Goal: Task Accomplishment & Management: Complete application form

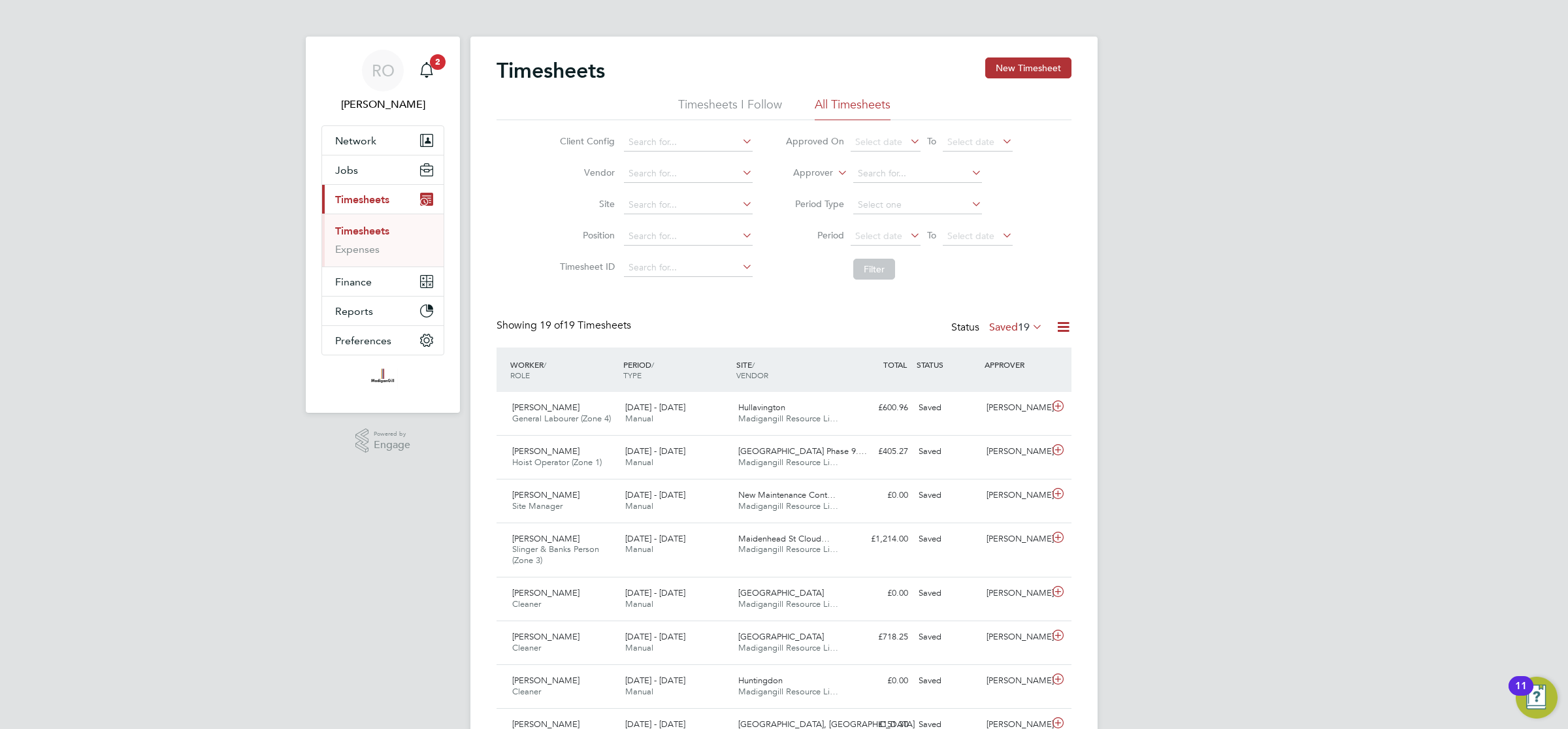
click at [359, 196] on span "Timesheets" at bounding box center [362, 200] width 54 height 13
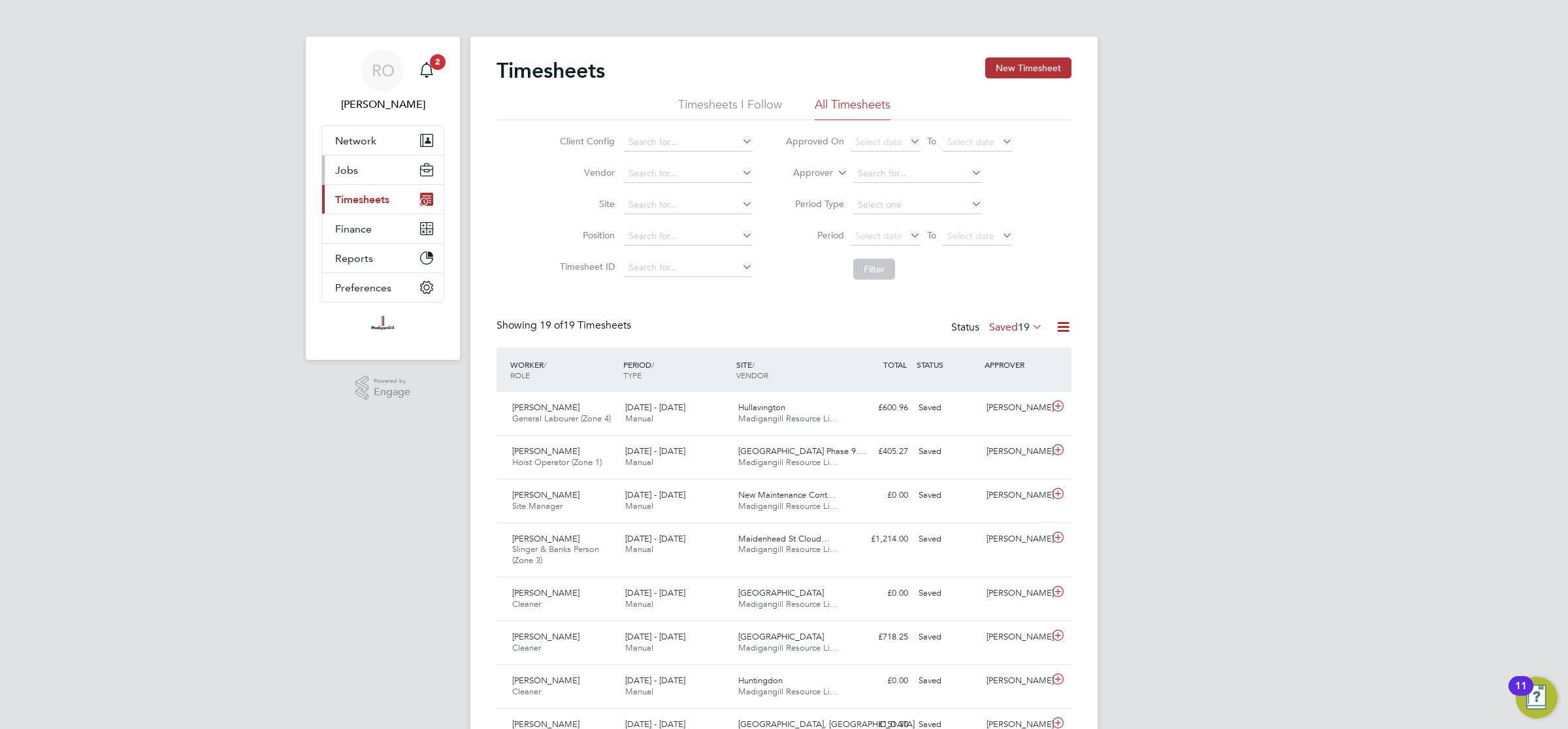
click at [360, 176] on button "Jobs" at bounding box center [383, 170] width 122 height 29
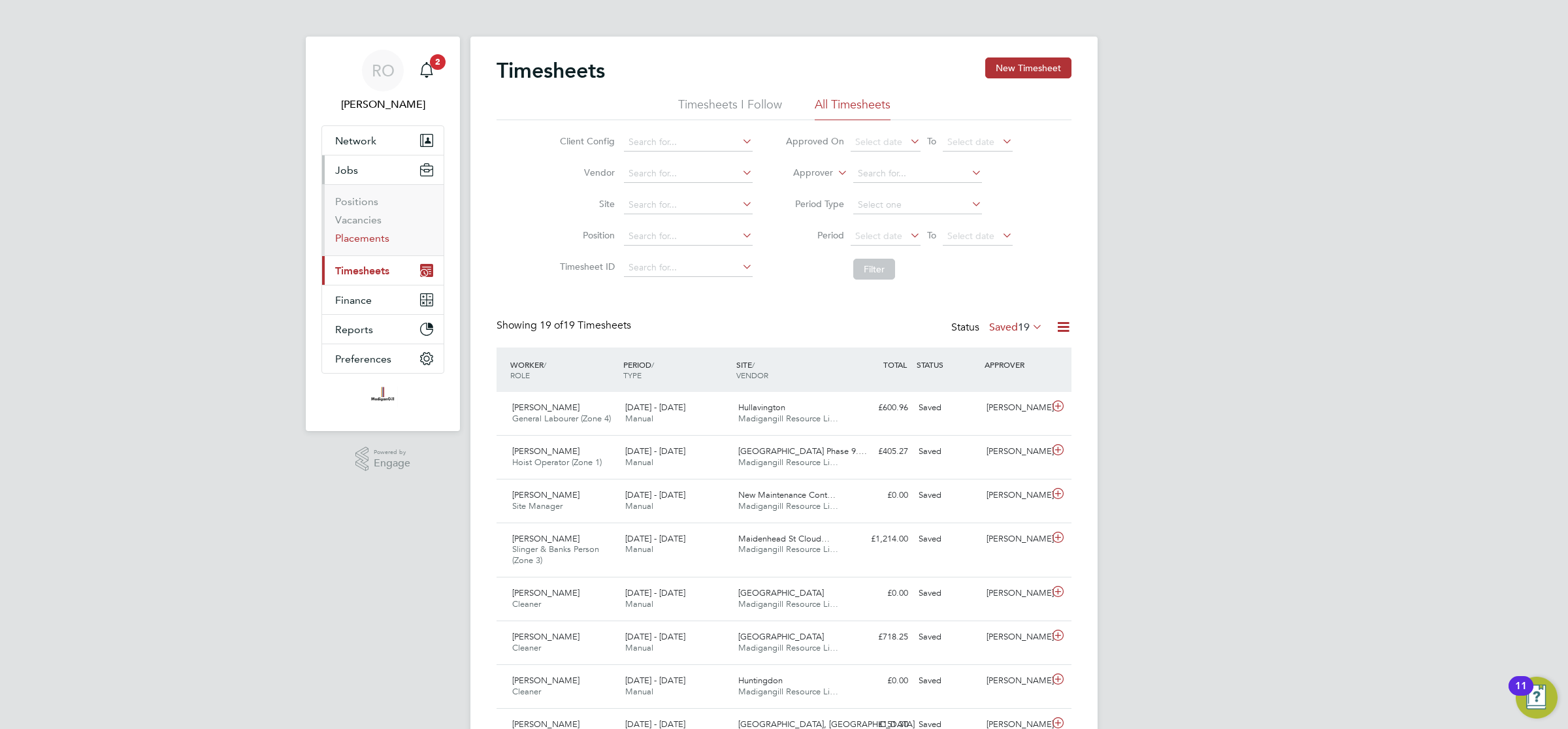
click at [369, 237] on link "Placements" at bounding box center [362, 238] width 54 height 13
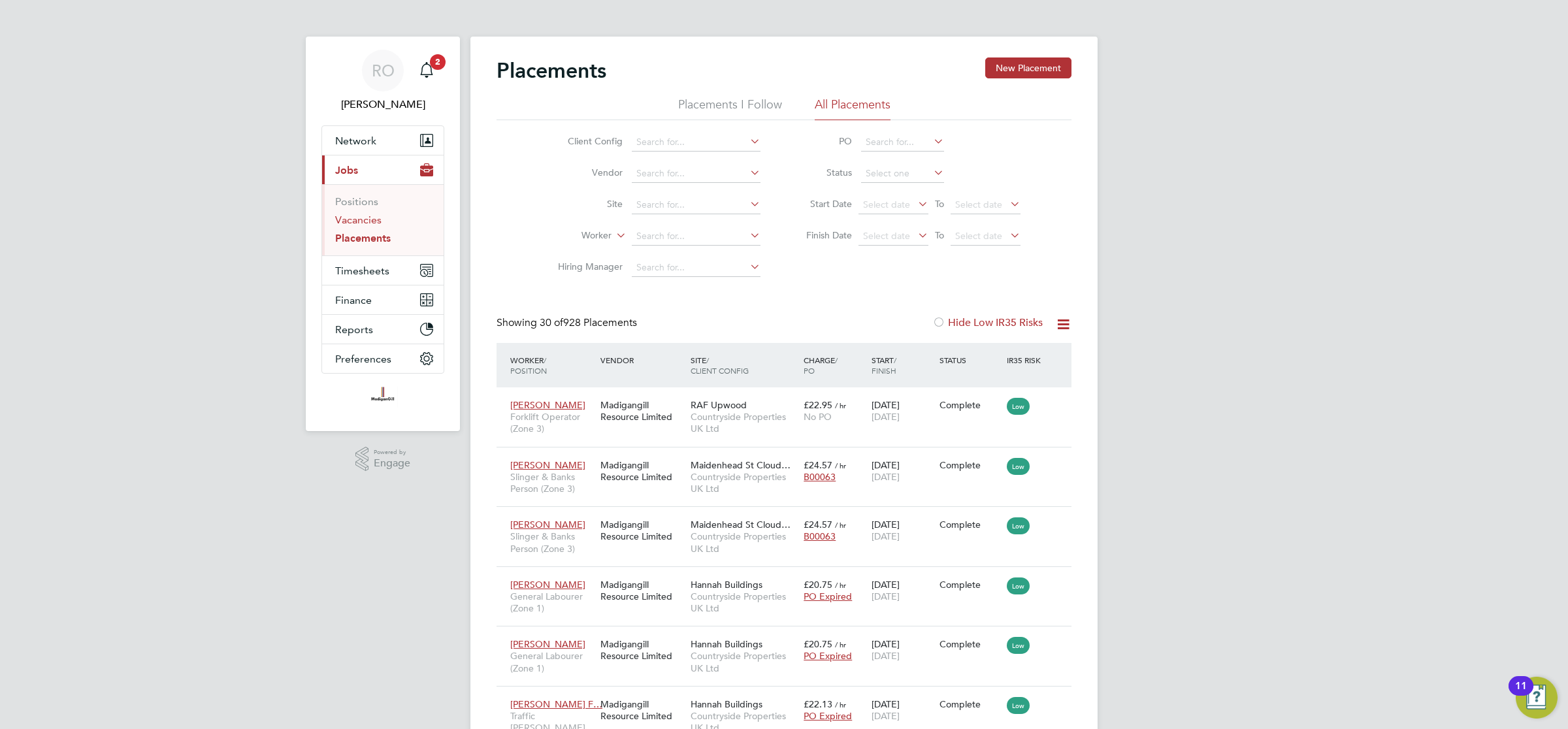
click at [367, 219] on link "Vacancies" at bounding box center [358, 220] width 46 height 13
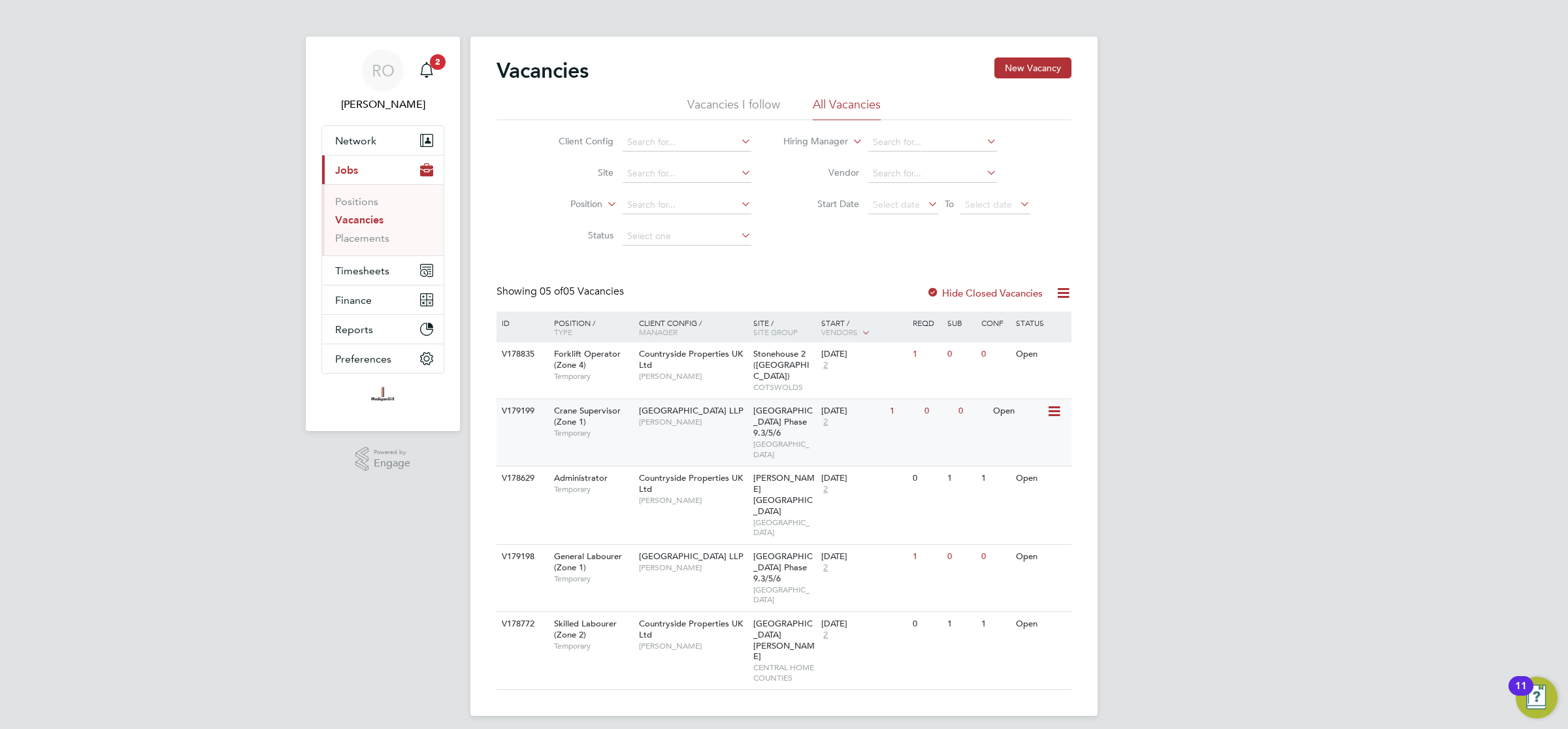
click at [700, 405] on span "[GEOGRAPHIC_DATA] LLP" at bounding box center [691, 410] width 105 height 11
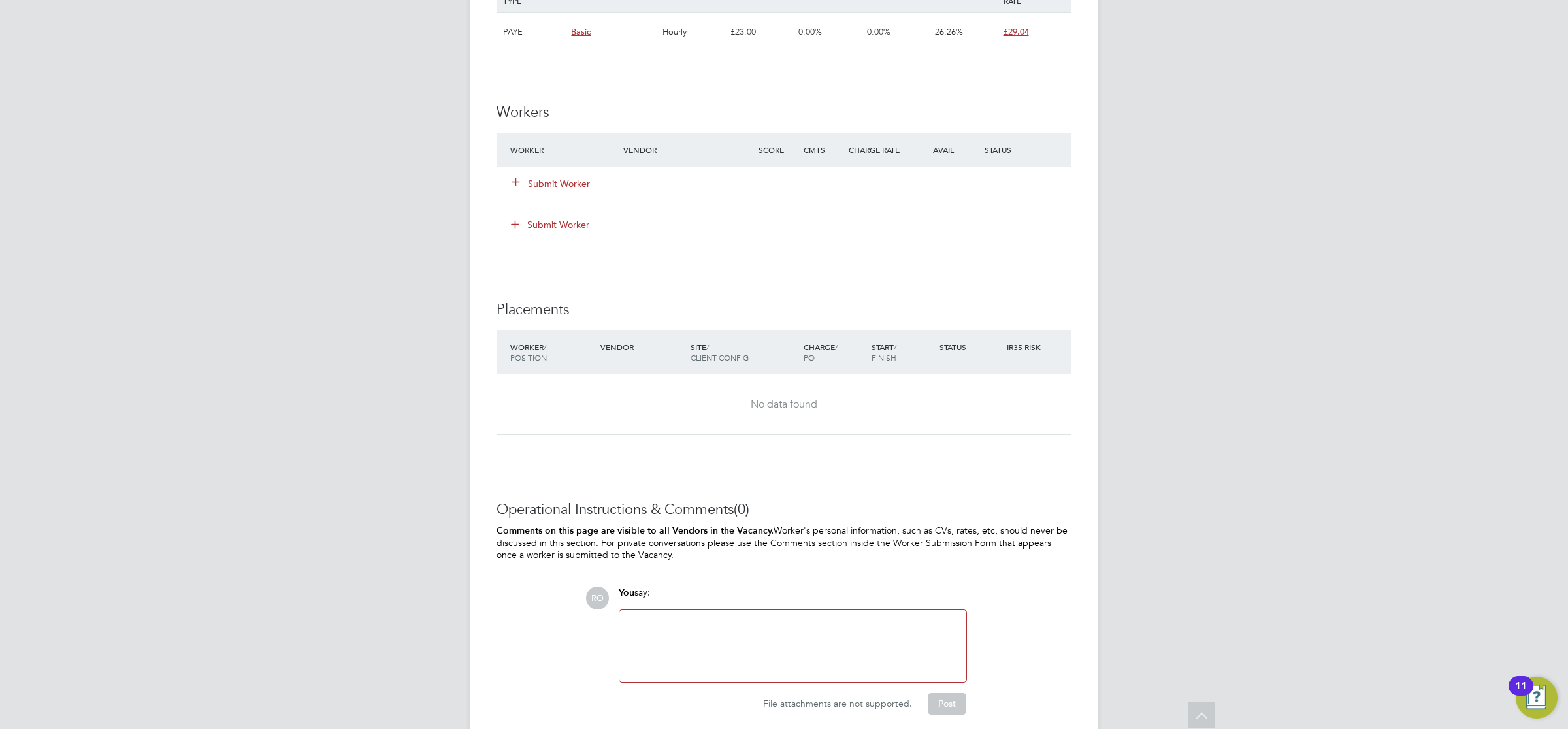
scroll to position [1044, 0]
click at [568, 178] on button "Submit Worker" at bounding box center [551, 182] width 79 height 13
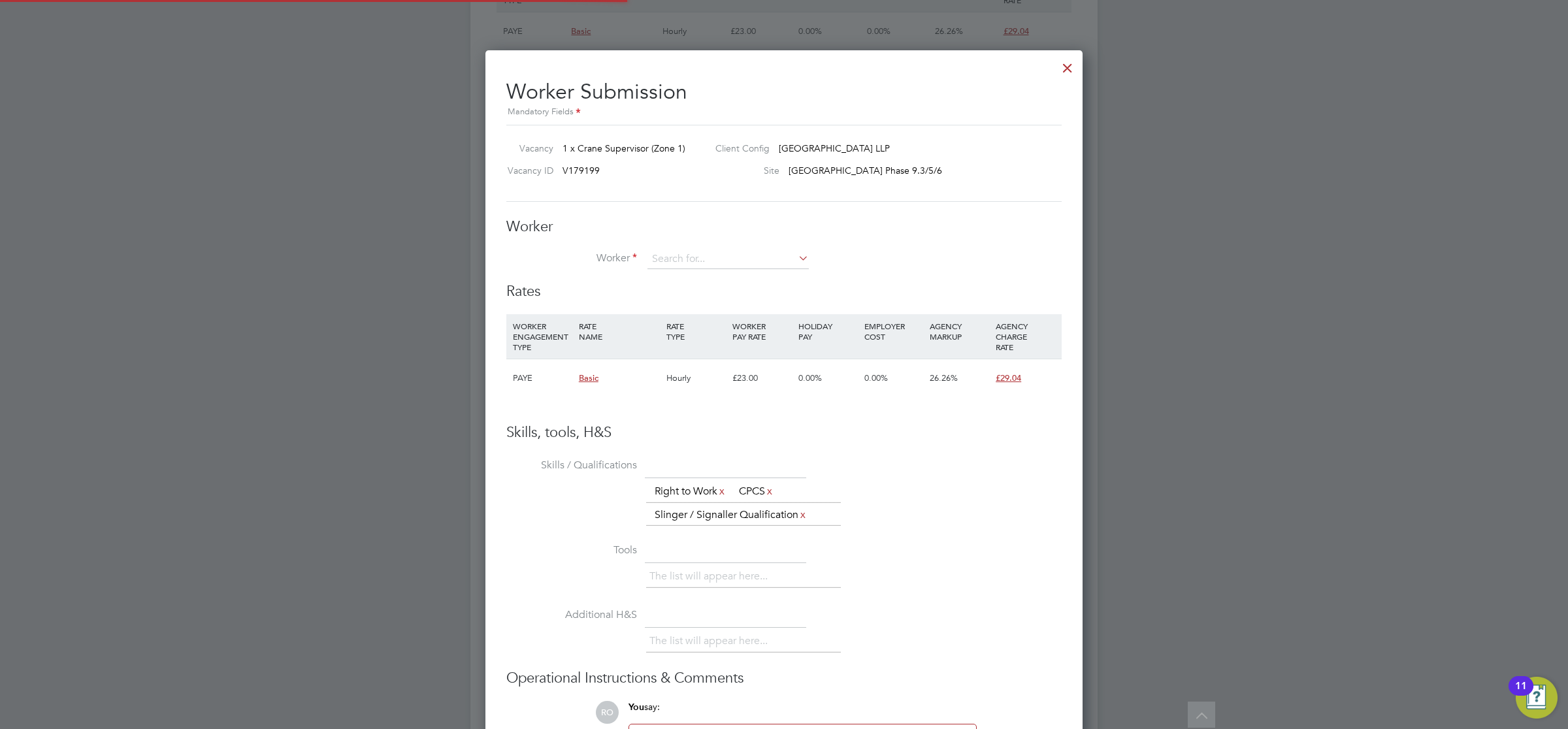
scroll to position [816, 598]
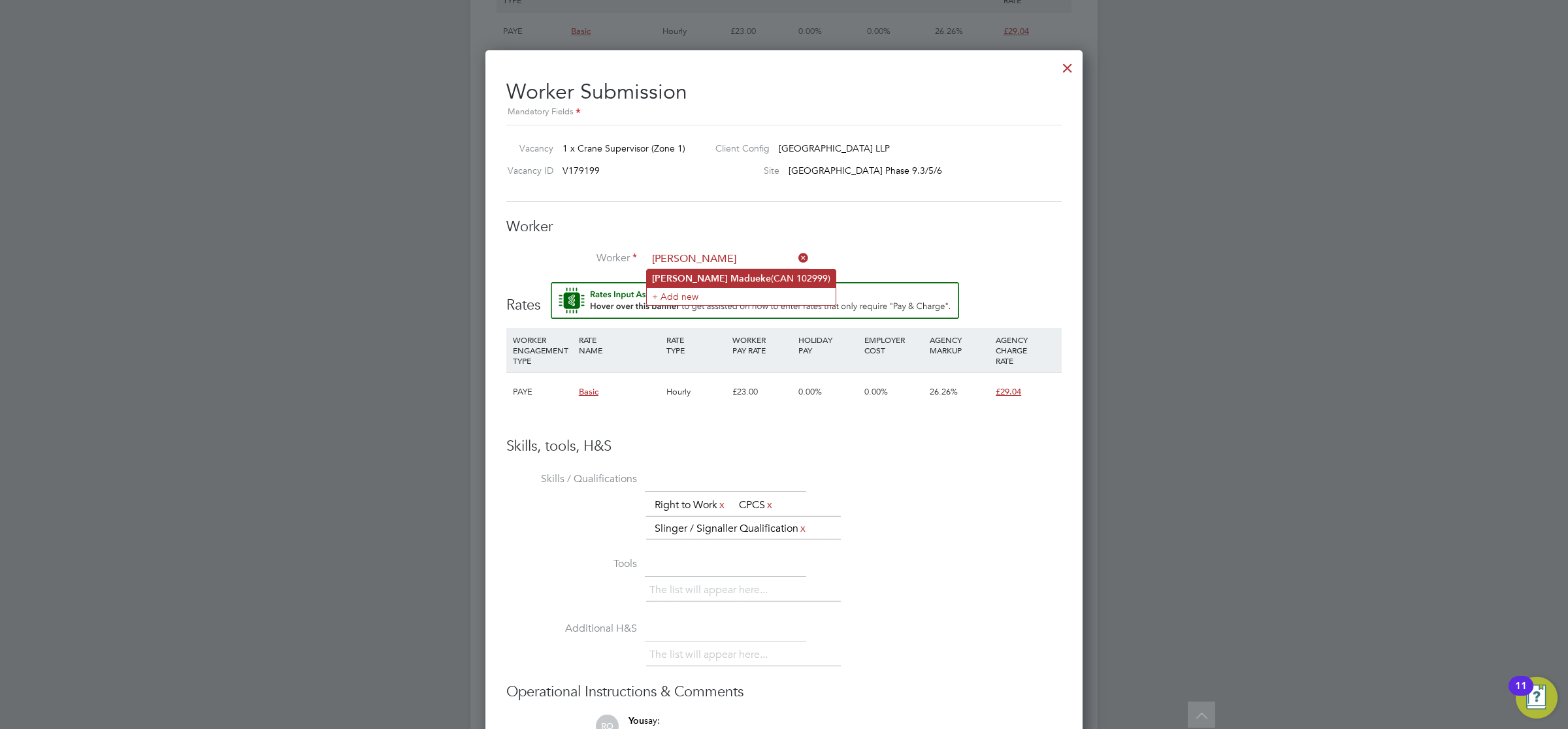
click at [736, 277] on li "Victor Madueke (CAN 102999)" at bounding box center [741, 279] width 189 height 18
type input "Victor Madueke (CAN 102999)"
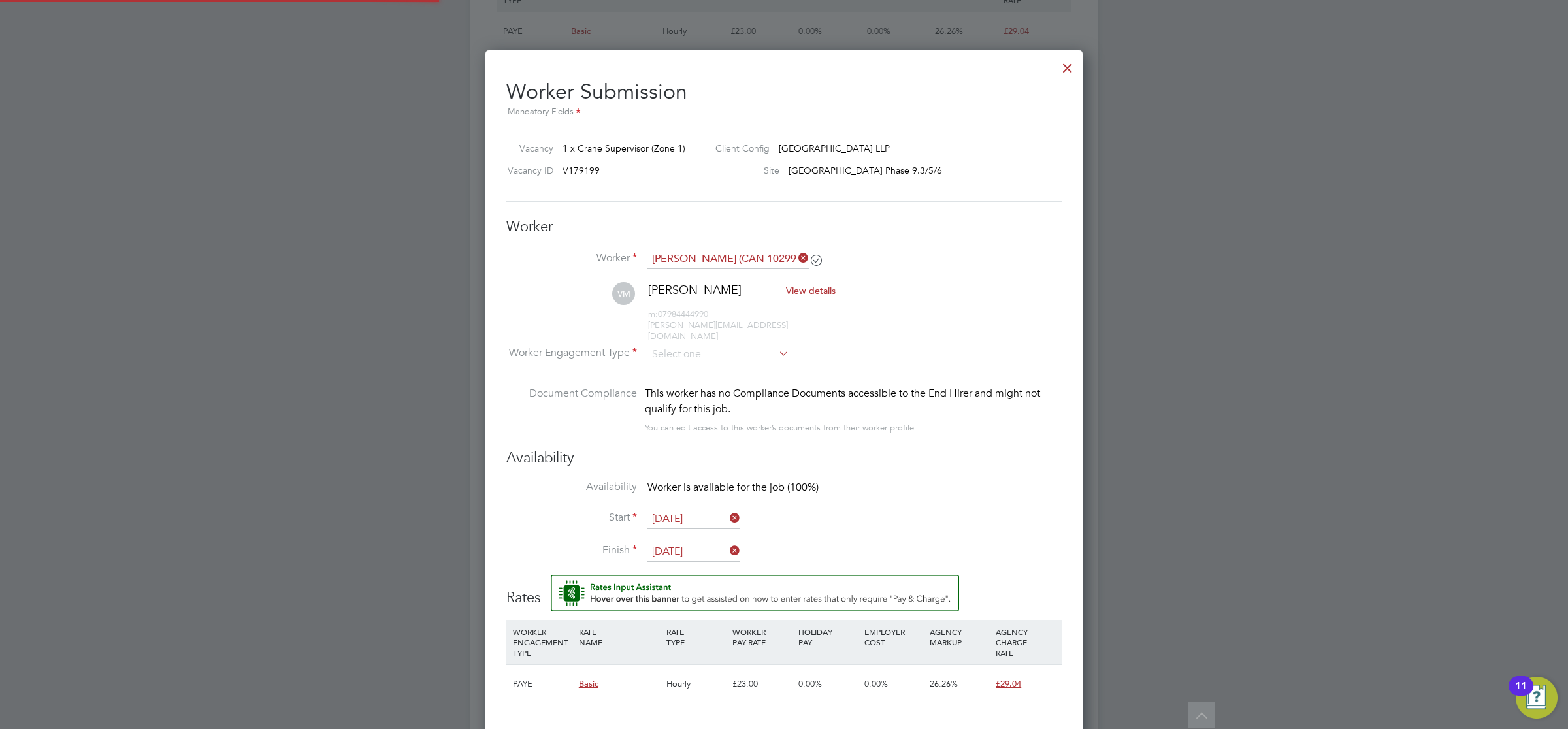
scroll to position [1123, 598]
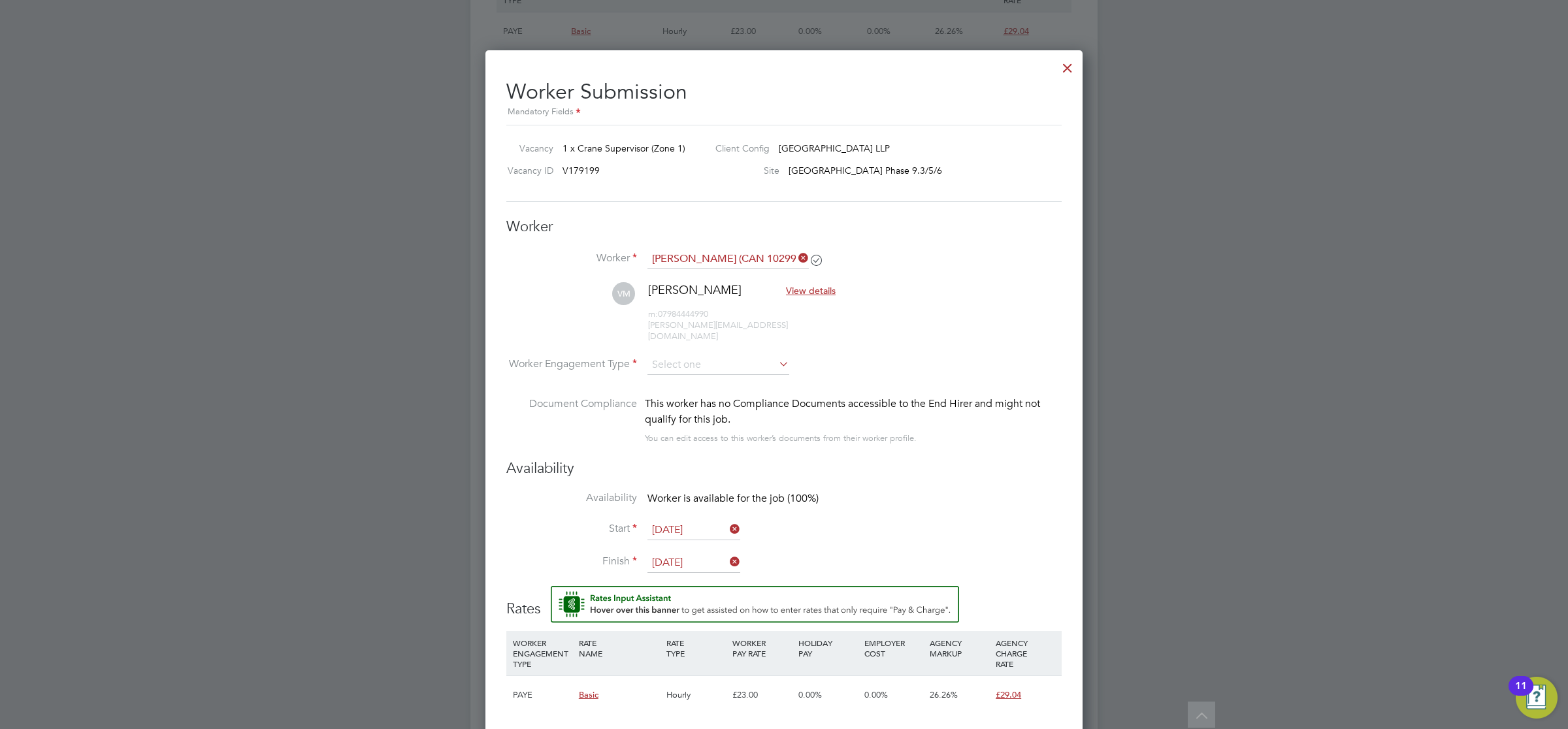
click at [776, 355] on icon at bounding box center [776, 364] width 0 height 18
click at [776, 356] on icon at bounding box center [776, 364] width 0 height 18
click at [776, 355] on icon at bounding box center [776, 364] width 0 height 18
click at [696, 355] on input at bounding box center [718, 365] width 142 height 20
click at [693, 369] on li "Contract" at bounding box center [718, 373] width 143 height 17
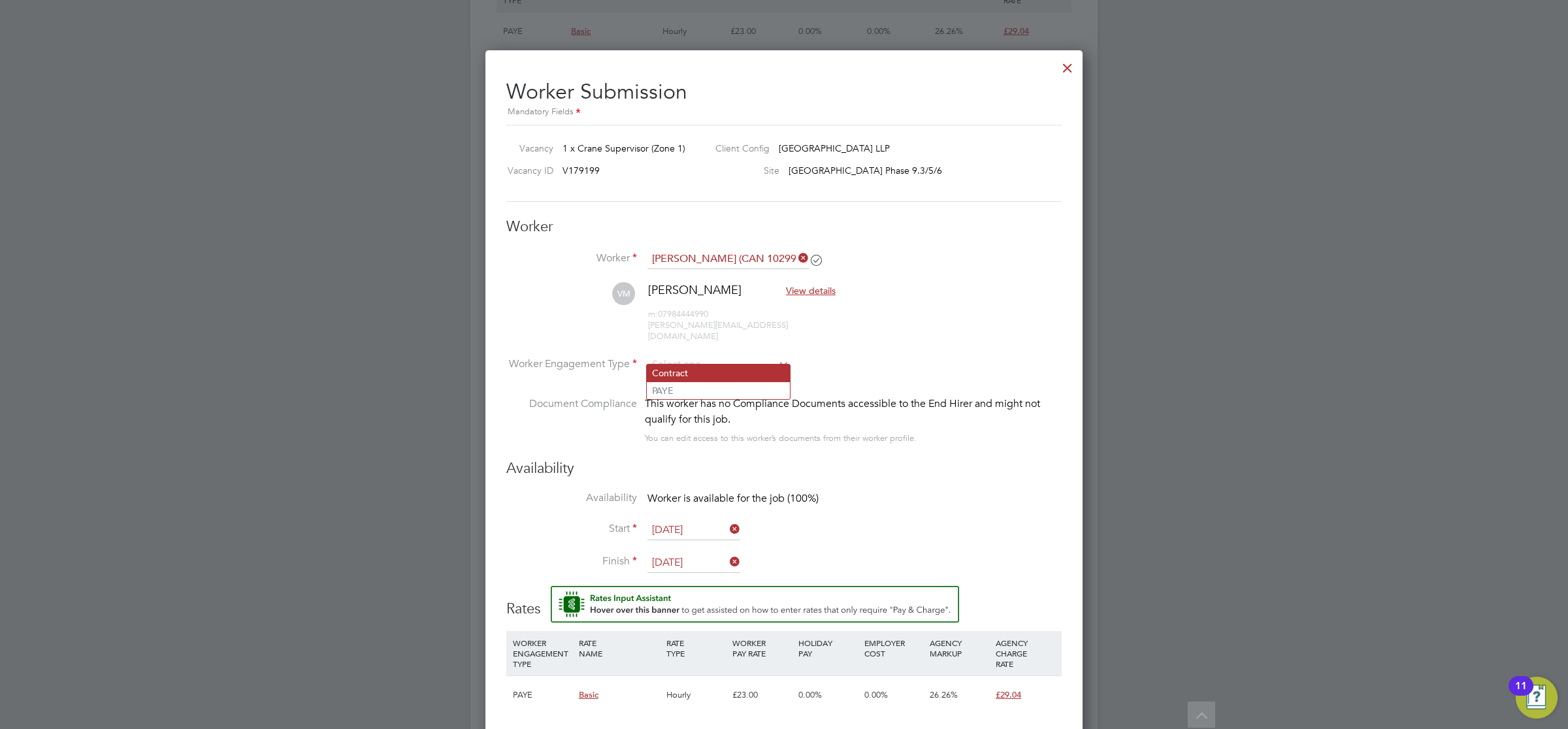
type input "Contract"
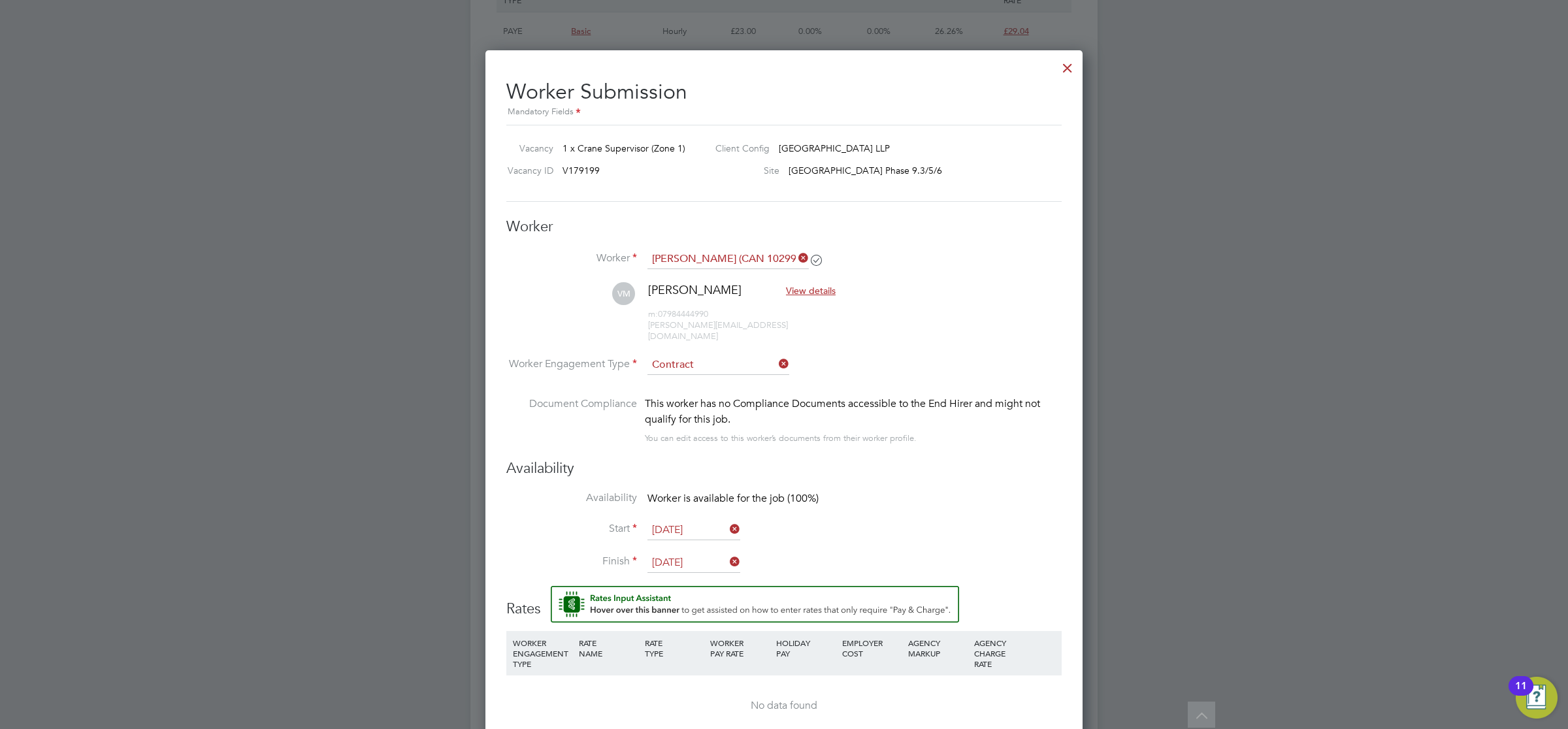
click at [939, 356] on li "Worker Engagement Type Contract" at bounding box center [784, 375] width 555 height 41
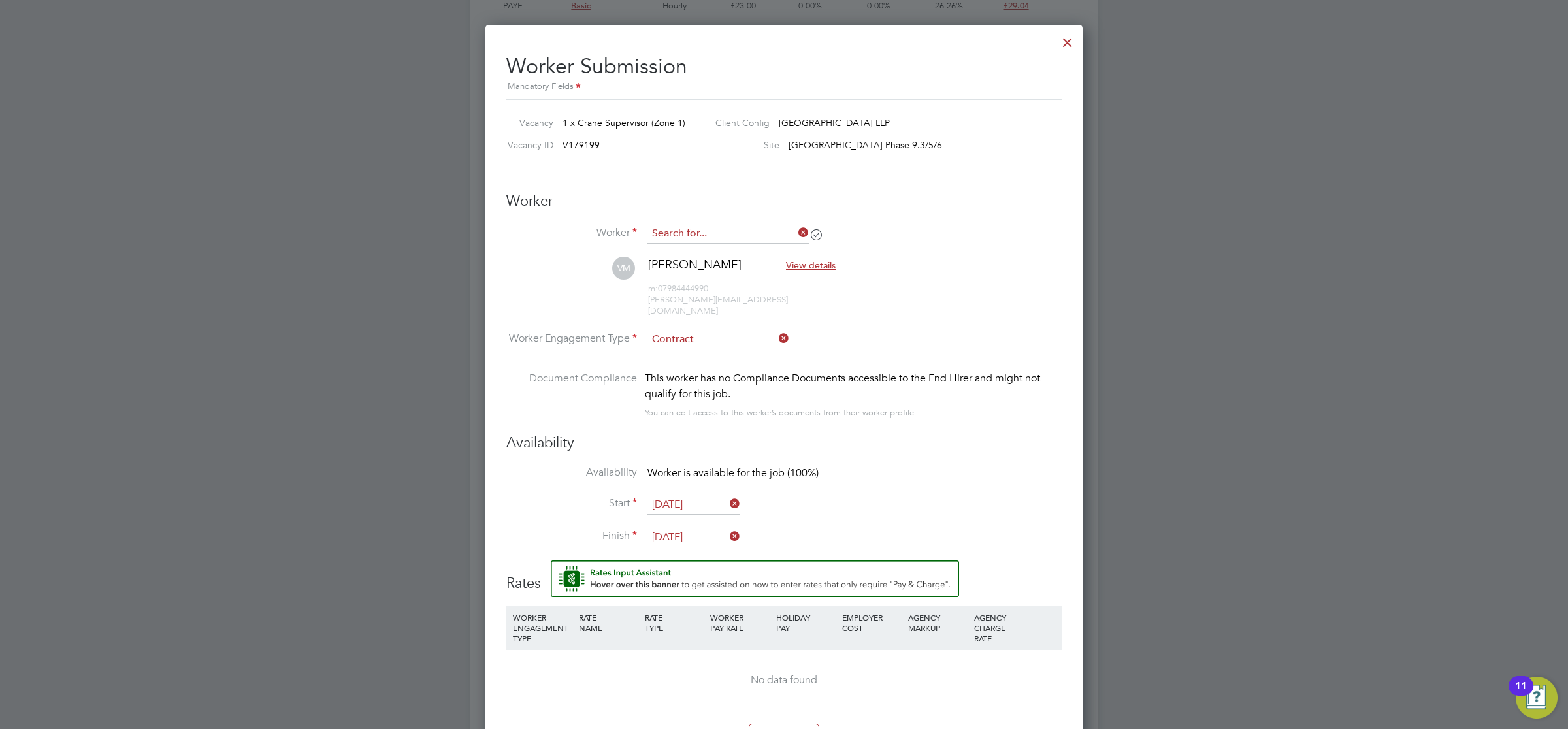
click at [728, 228] on input at bounding box center [728, 234] width 162 height 20
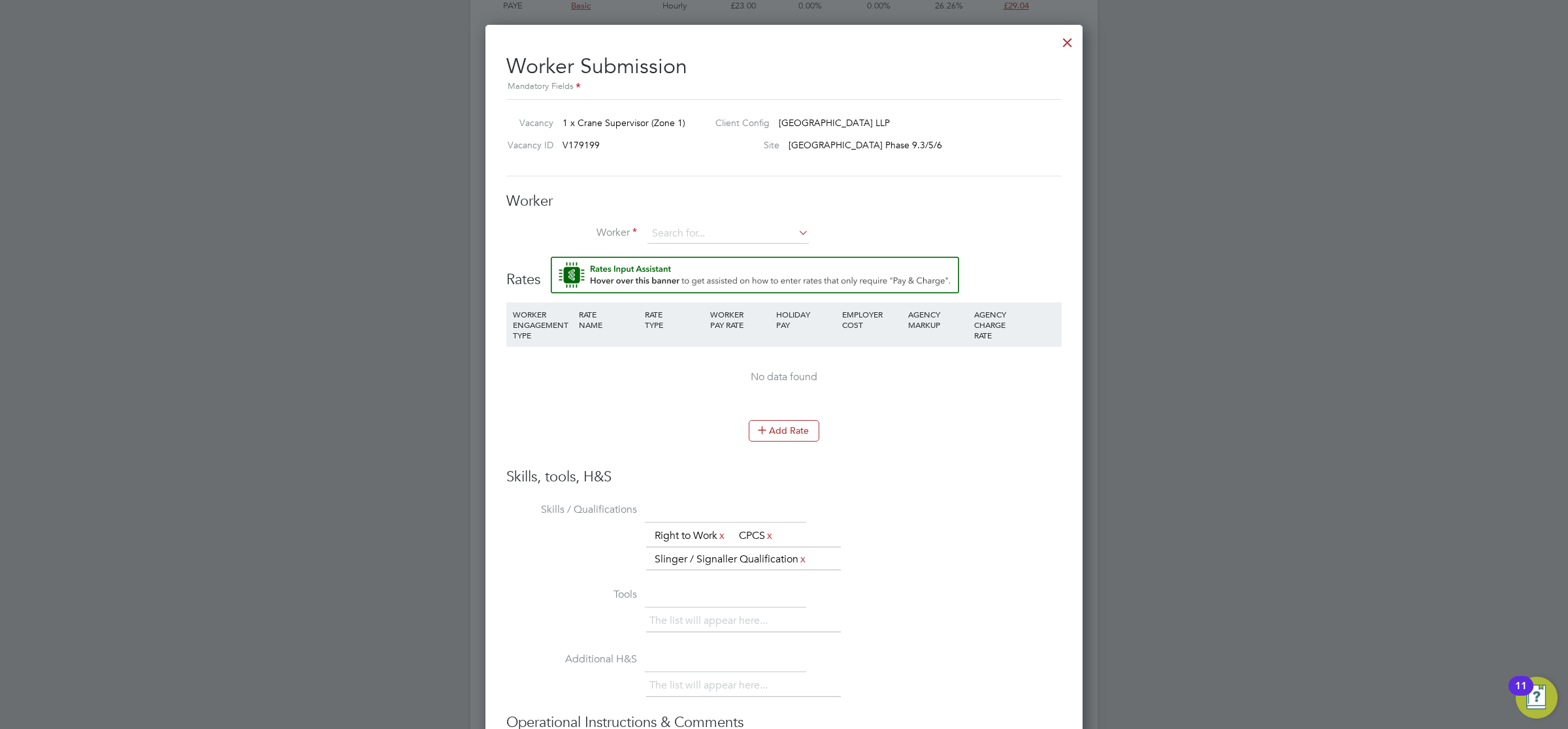
click at [745, 246] on li "No results found" at bounding box center [728, 252] width 163 height 17
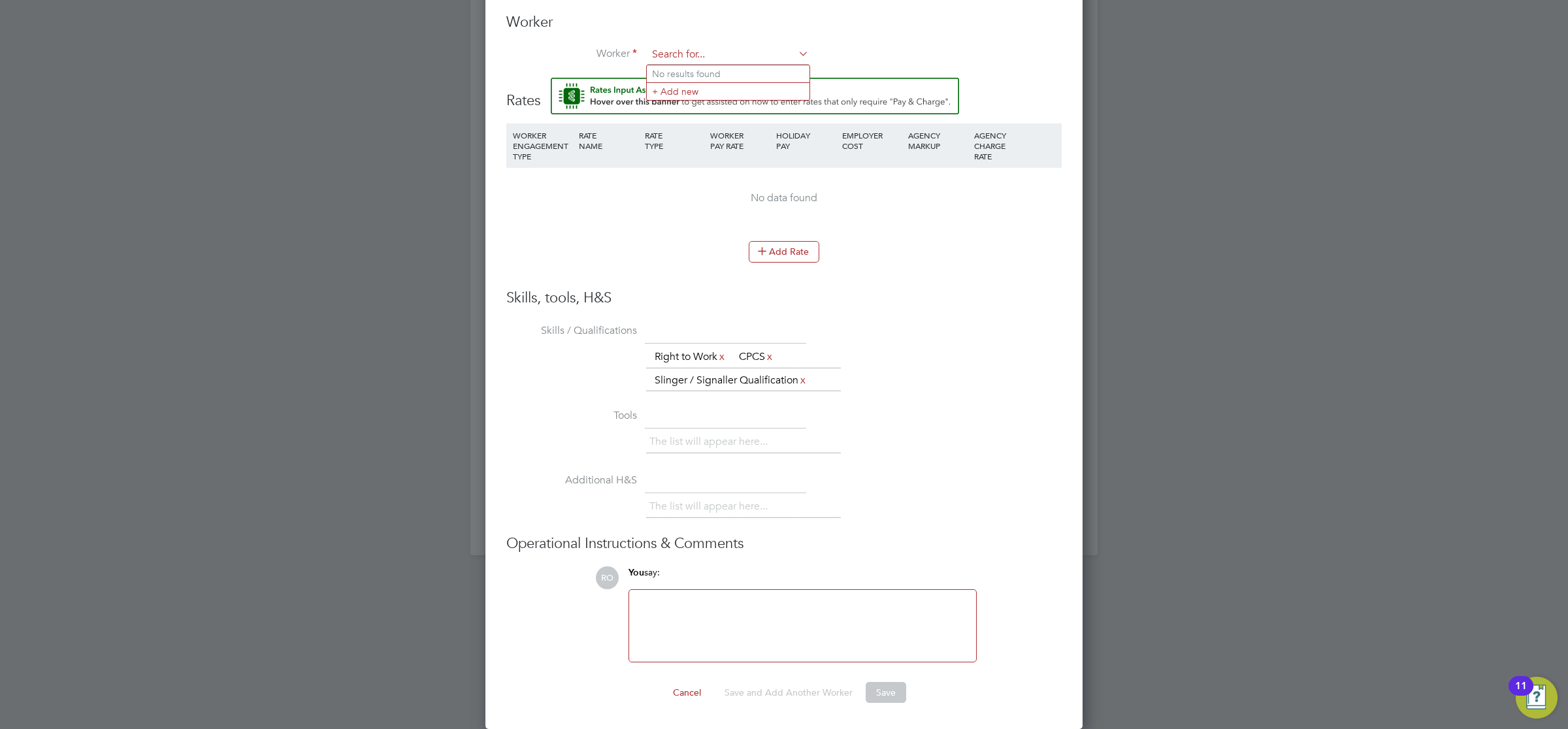
click at [689, 52] on input at bounding box center [728, 55] width 162 height 20
click at [742, 65] on li "Victor Mad ueke (CAN 102999)" at bounding box center [742, 74] width 191 height 18
type input "Victor Madueke (CAN 102999)"
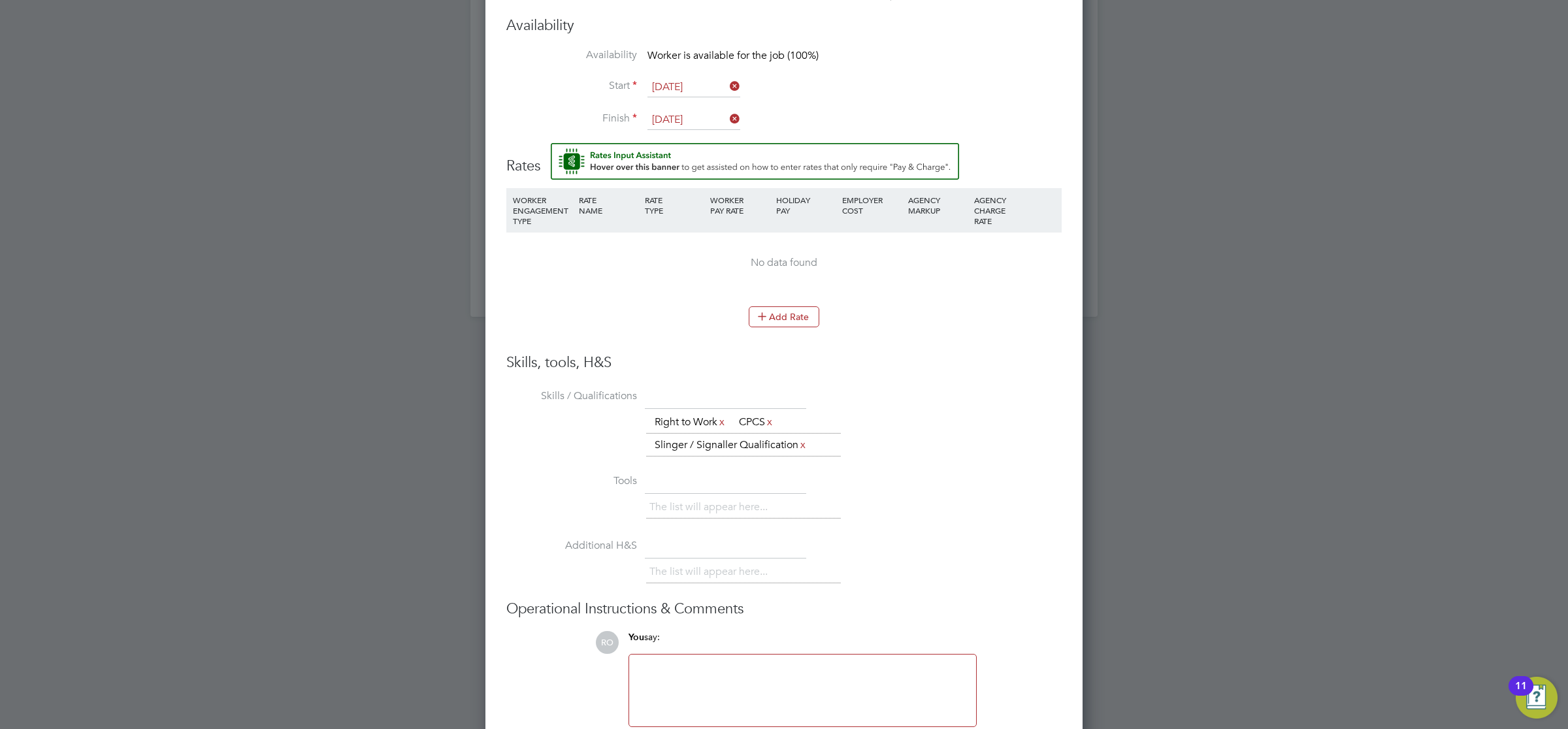
scroll to position [1543, 0]
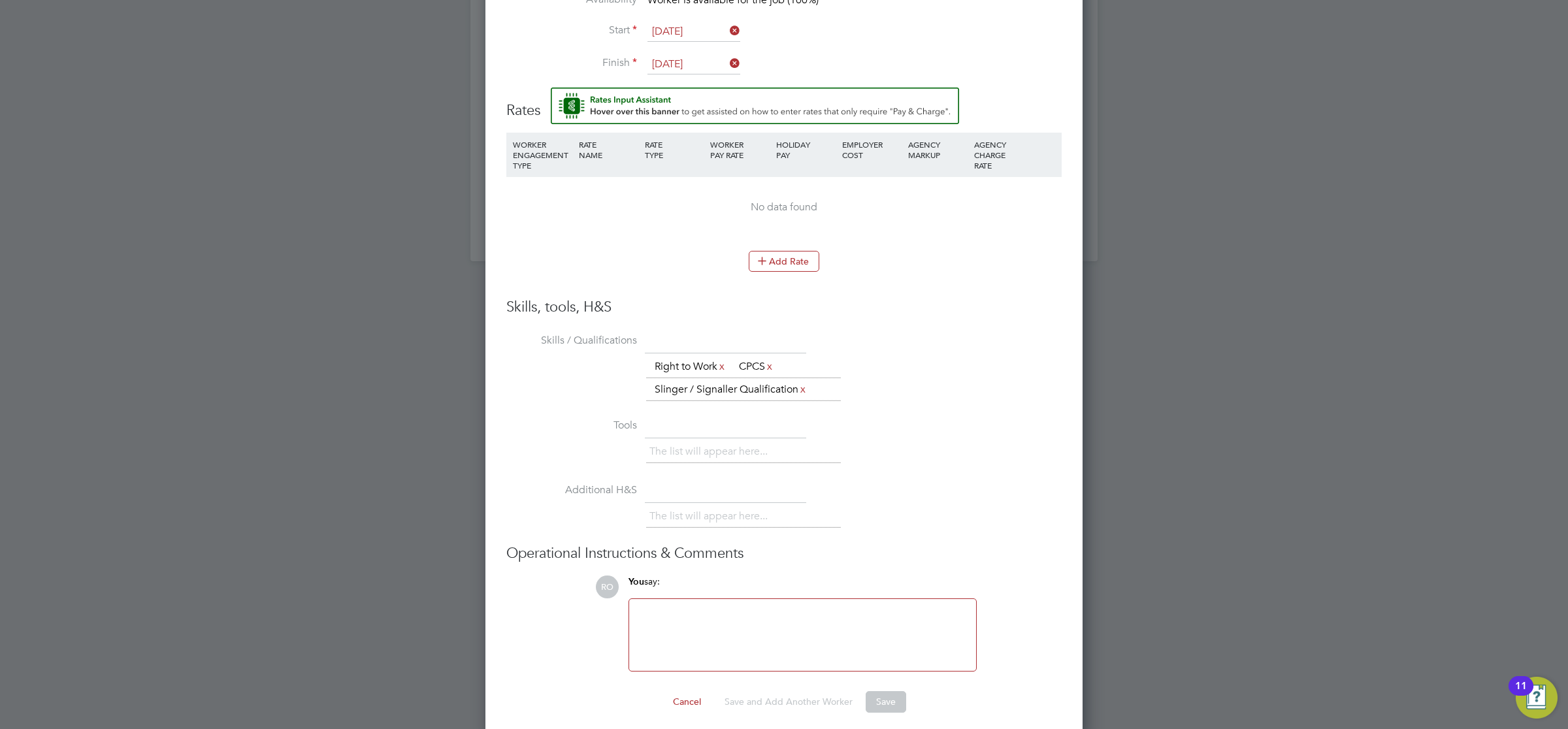
click at [738, 620] on div at bounding box center [802, 635] width 331 height 56
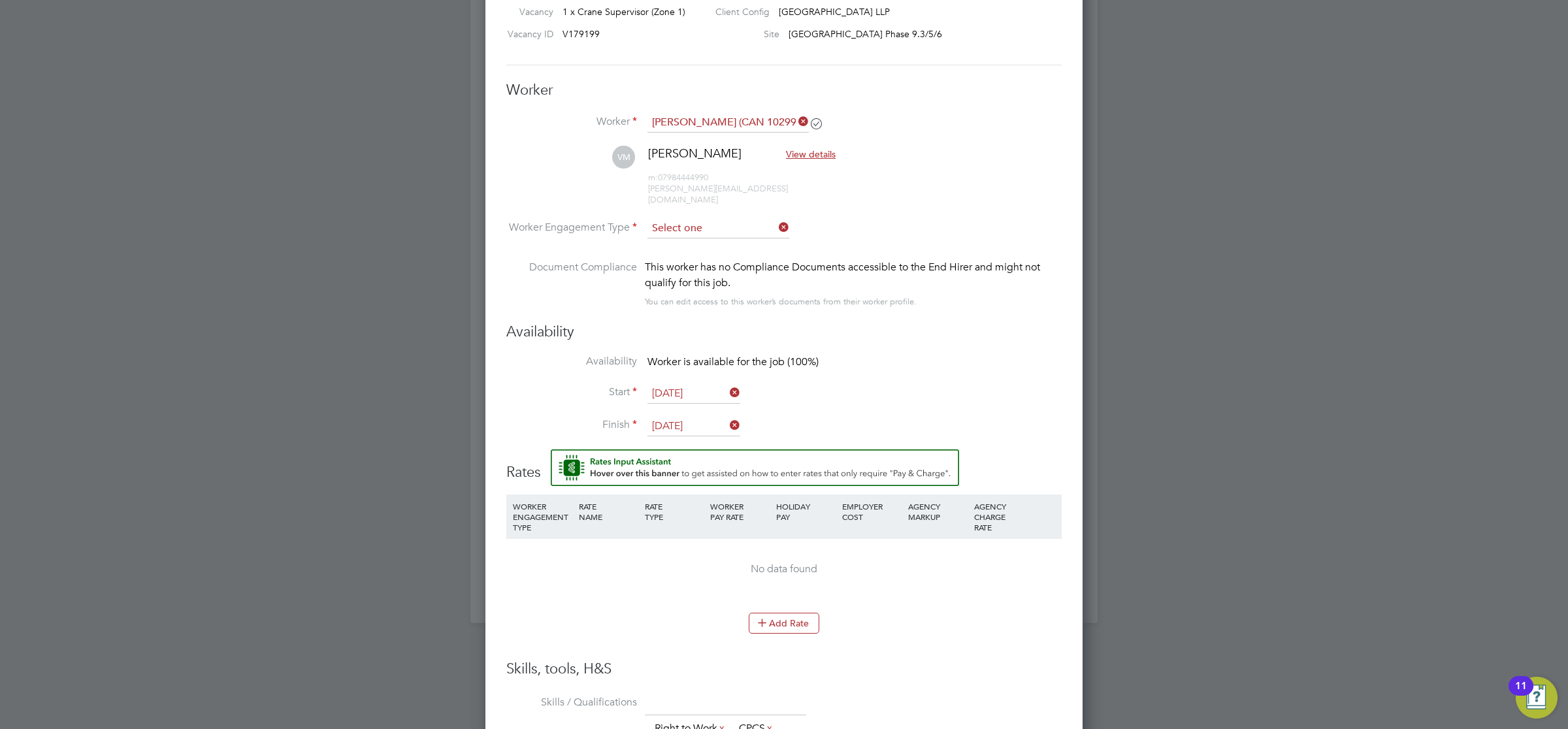
scroll to position [1123, 598]
click at [737, 223] on input at bounding box center [718, 229] width 142 height 20
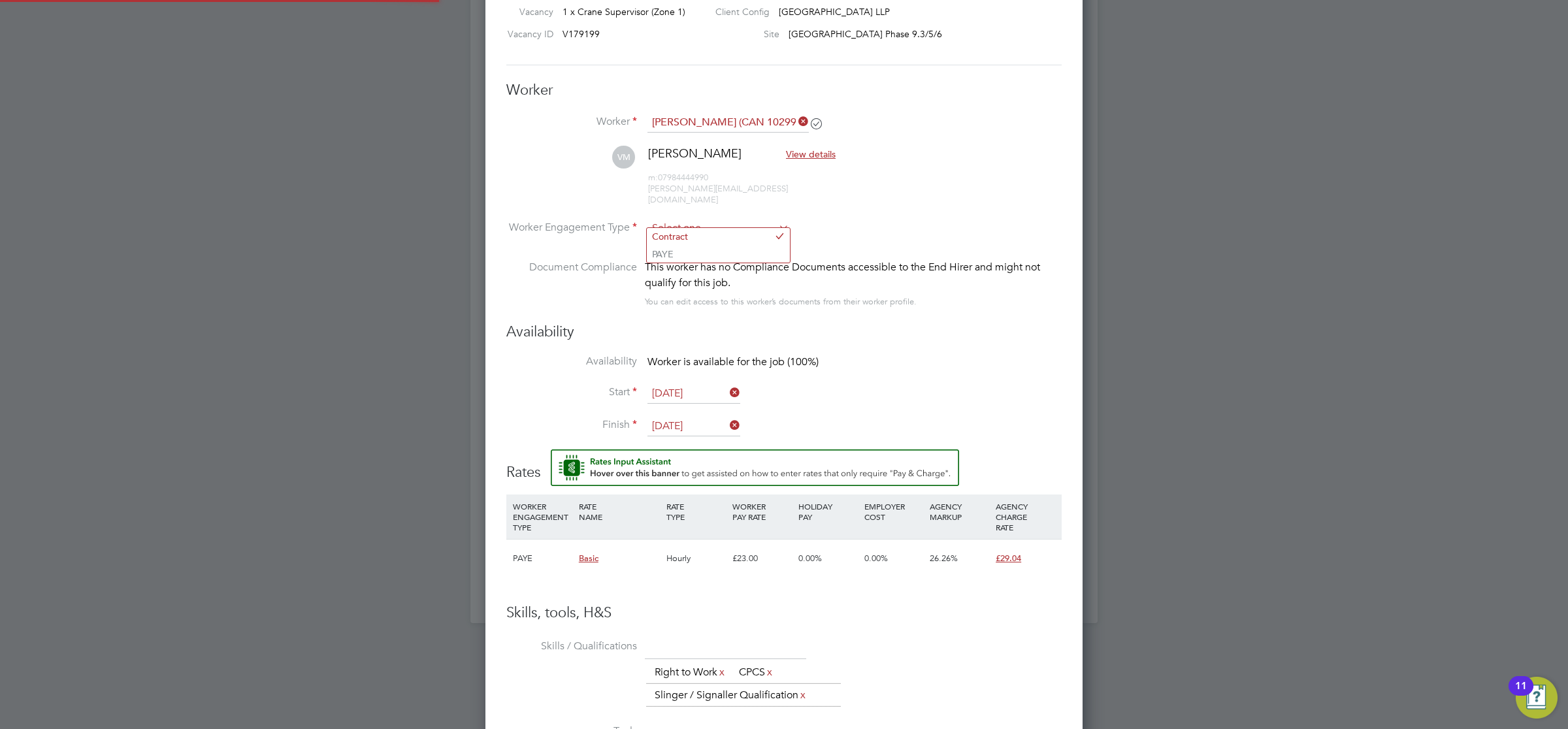
scroll to position [38, 89]
click at [733, 249] on li "PAYE" at bounding box center [718, 254] width 143 height 17
type input "PAYE"
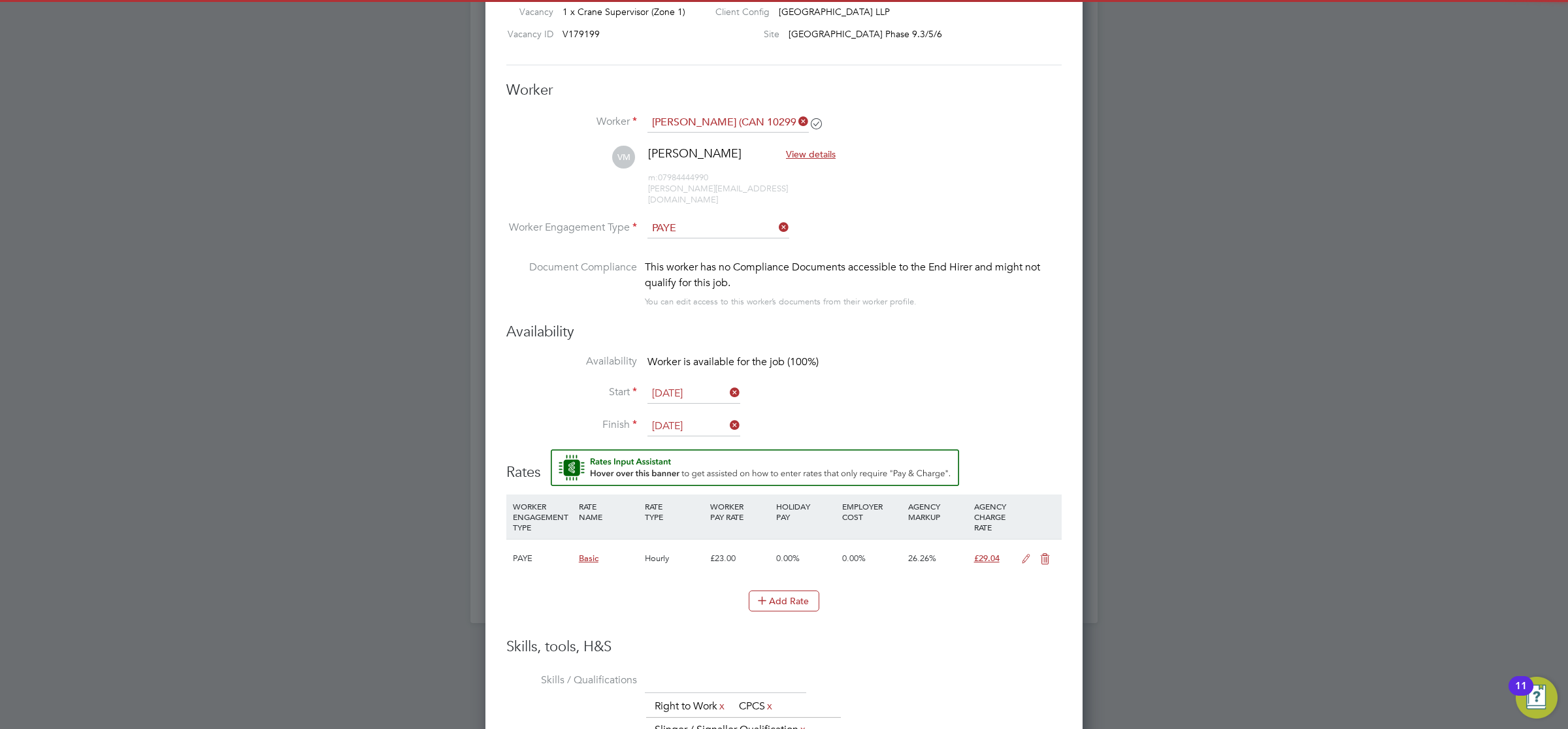
scroll to position [1520, 0]
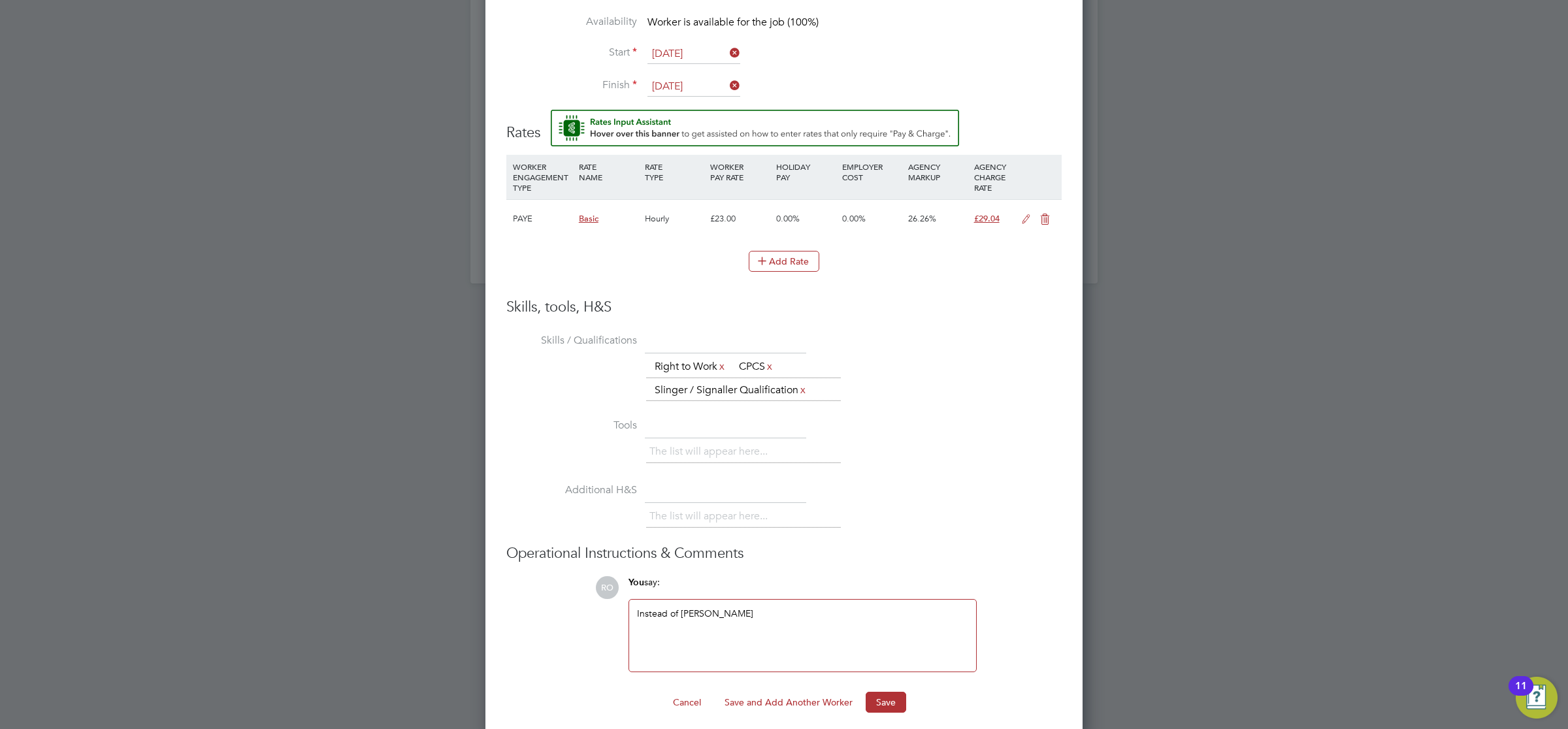
click at [910, 363] on div "The list will appear here... Right to Work x CPCS x Slinger / Signaller Qualifi…" at bounding box center [854, 379] width 415 height 47
click at [891, 694] on button "Save" at bounding box center [885, 702] width 41 height 21
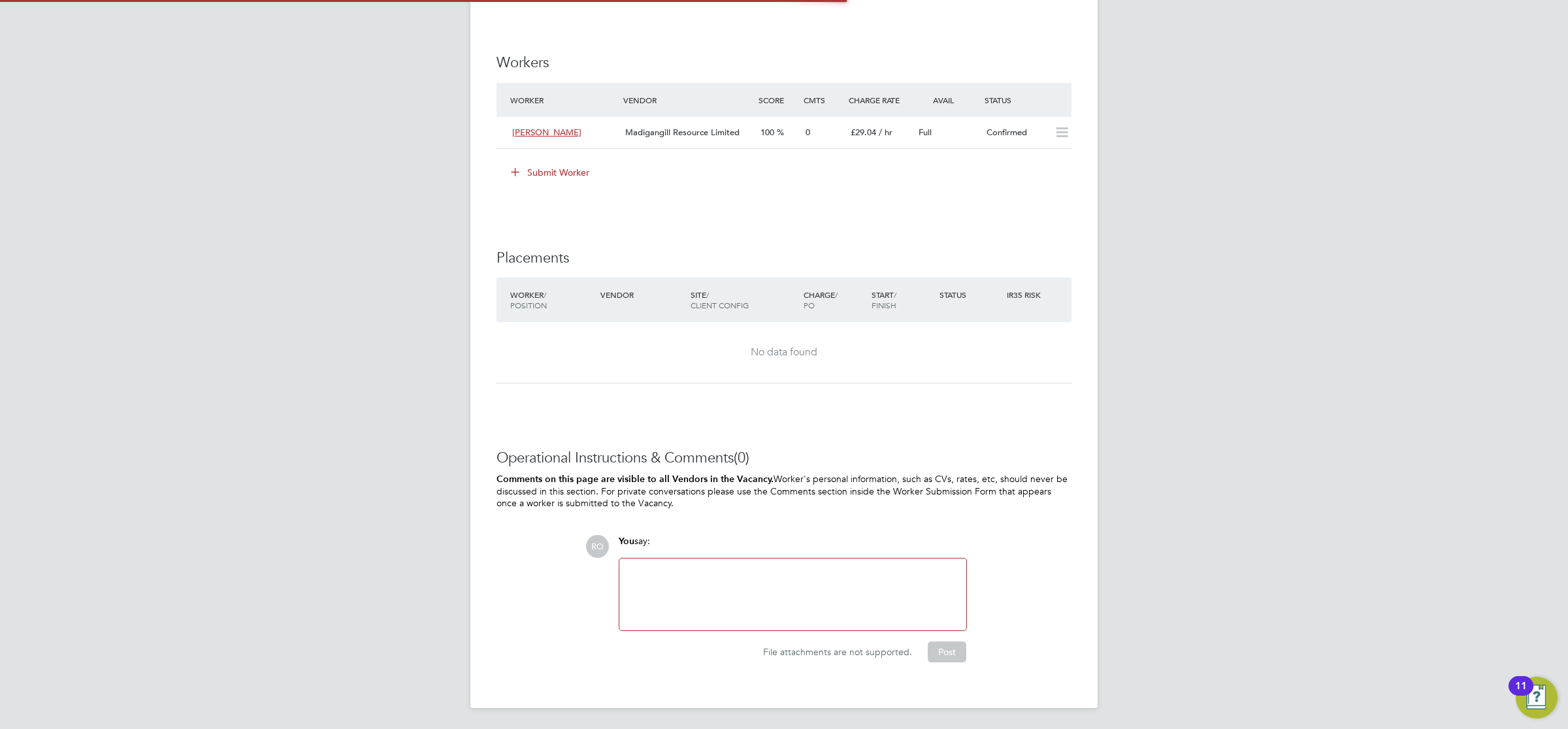
scroll to position [22, 113]
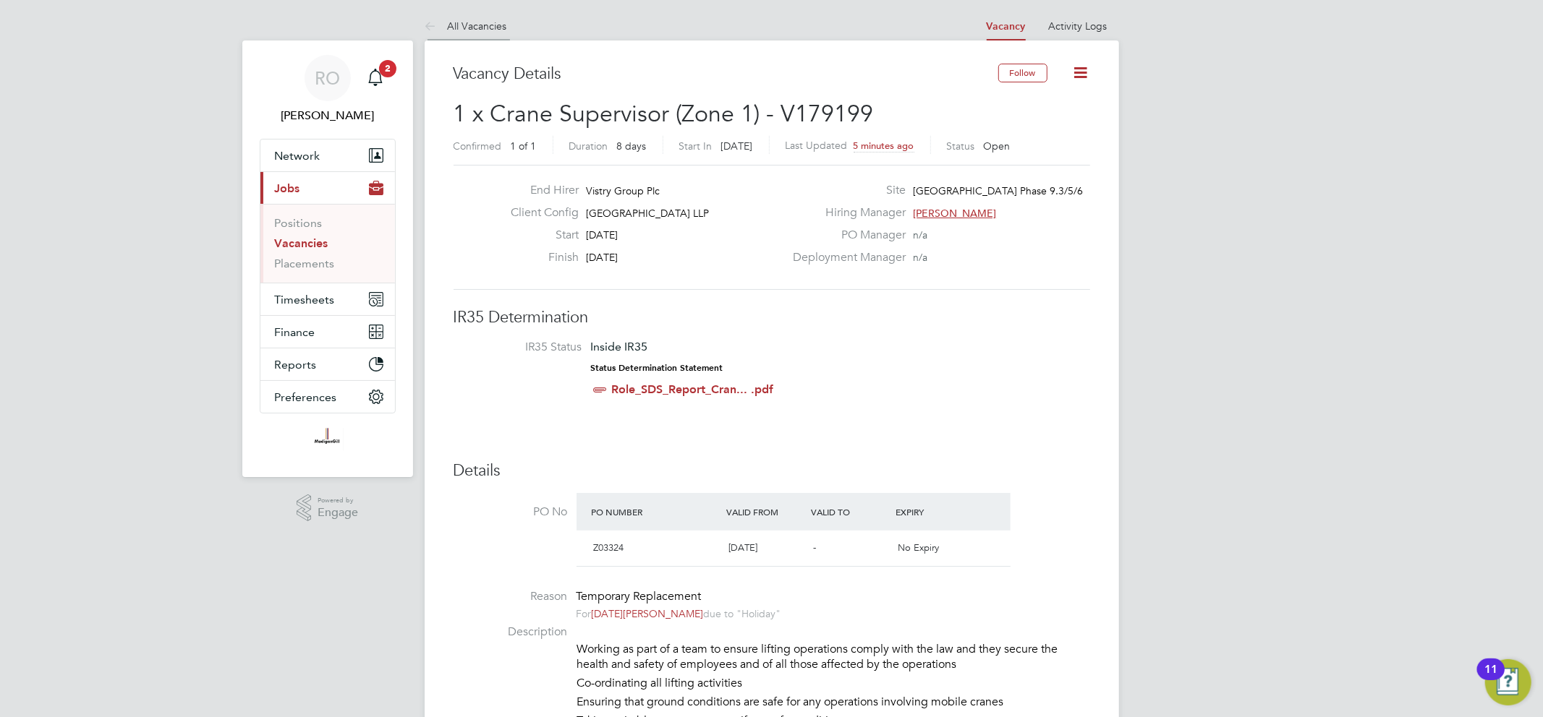
click at [459, 20] on link "All Vacancies" at bounding box center [466, 26] width 82 height 13
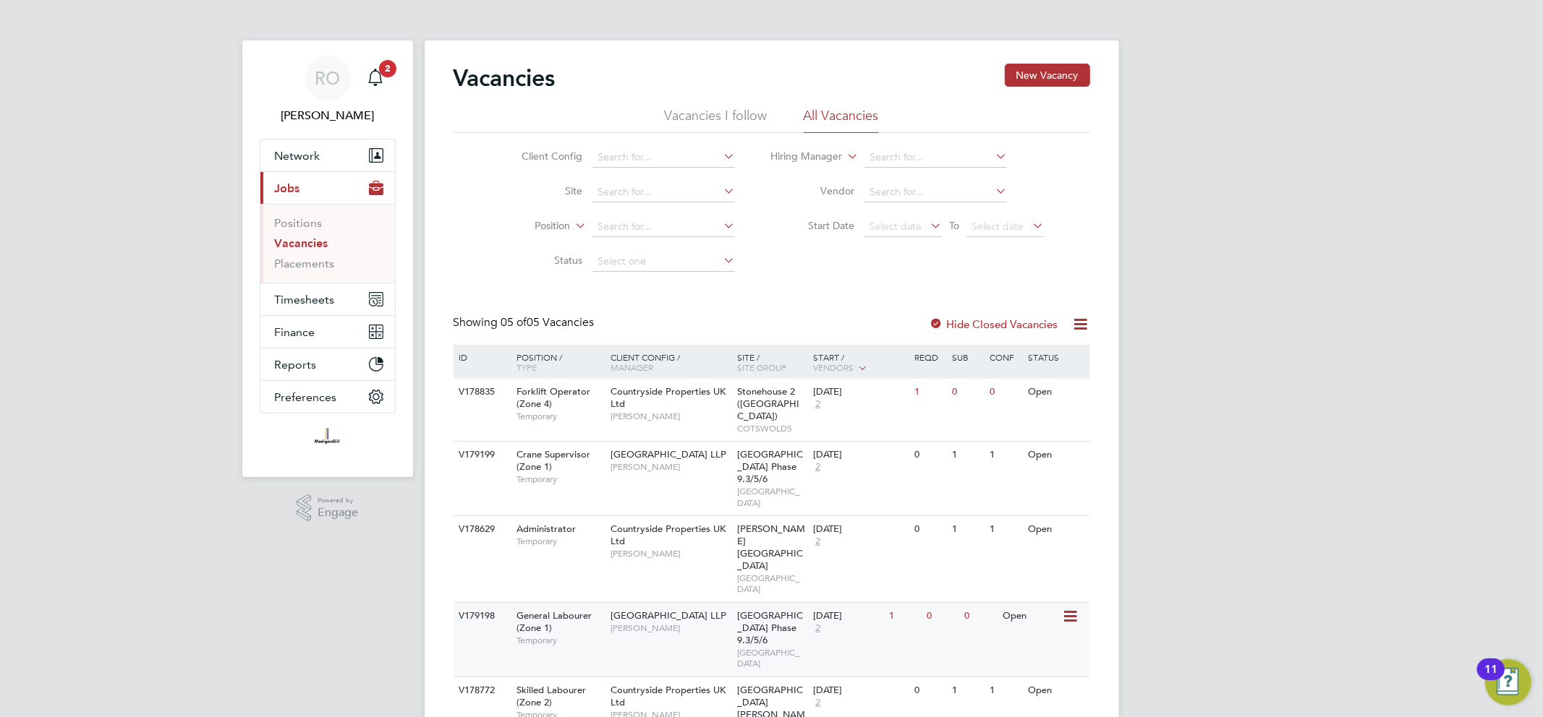
click at [626, 623] on span "[PERSON_NAME]" at bounding box center [669, 629] width 119 height 12
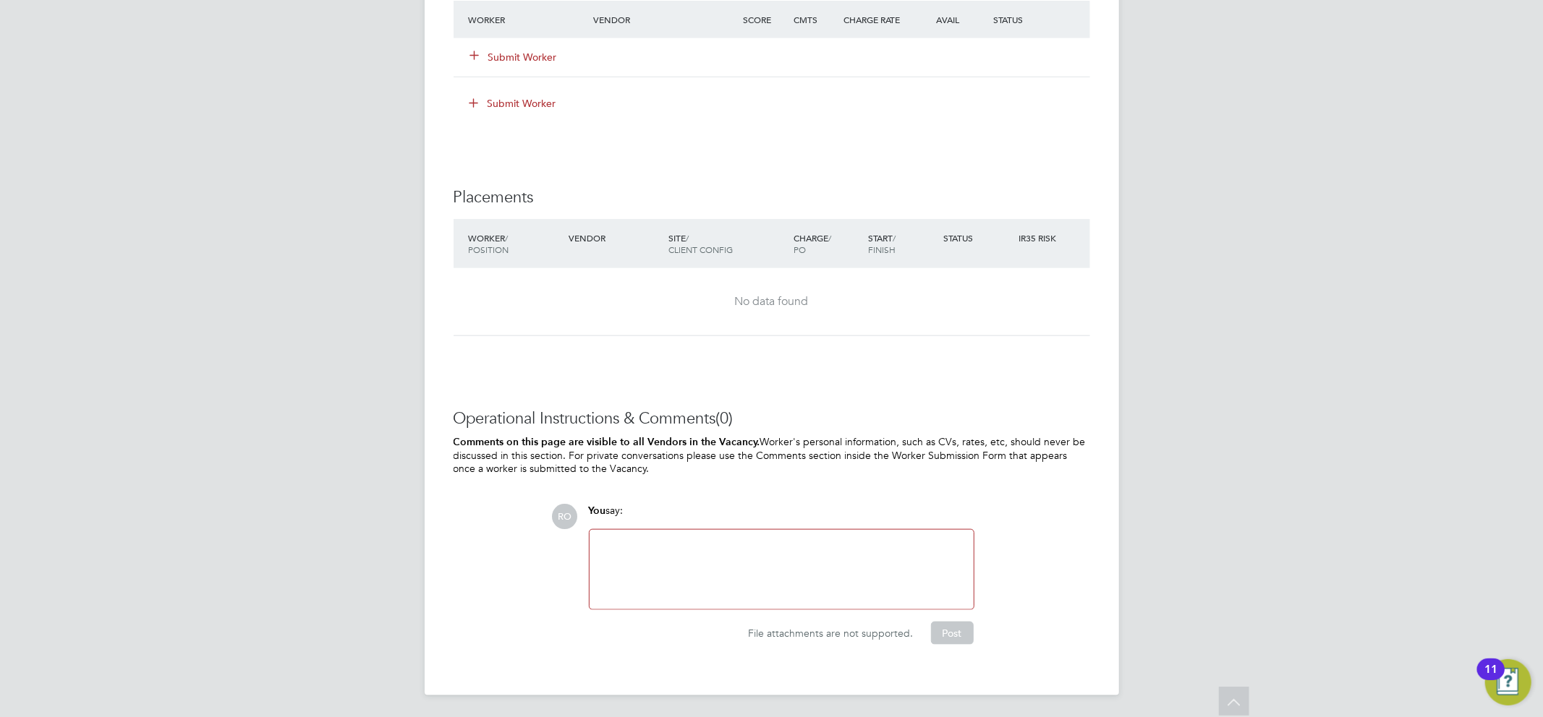
scroll to position [1196, 0]
click at [506, 56] on button "Submit Worker" at bounding box center [514, 55] width 87 height 14
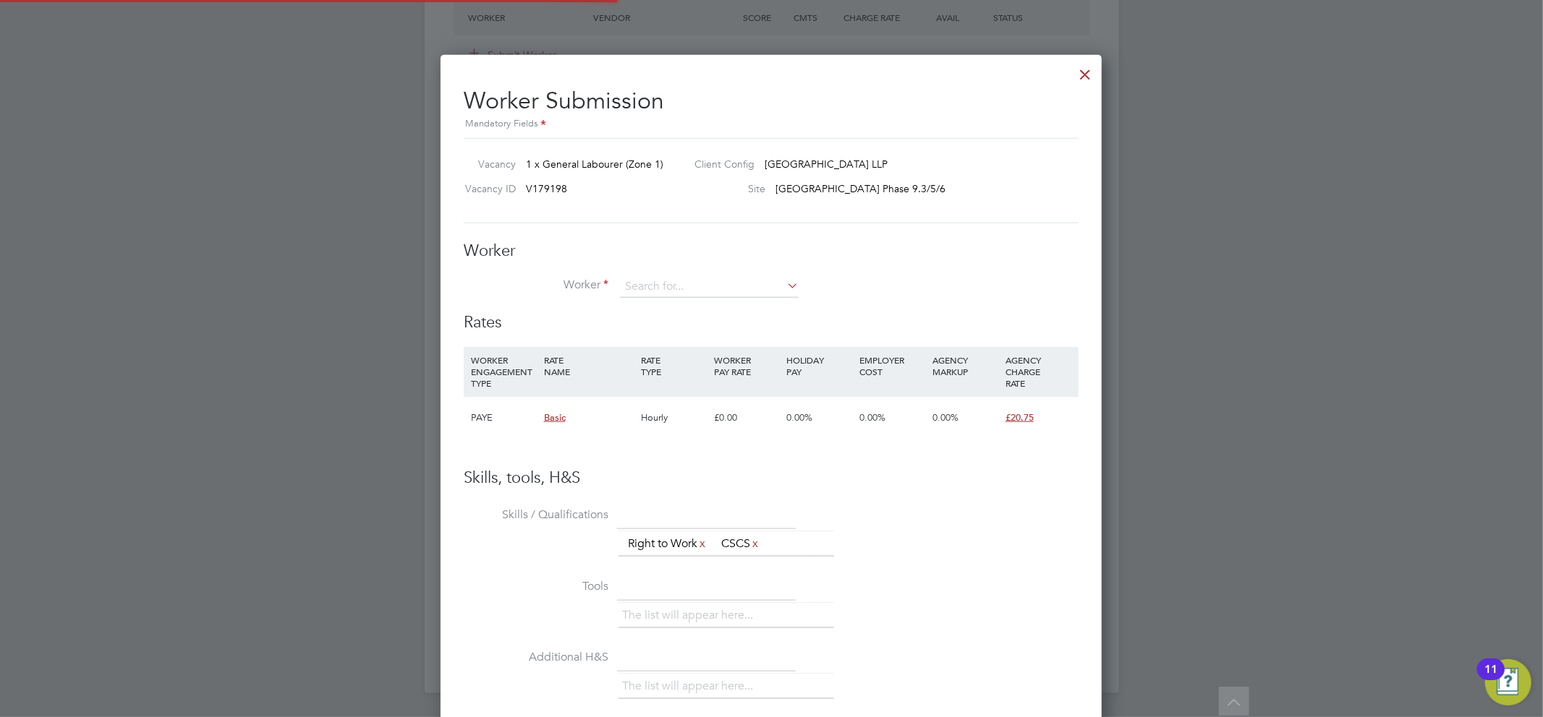
scroll to position [878, 662]
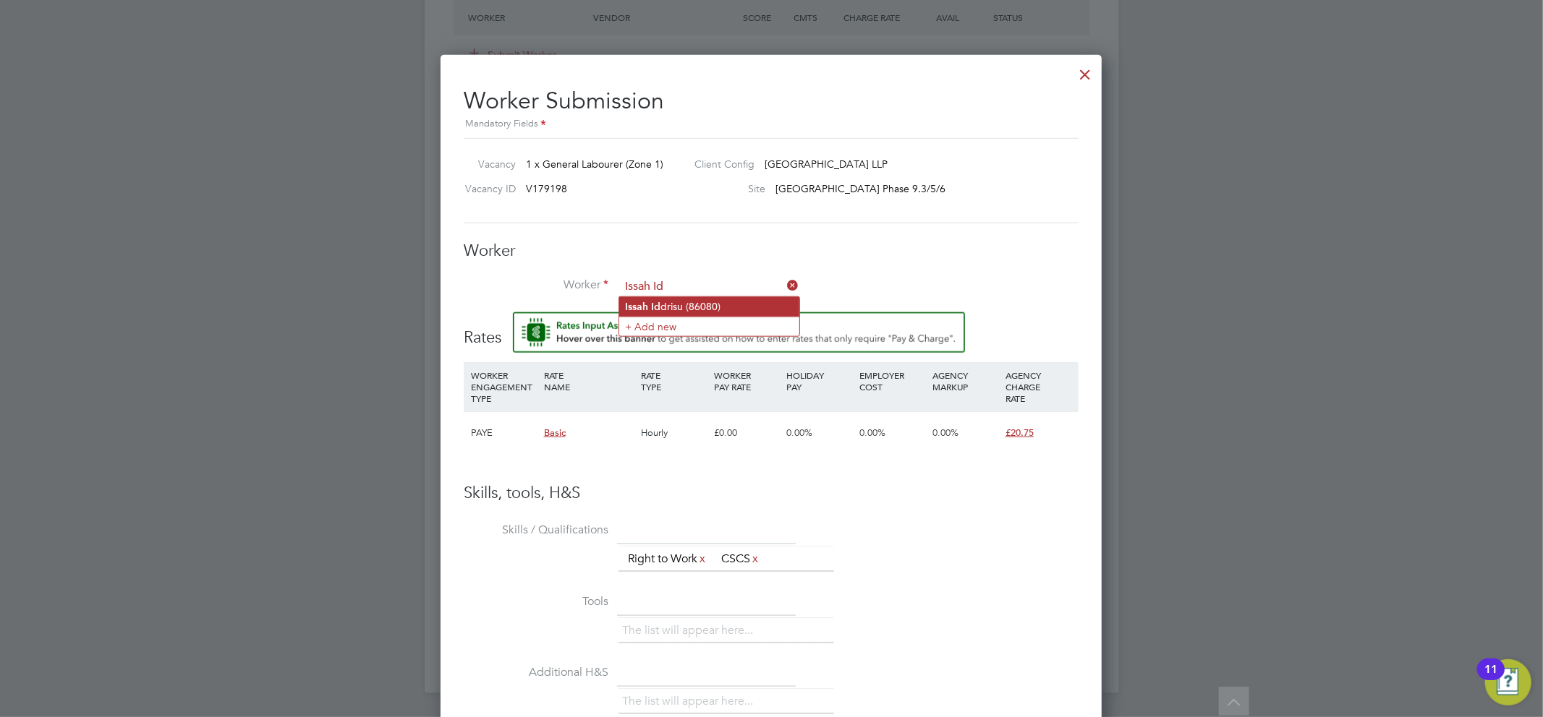
click at [684, 302] on li "Issah Id drisu (86080)" at bounding box center [709, 307] width 180 height 20
type input "[PERSON_NAME] (86080)"
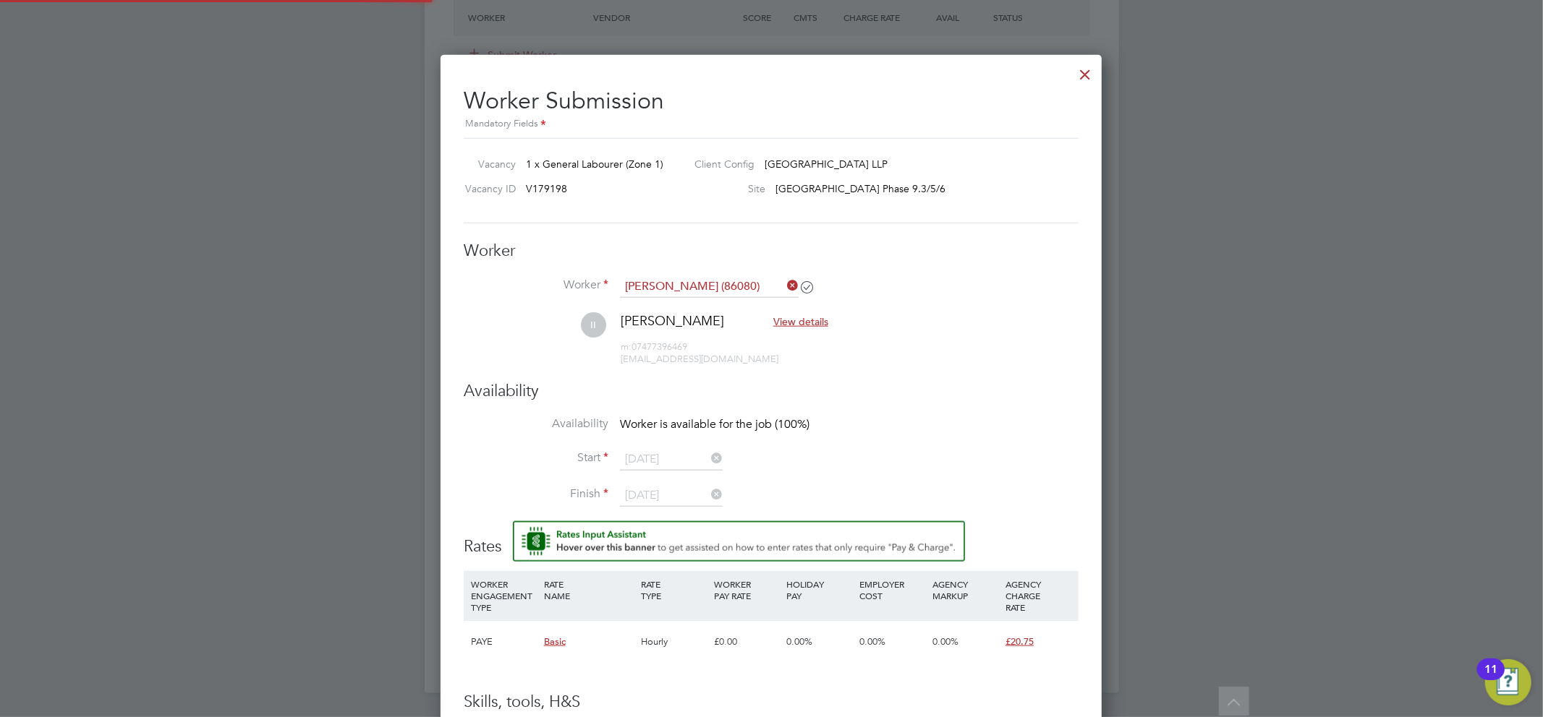
scroll to position [1216, 662]
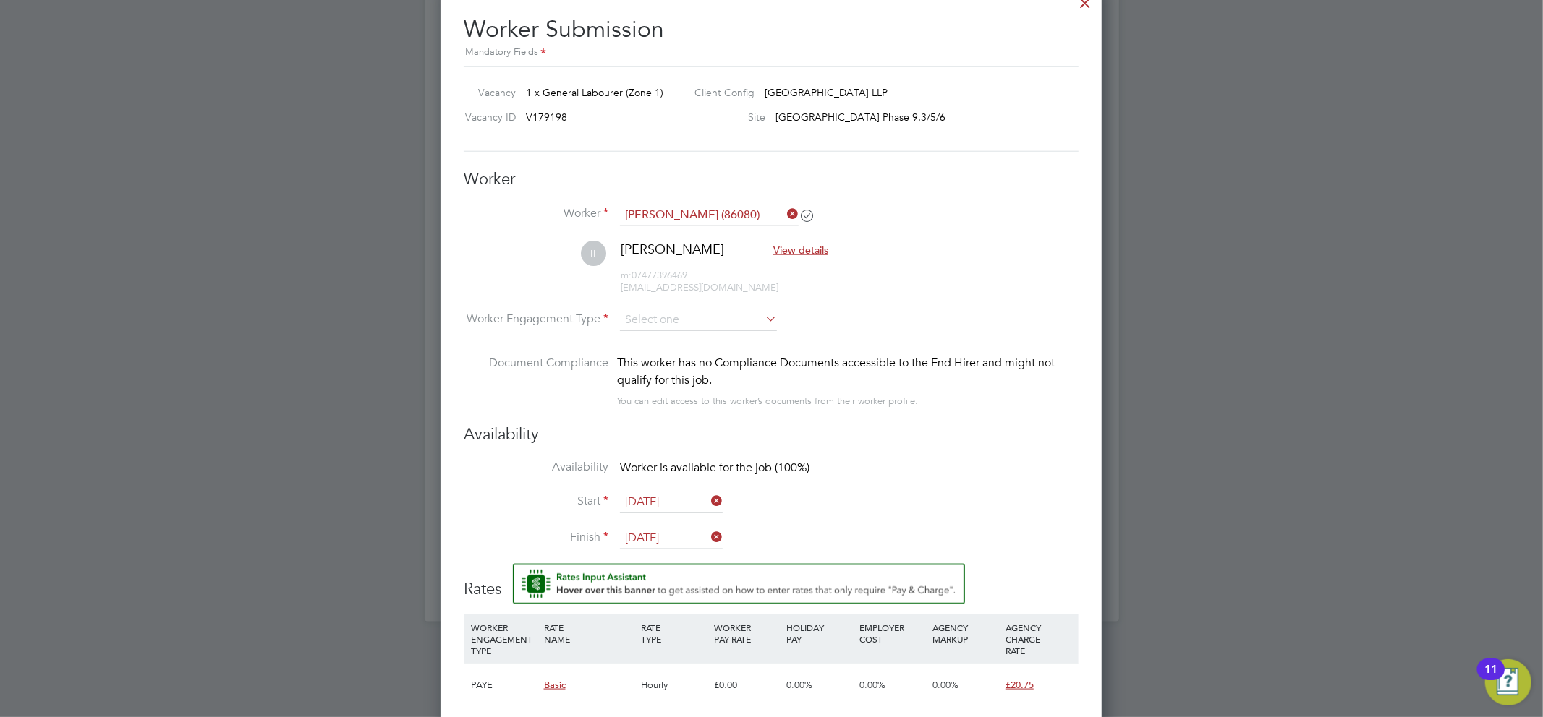
click at [762, 318] on icon at bounding box center [762, 319] width 0 height 20
click at [712, 320] on input at bounding box center [698, 321] width 157 height 22
click at [707, 356] on li "PAYE" at bounding box center [698, 358] width 158 height 19
type input "PAYE"
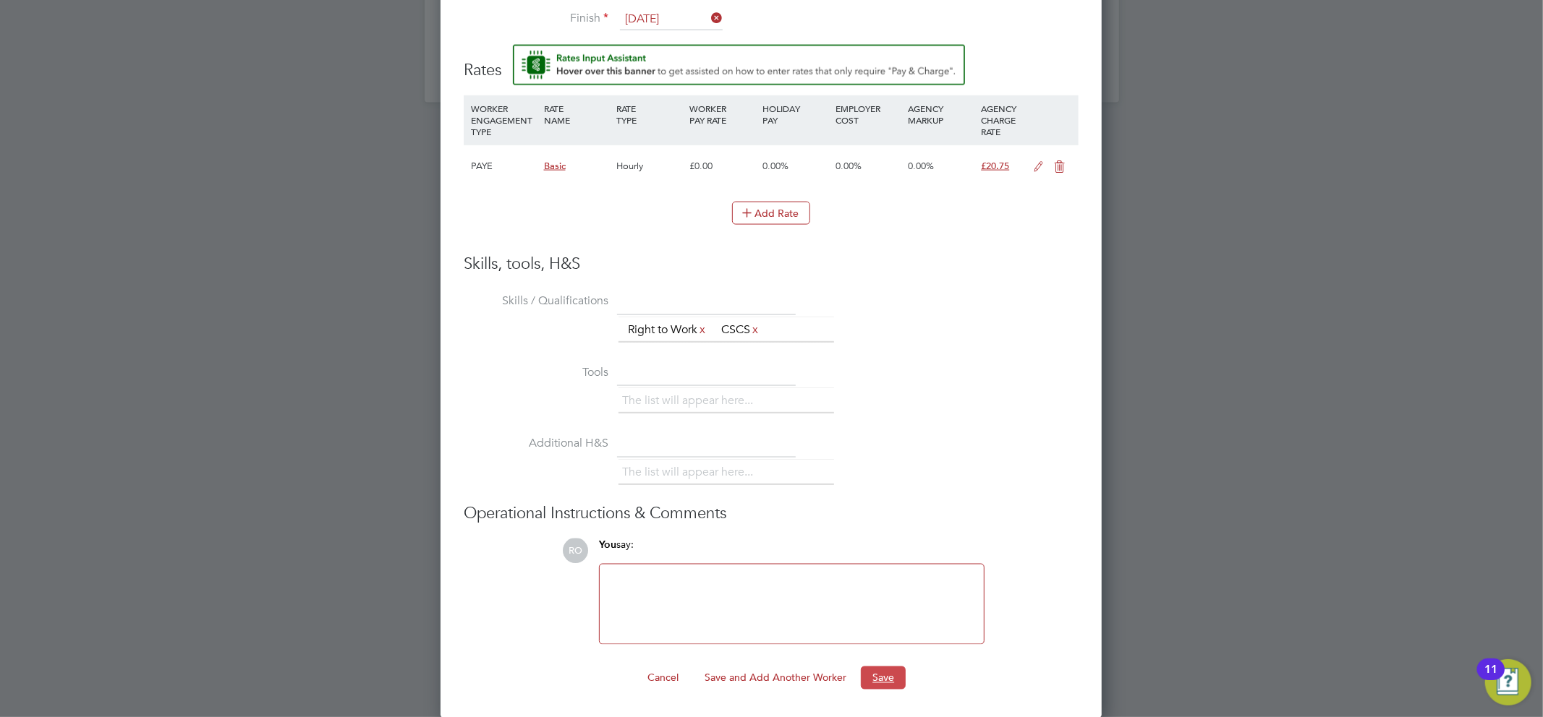
click at [885, 676] on button "Save" at bounding box center [883, 678] width 45 height 23
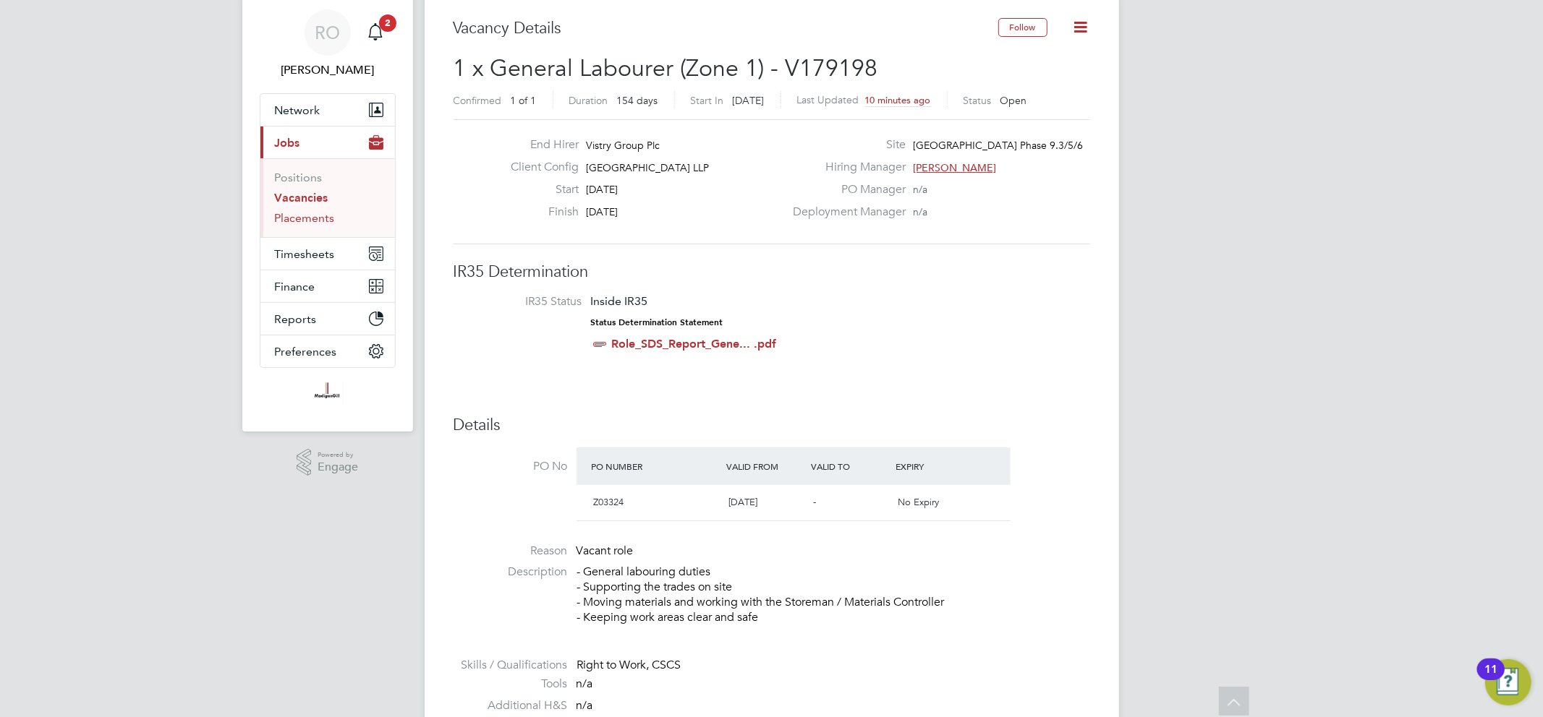
click at [321, 221] on link "Placements" at bounding box center [305, 218] width 60 height 14
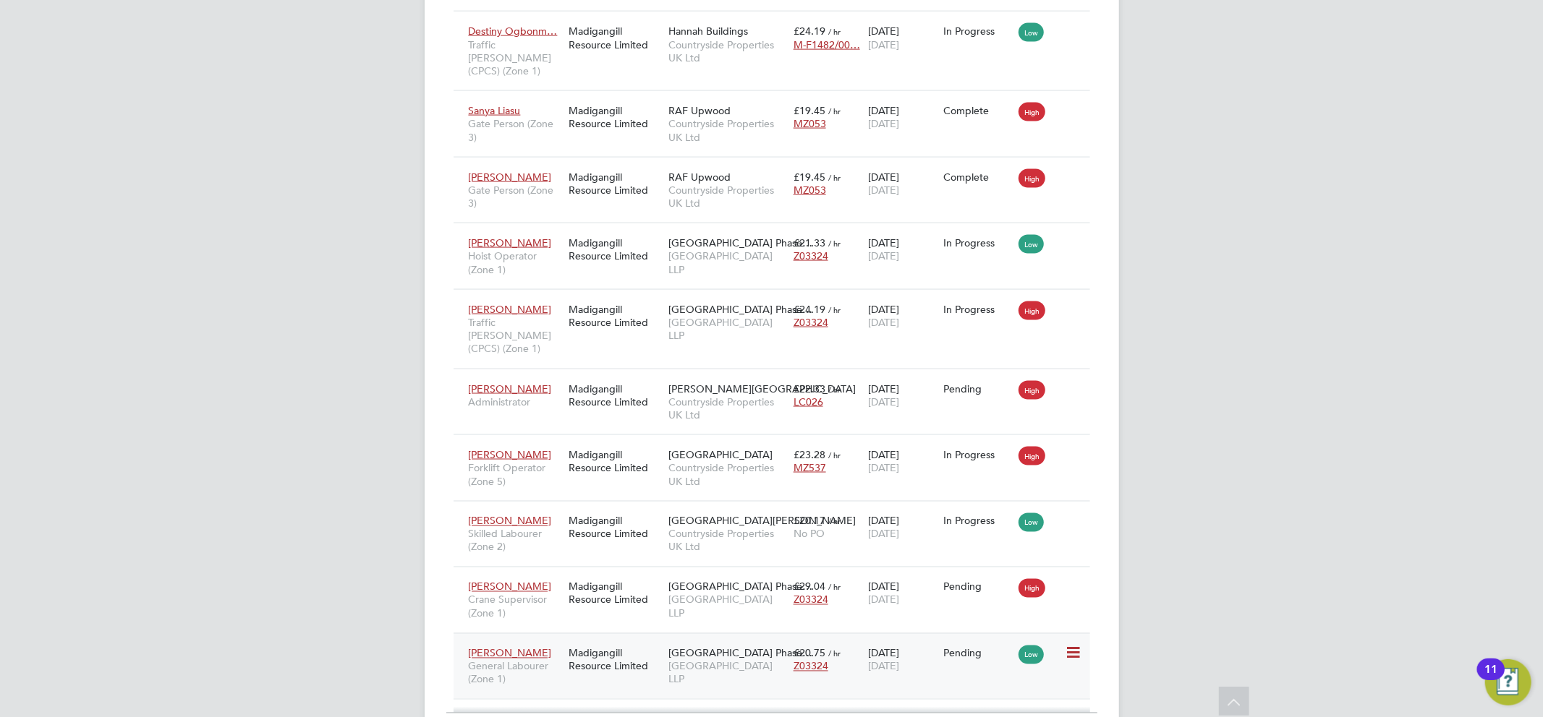
click at [1079, 645] on icon at bounding box center [1072, 653] width 14 height 17
click at [1007, 655] on li "Start" at bounding box center [1027, 652] width 103 height 20
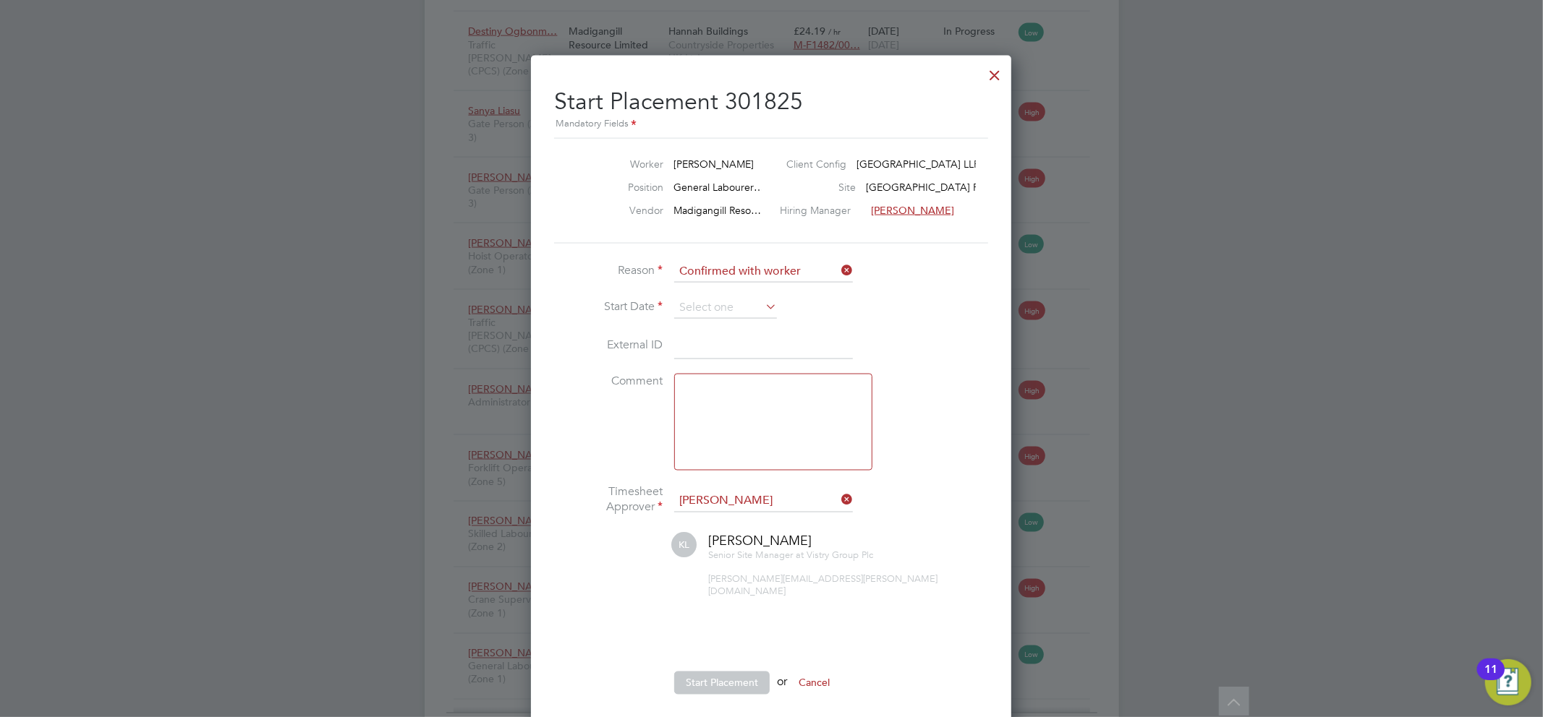
click at [712, 343] on input at bounding box center [763, 346] width 179 height 26
click at [705, 346] on input at bounding box center [763, 346] width 179 height 26
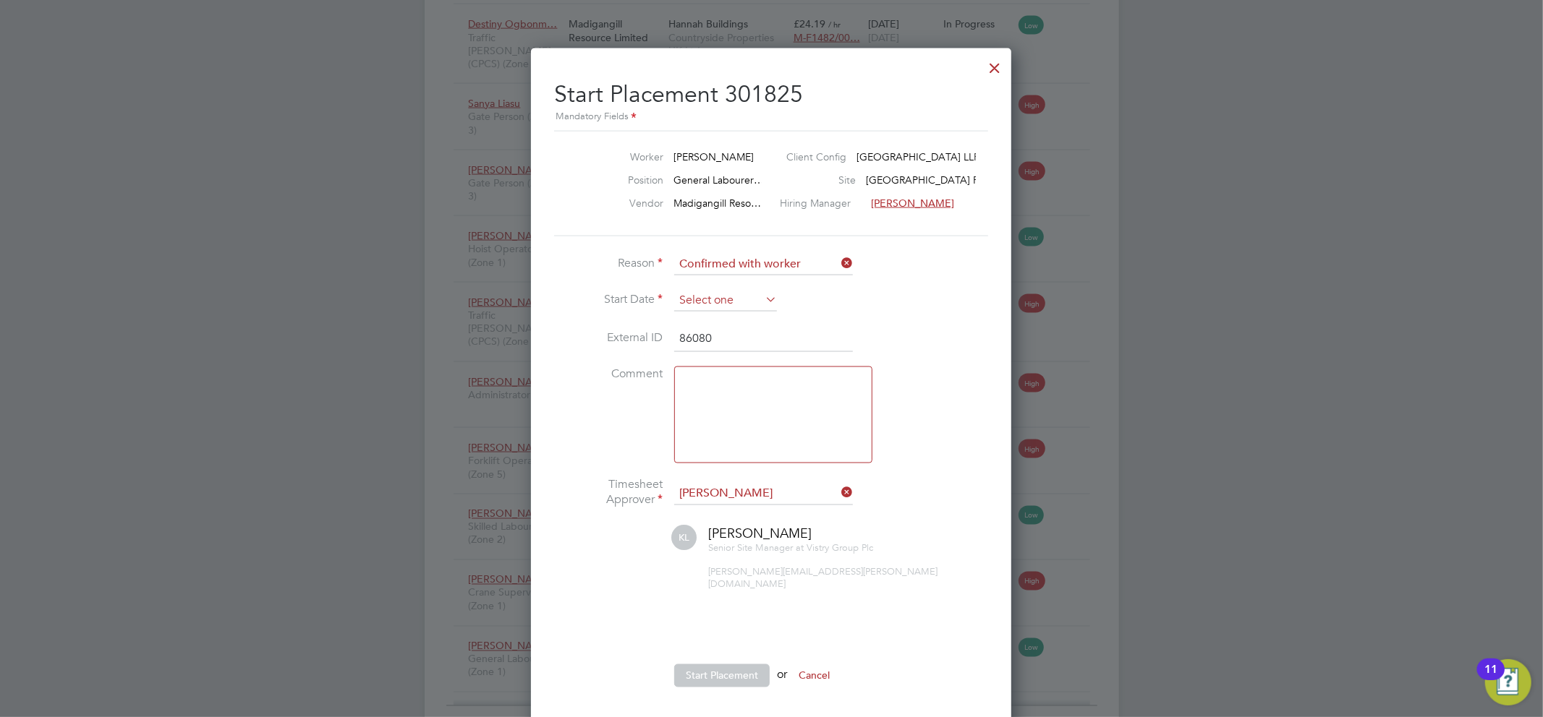
type input "86080"
click at [746, 299] on input at bounding box center [725, 301] width 103 height 22
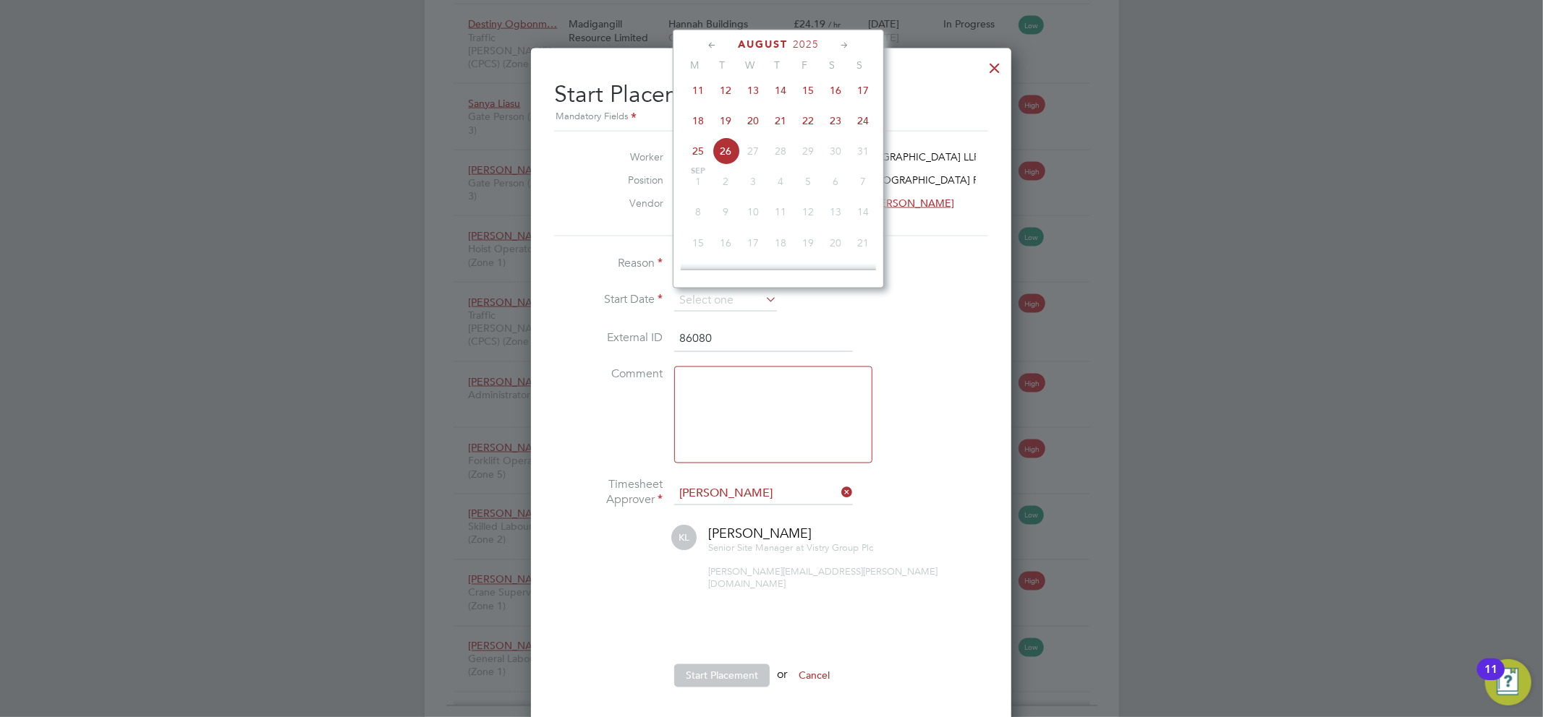
click at [726, 130] on span "19" at bounding box center [725, 120] width 27 height 27
type input "[DATE]"
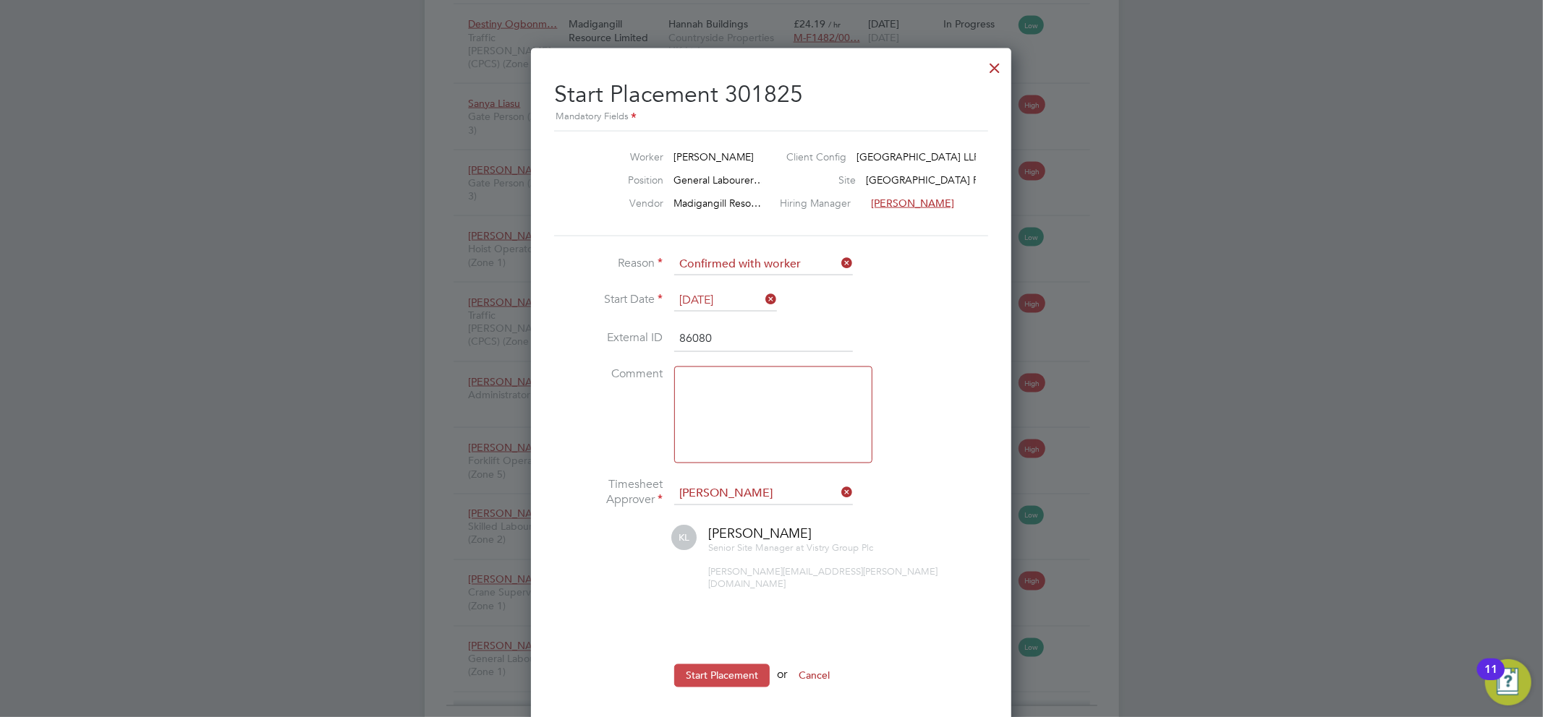
click at [741, 665] on button "Start Placement" at bounding box center [721, 676] width 95 height 23
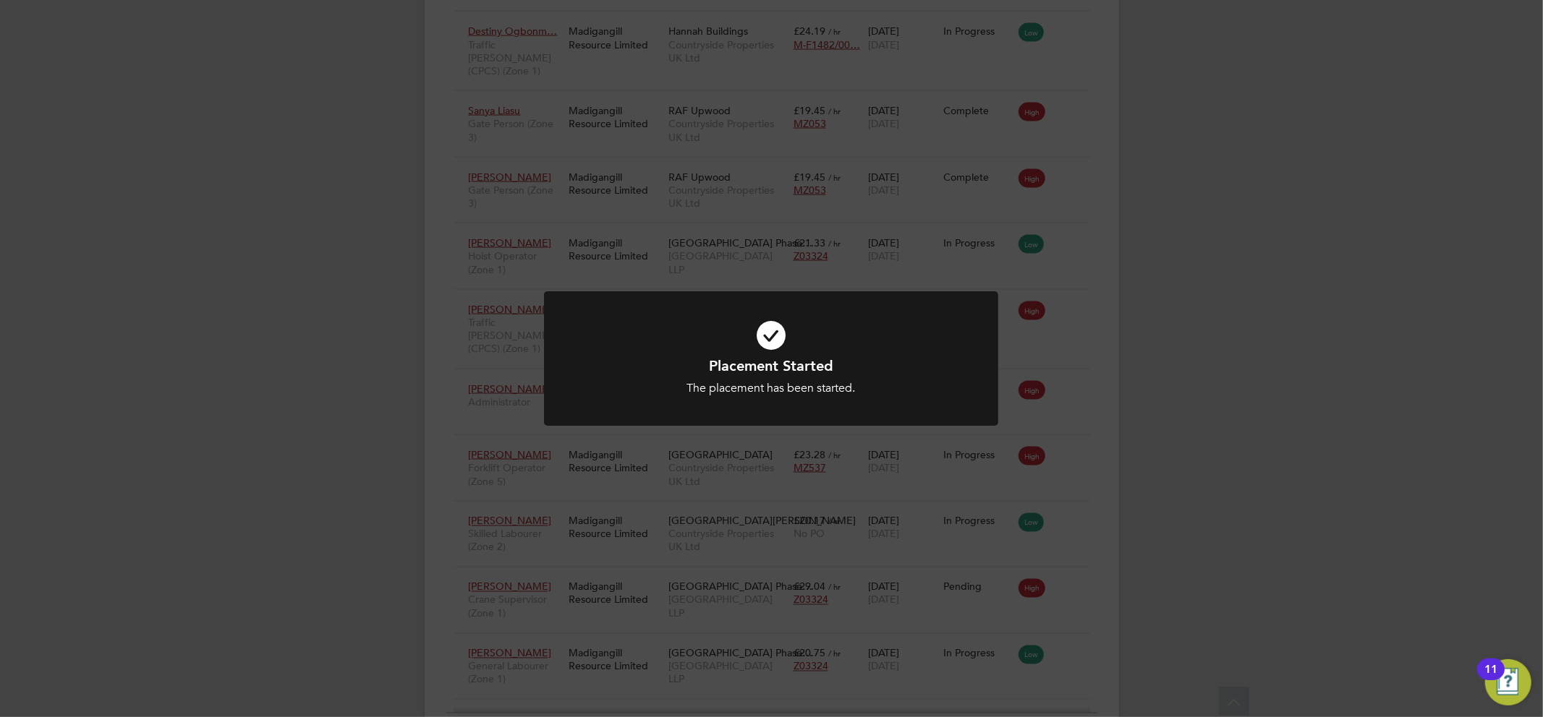
click at [775, 338] on icon at bounding box center [771, 335] width 376 height 56
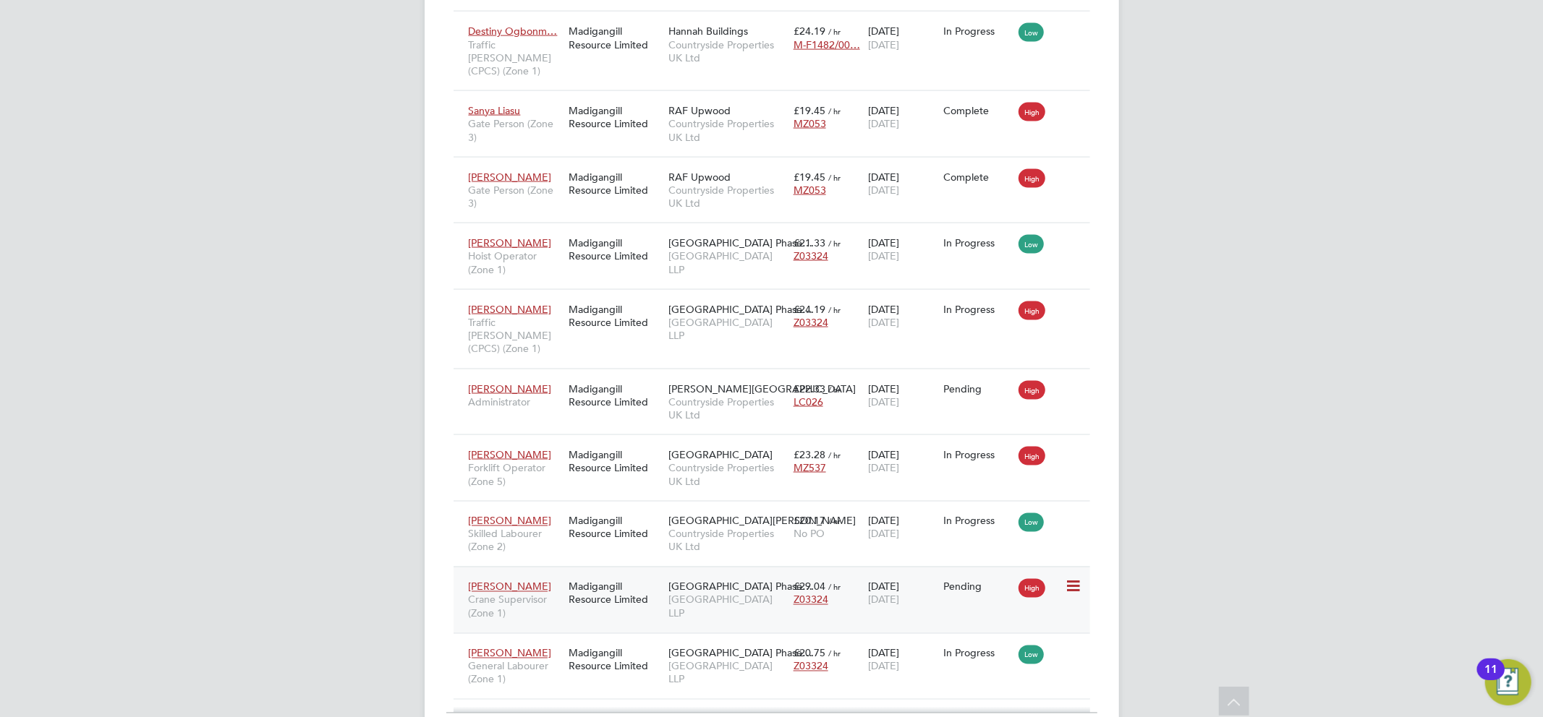
click at [1068, 579] on icon at bounding box center [1072, 587] width 14 height 17
click at [995, 586] on li "Start" at bounding box center [1027, 586] width 103 height 20
type input "[PERSON_NAME]"
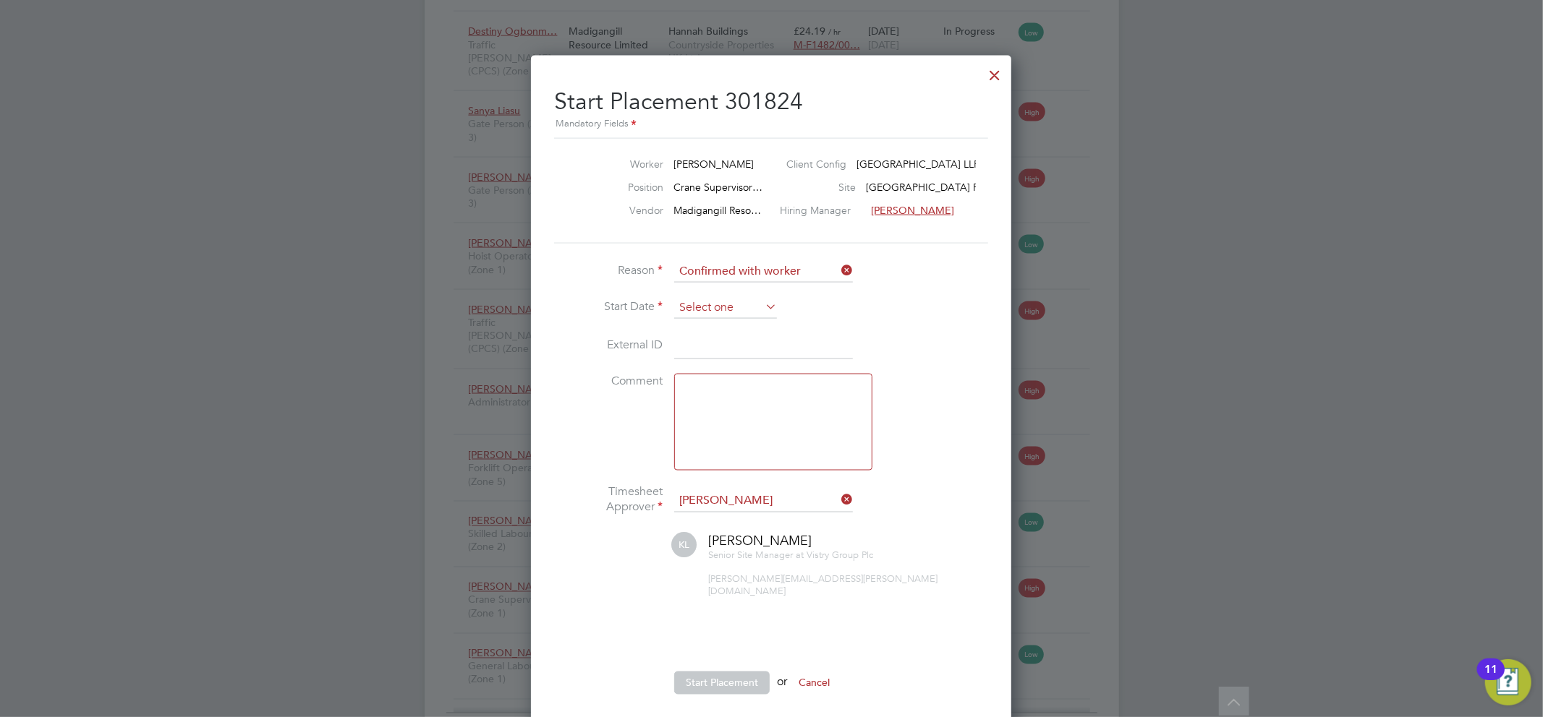
click at [718, 305] on input at bounding box center [725, 308] width 103 height 22
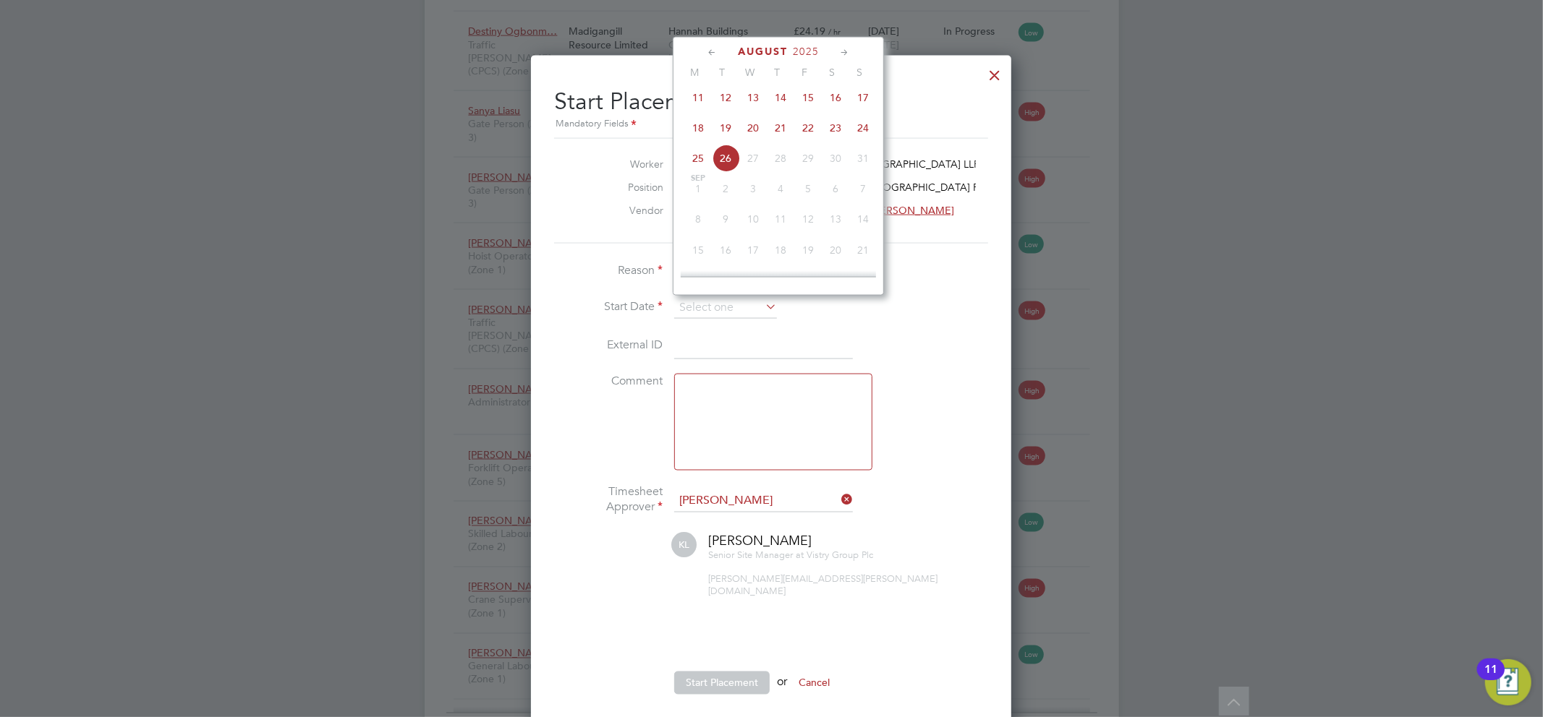
click at [807, 133] on span "22" at bounding box center [807, 127] width 27 height 27
type input "[DATE]"
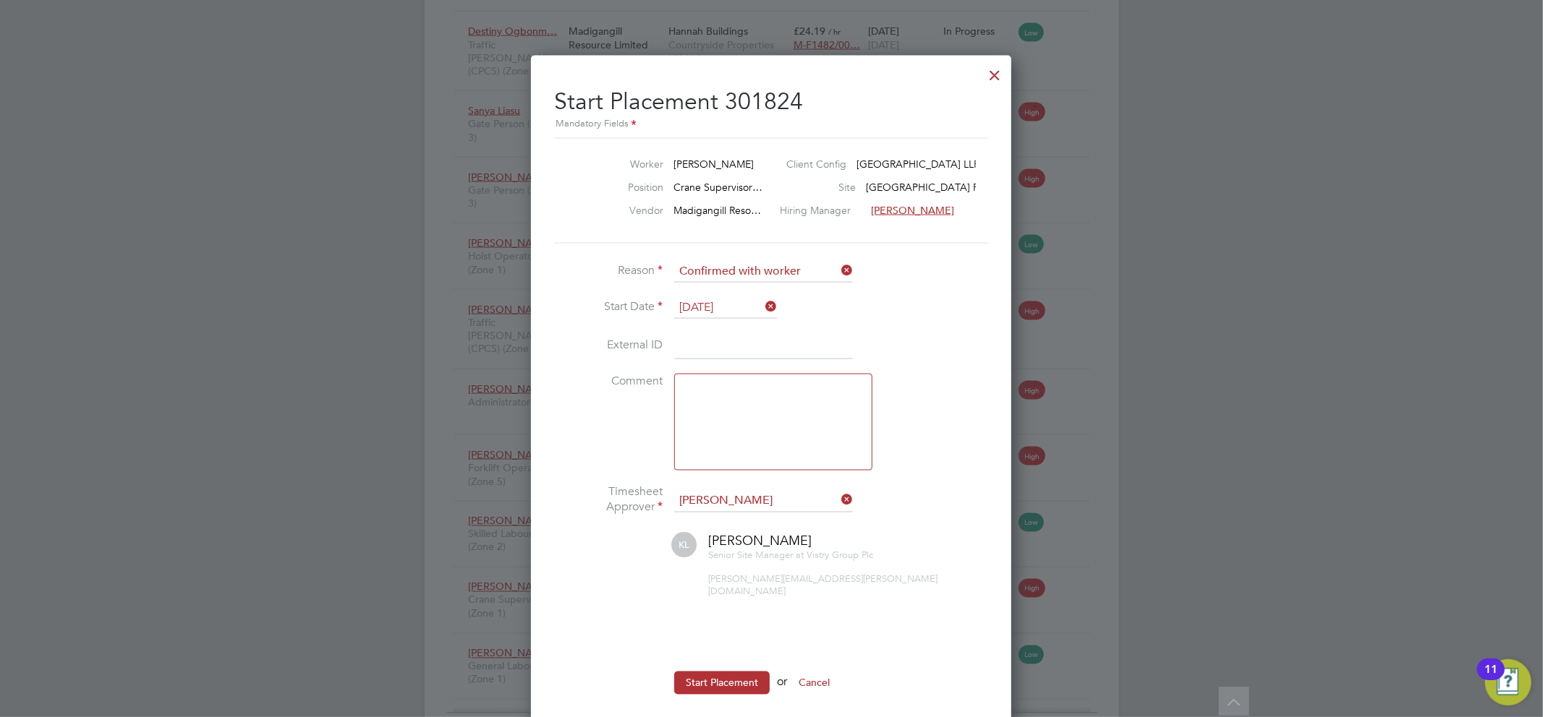
click at [730, 345] on input at bounding box center [763, 346] width 179 height 26
click at [716, 344] on input at bounding box center [763, 346] width 179 height 26
paste input "102999"
type input "102999"
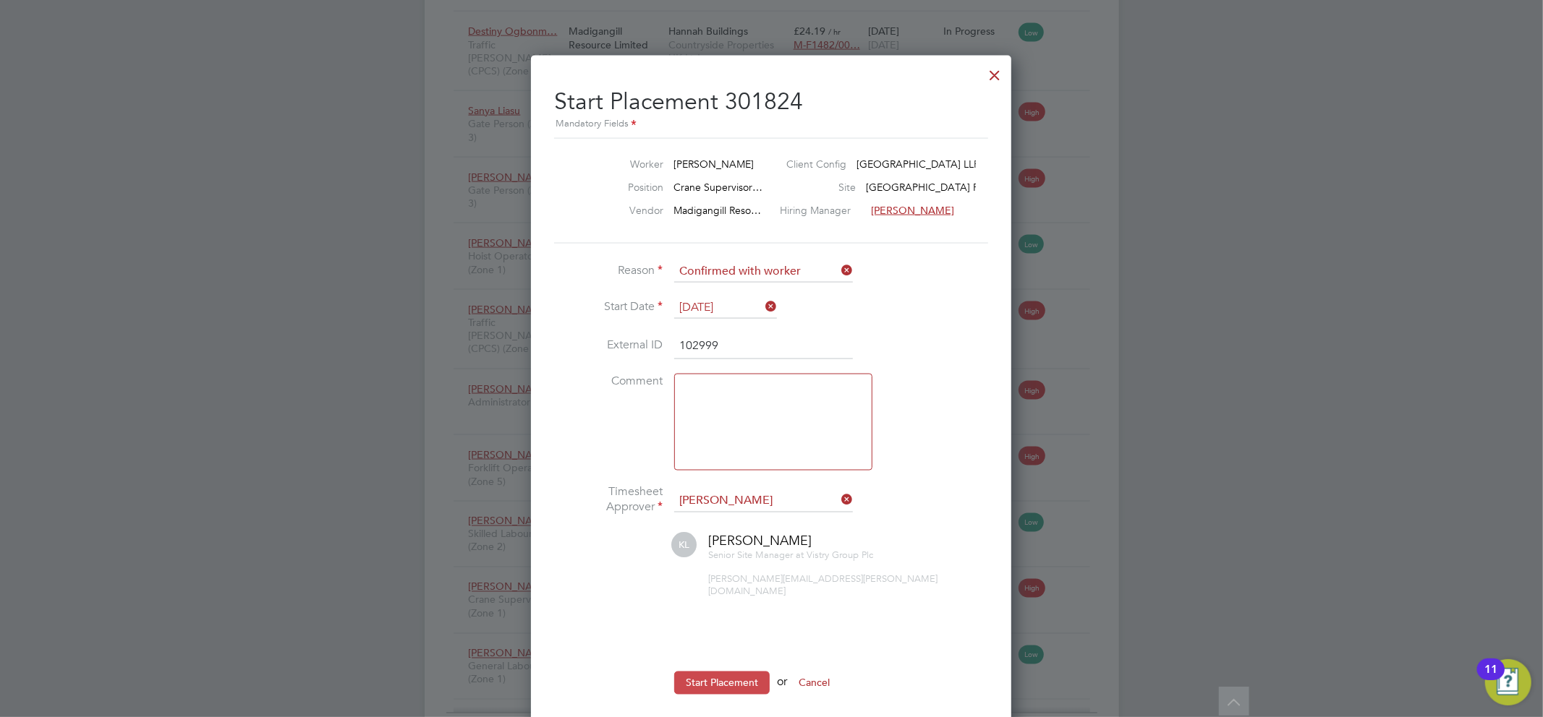
click at [703, 672] on button "Start Placement" at bounding box center [721, 683] width 95 height 23
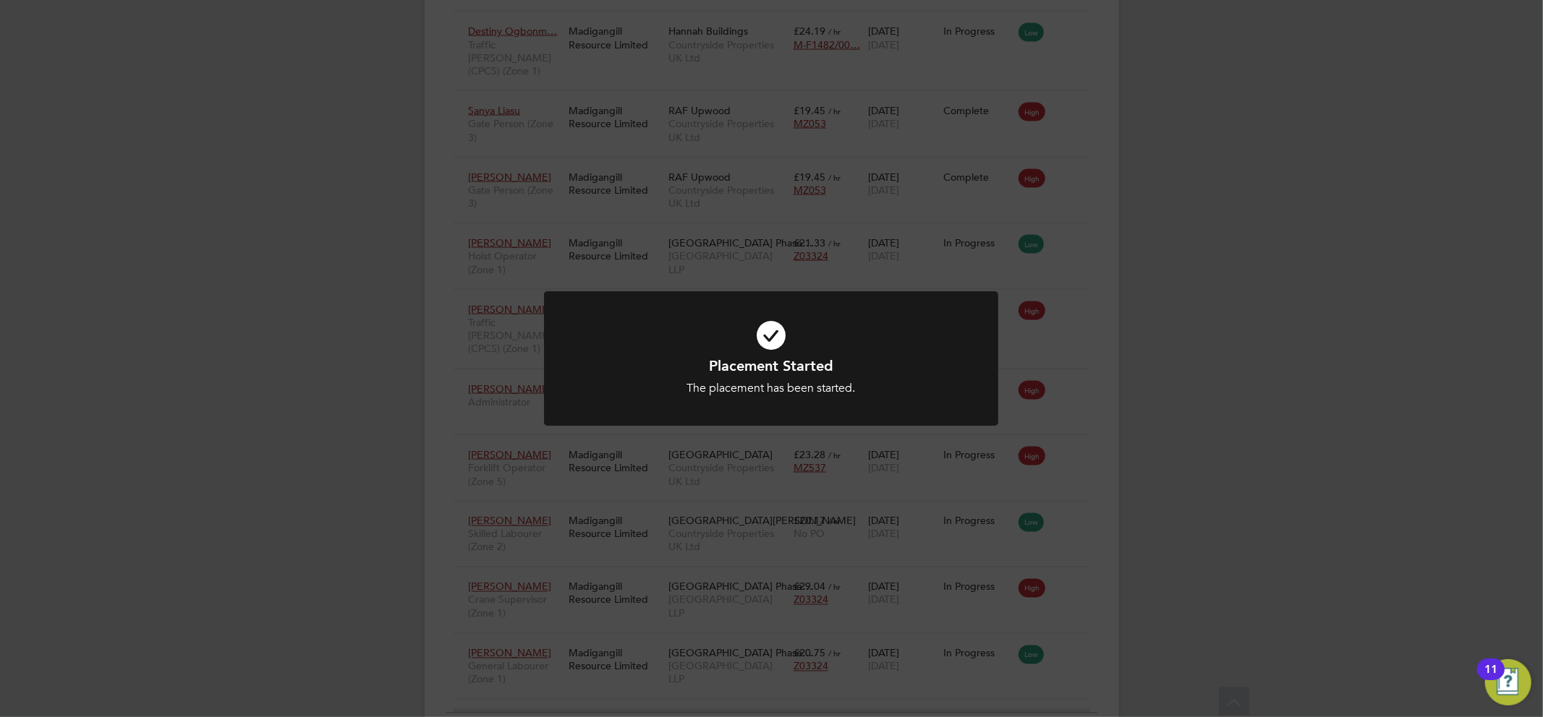
click at [764, 336] on icon at bounding box center [771, 335] width 376 height 56
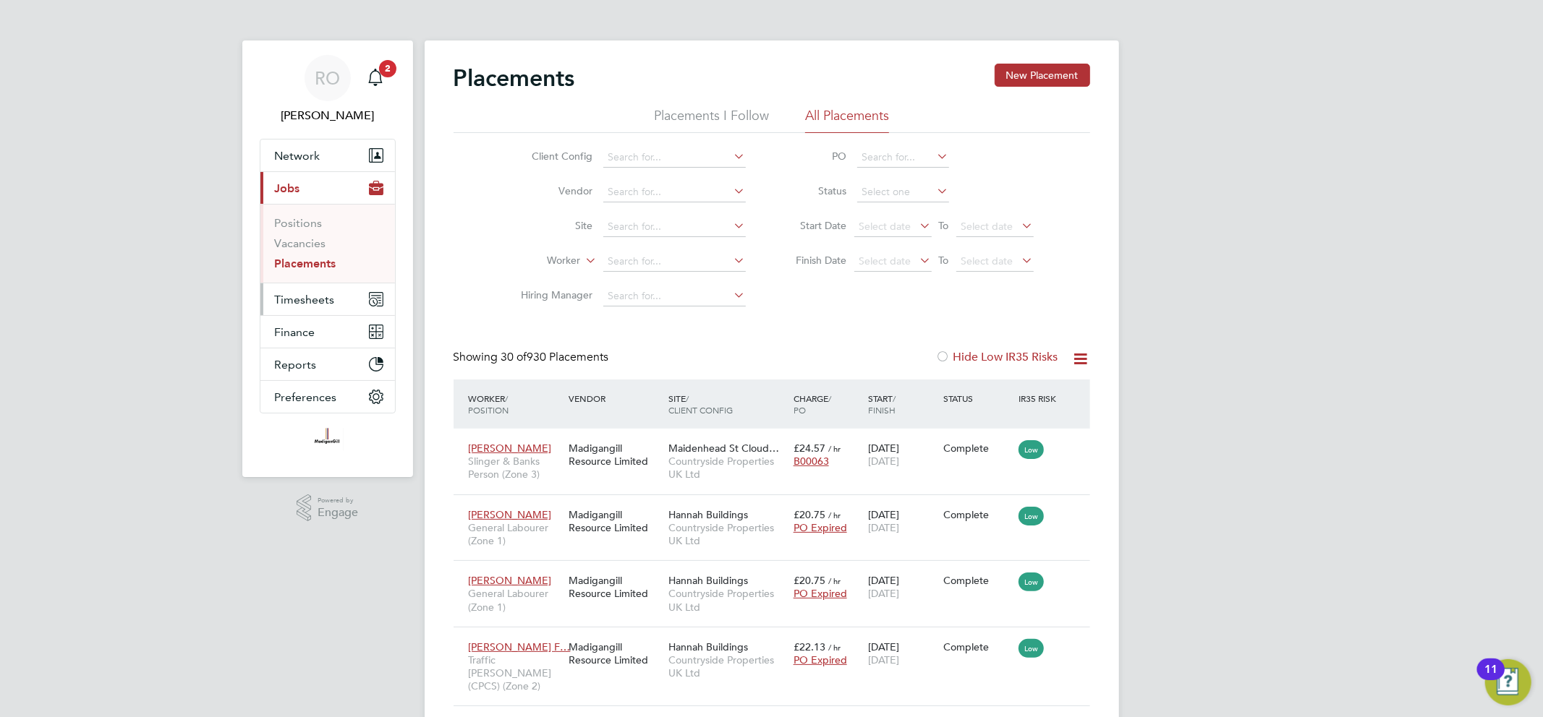
click at [301, 294] on span "Timesheets" at bounding box center [305, 300] width 60 height 14
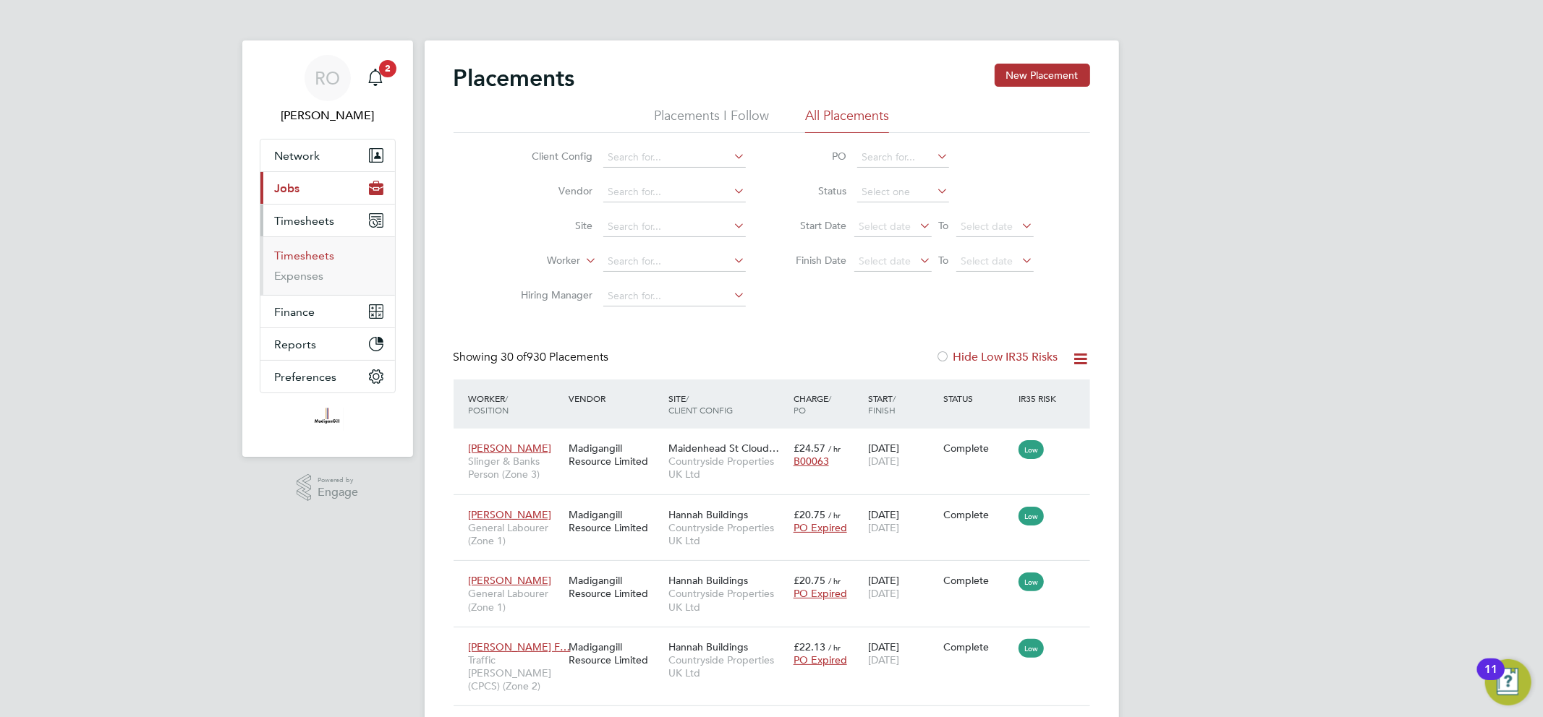
click at [307, 255] on link "Timesheets" at bounding box center [305, 256] width 60 height 14
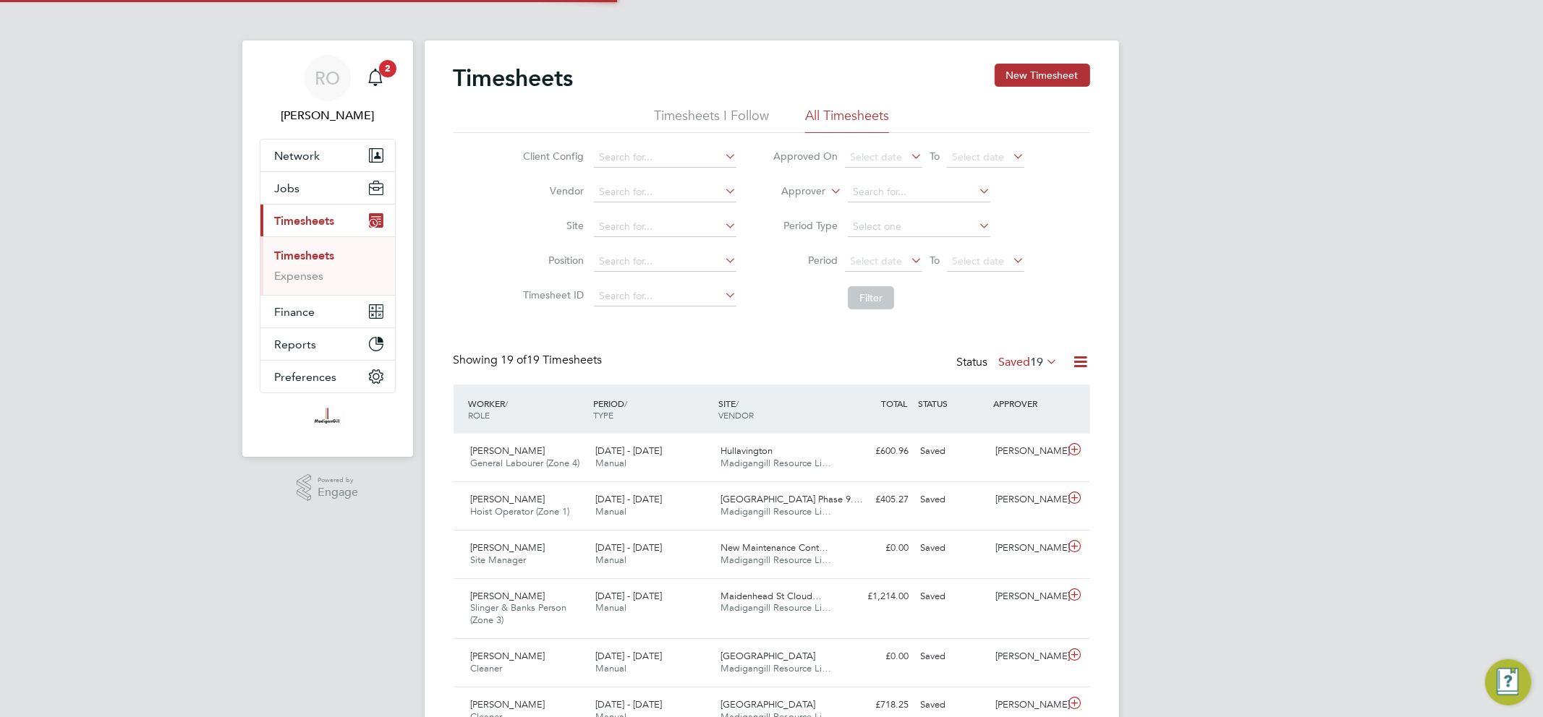
scroll to position [36, 126]
click at [1031, 67] on button "New Timesheet" at bounding box center [1041, 75] width 95 height 23
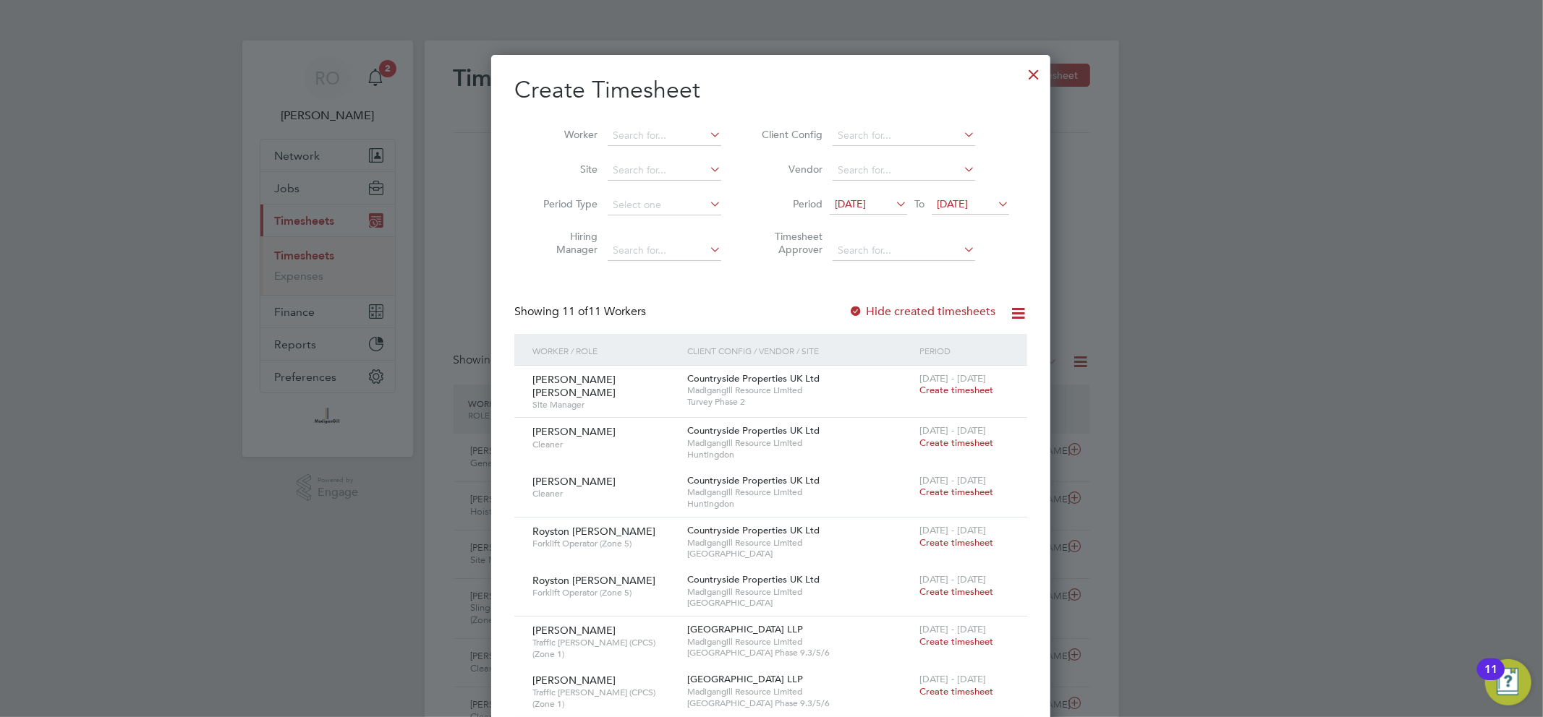
click at [892, 206] on icon at bounding box center [892, 204] width 0 height 20
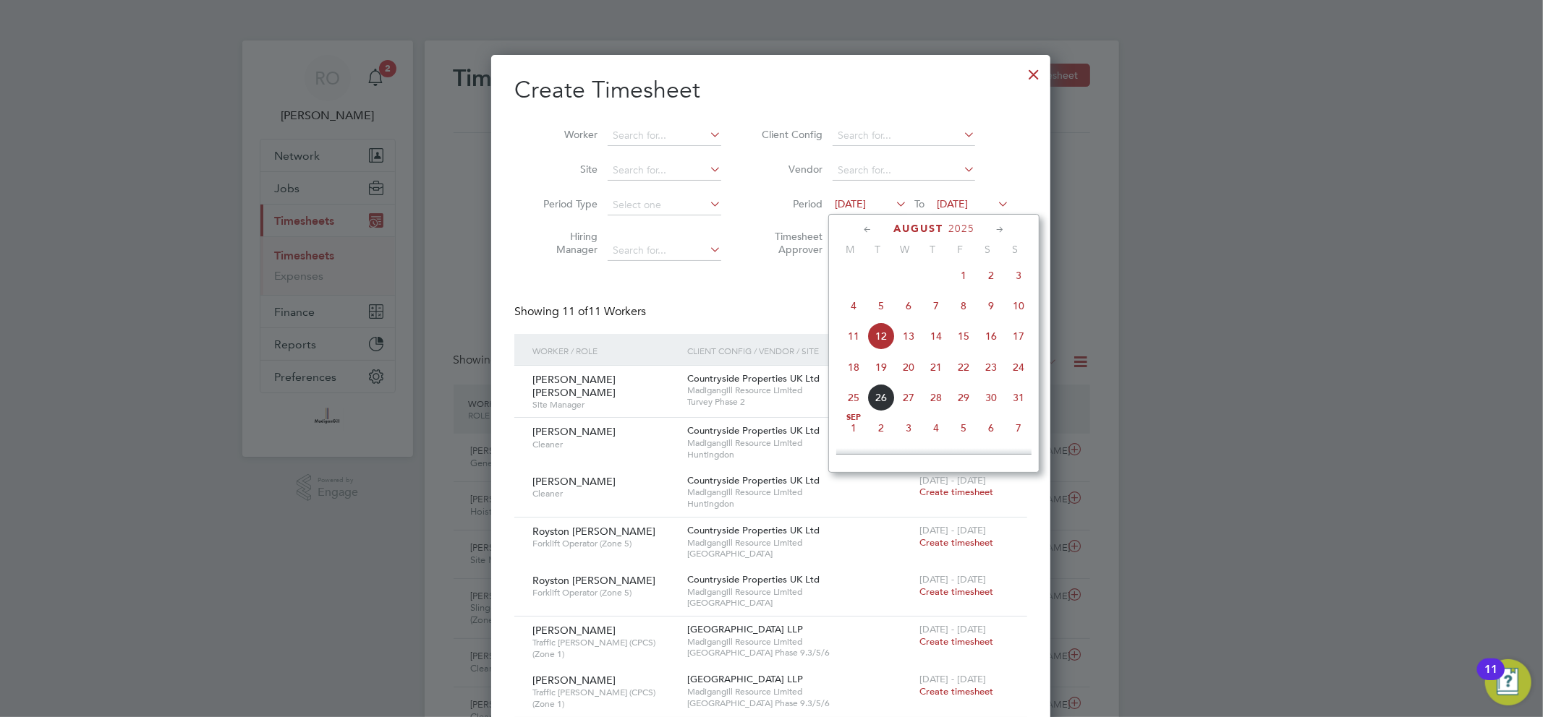
click at [848, 367] on span "18" at bounding box center [853, 367] width 27 height 27
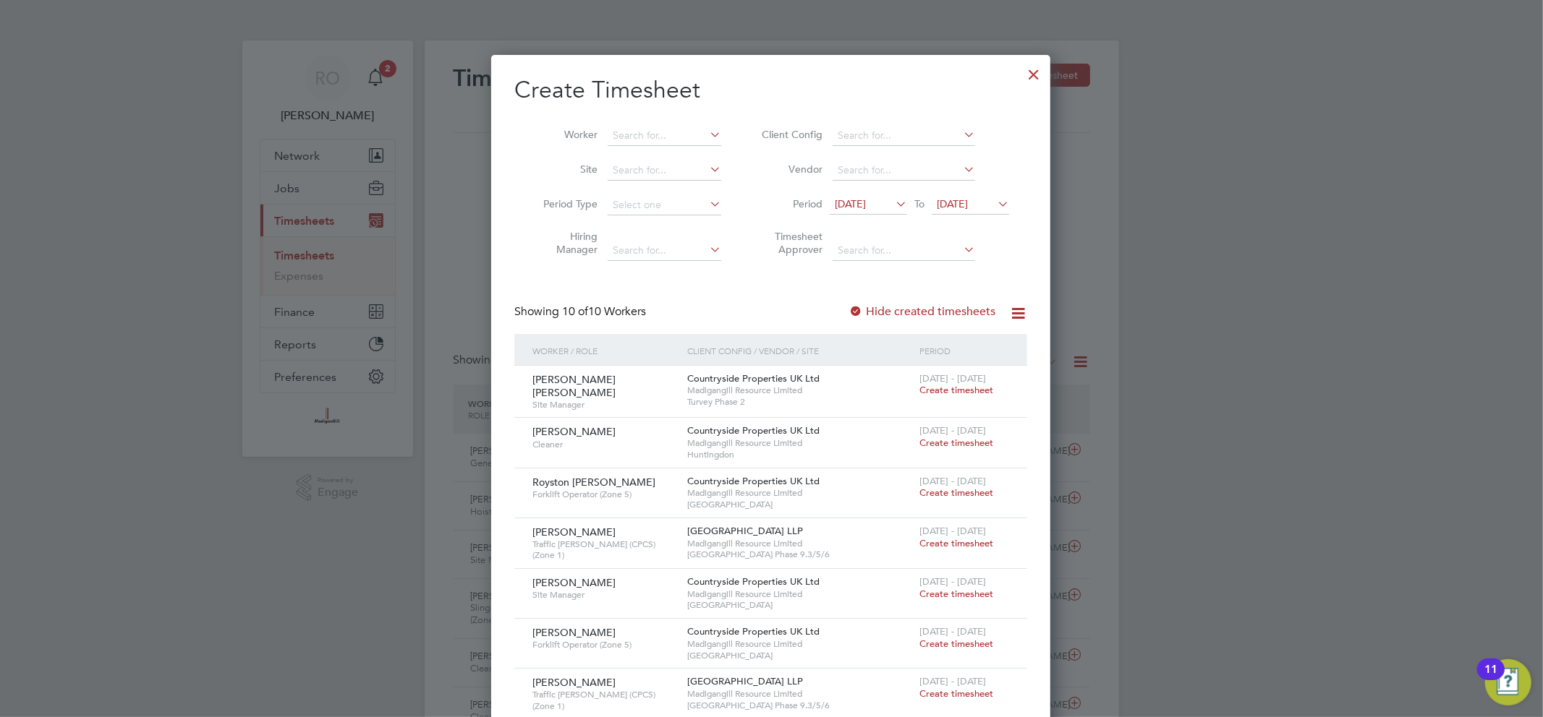
click at [994, 205] on icon at bounding box center [994, 204] width 0 height 20
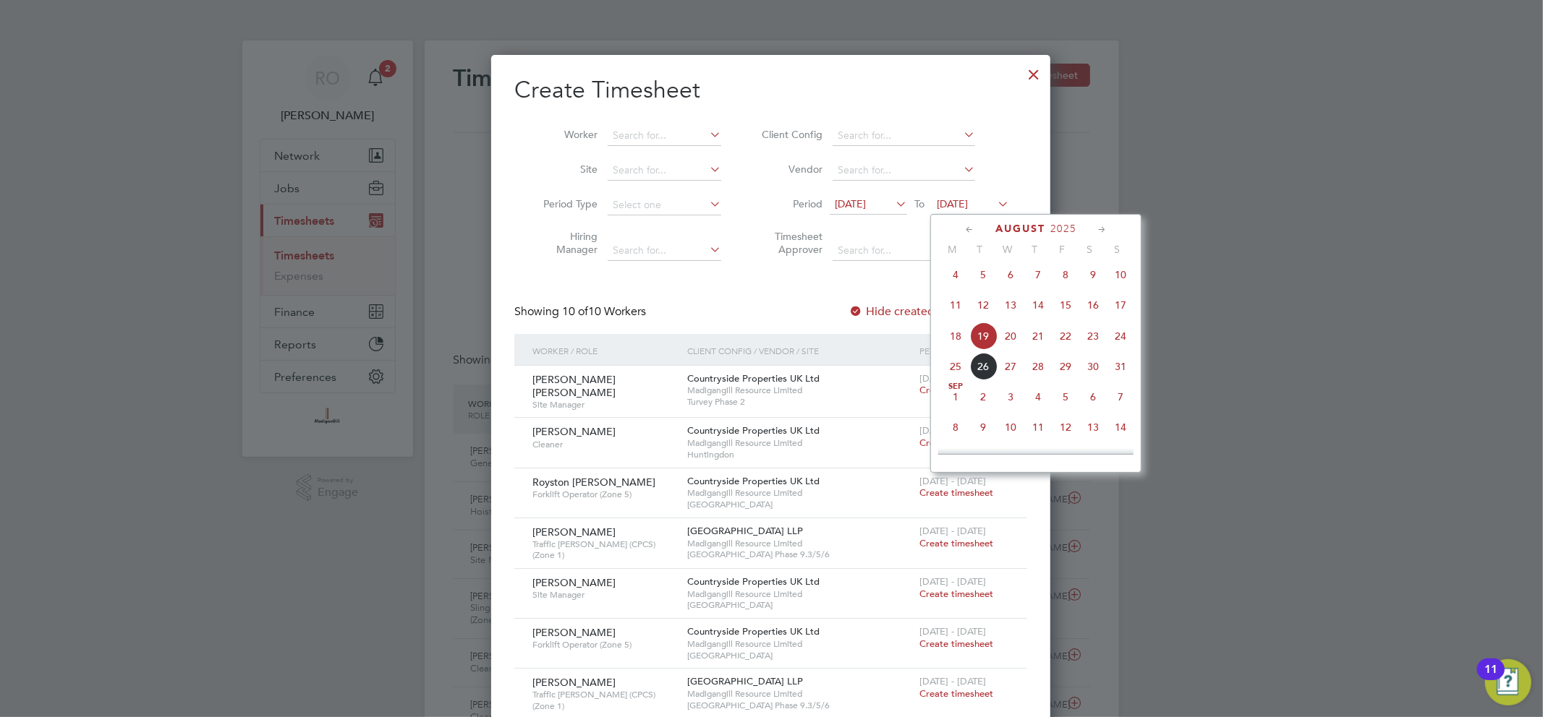
click at [1114, 346] on span "24" at bounding box center [1120, 336] width 27 height 27
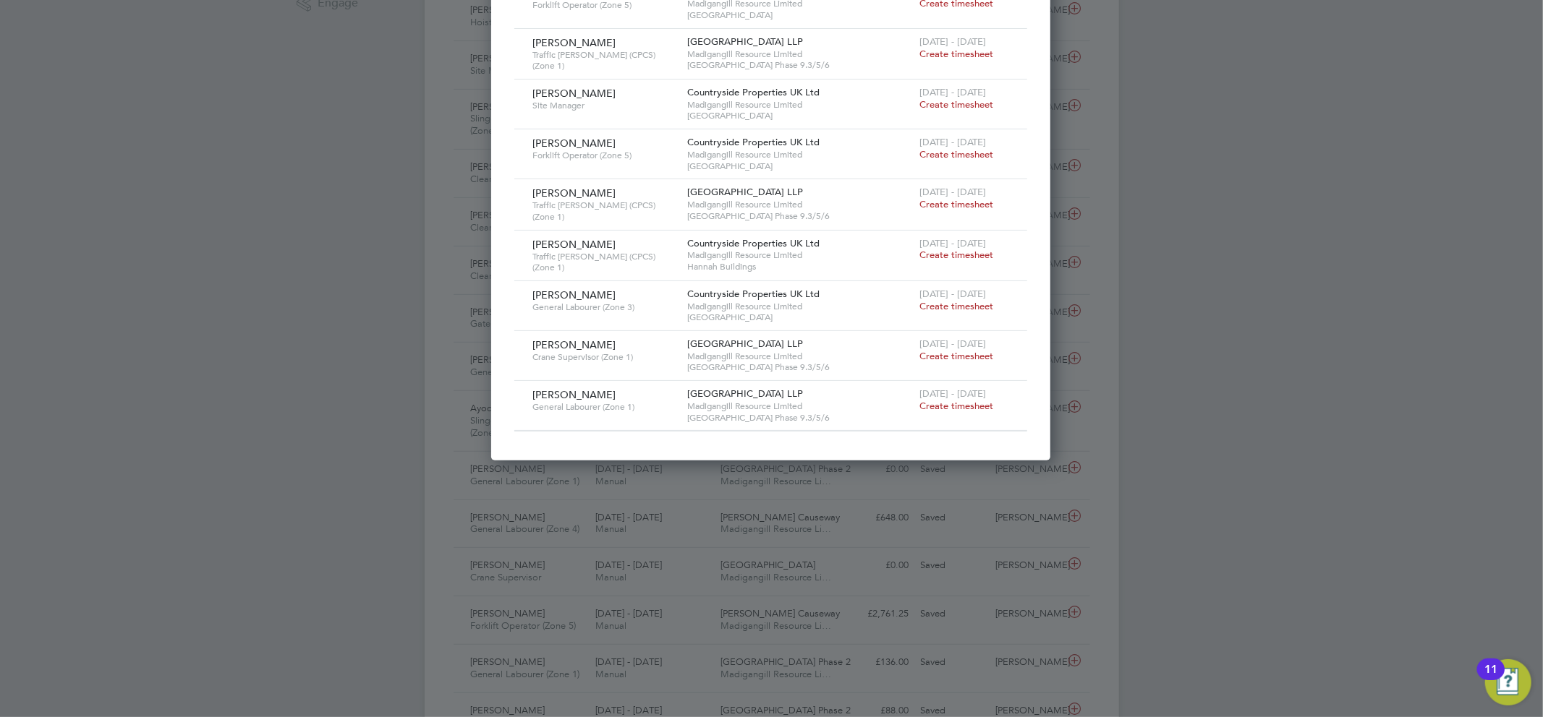
click at [975, 350] on span "Create timesheet" at bounding box center [956, 356] width 74 height 12
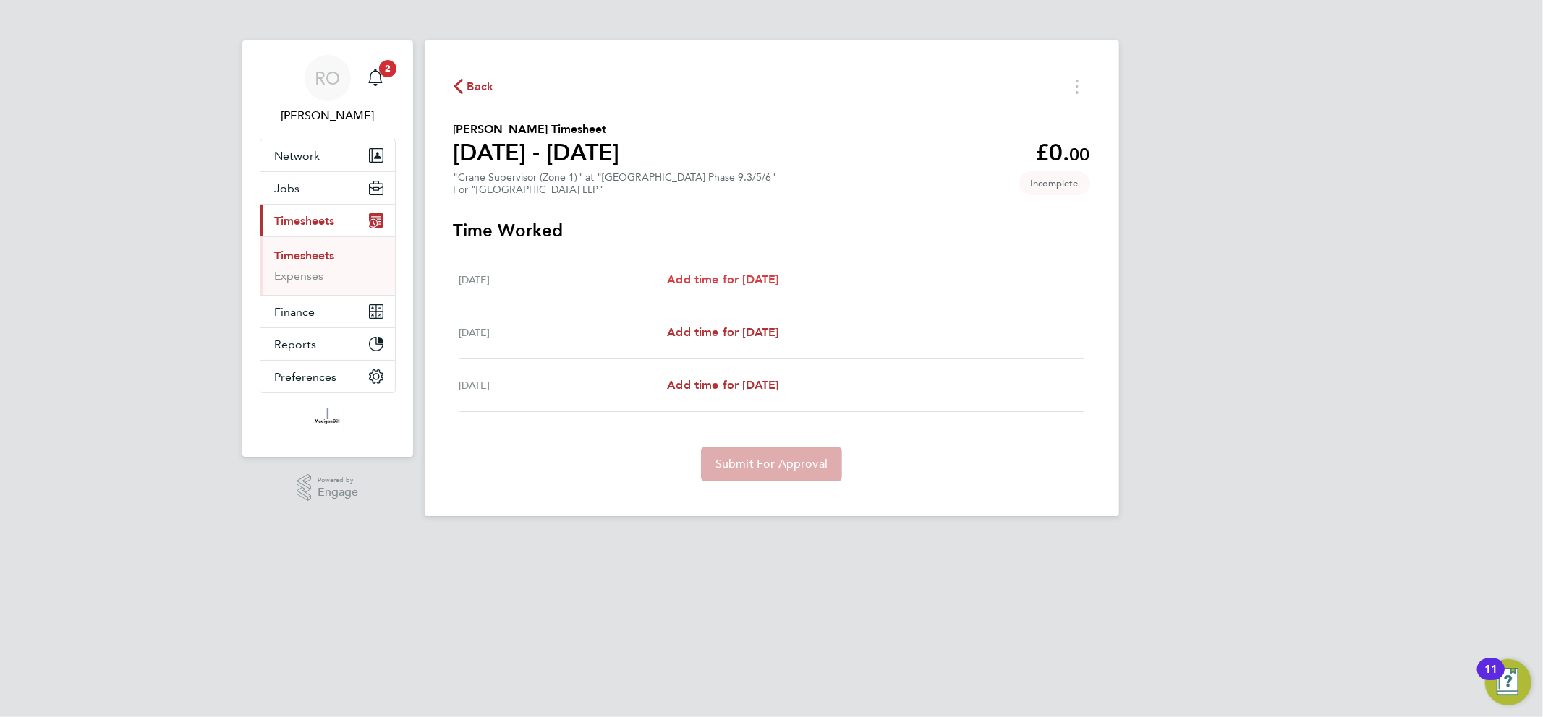
click at [746, 278] on span "Add time for [DATE]" at bounding box center [722, 280] width 111 height 14
select select "45"
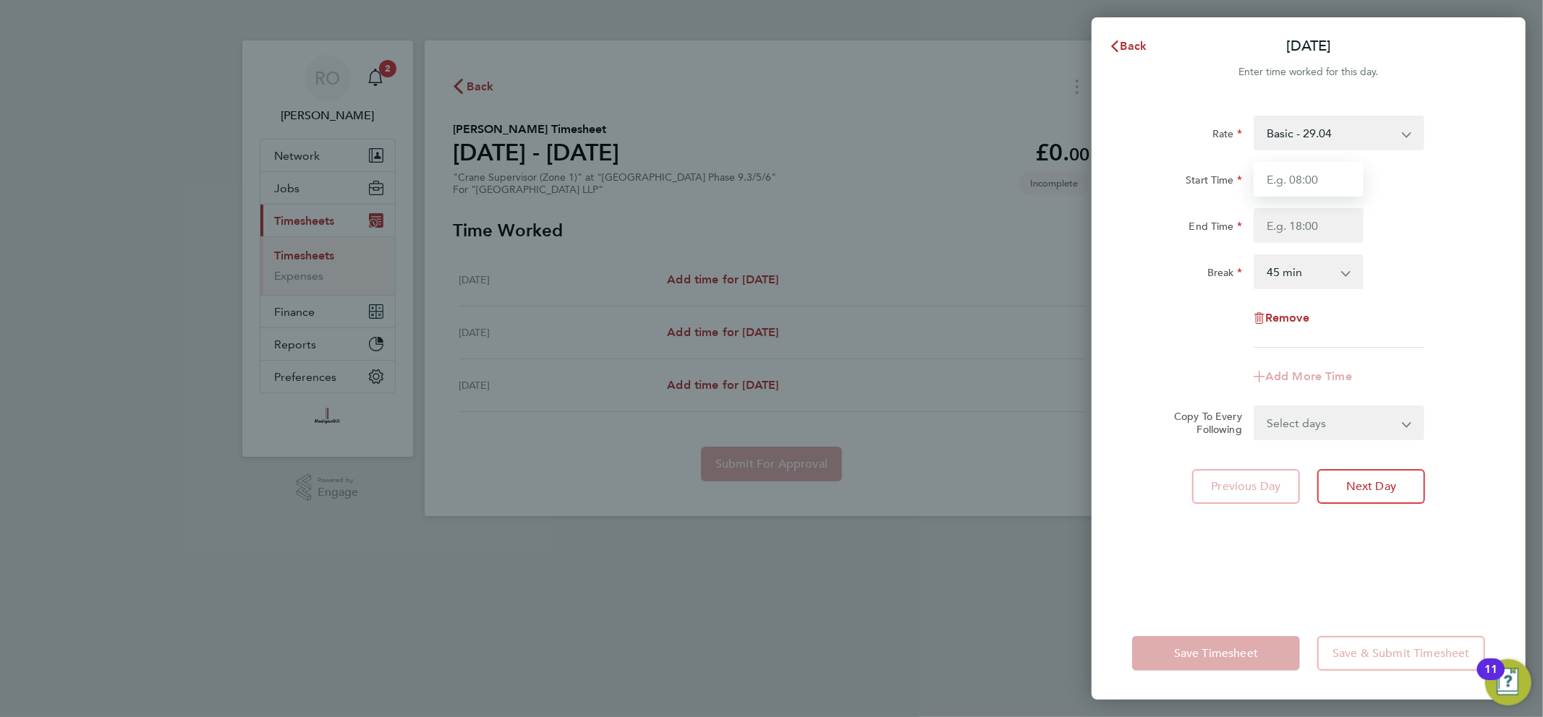
click at [1305, 169] on input "Start Time" at bounding box center [1308, 179] width 110 height 35
type input "07:30"
click at [1305, 225] on input "End Time" at bounding box center [1308, 225] width 110 height 35
type input "18:00"
click at [1427, 200] on div "Start Time 07:30 End Time 18:00" at bounding box center [1308, 202] width 365 height 81
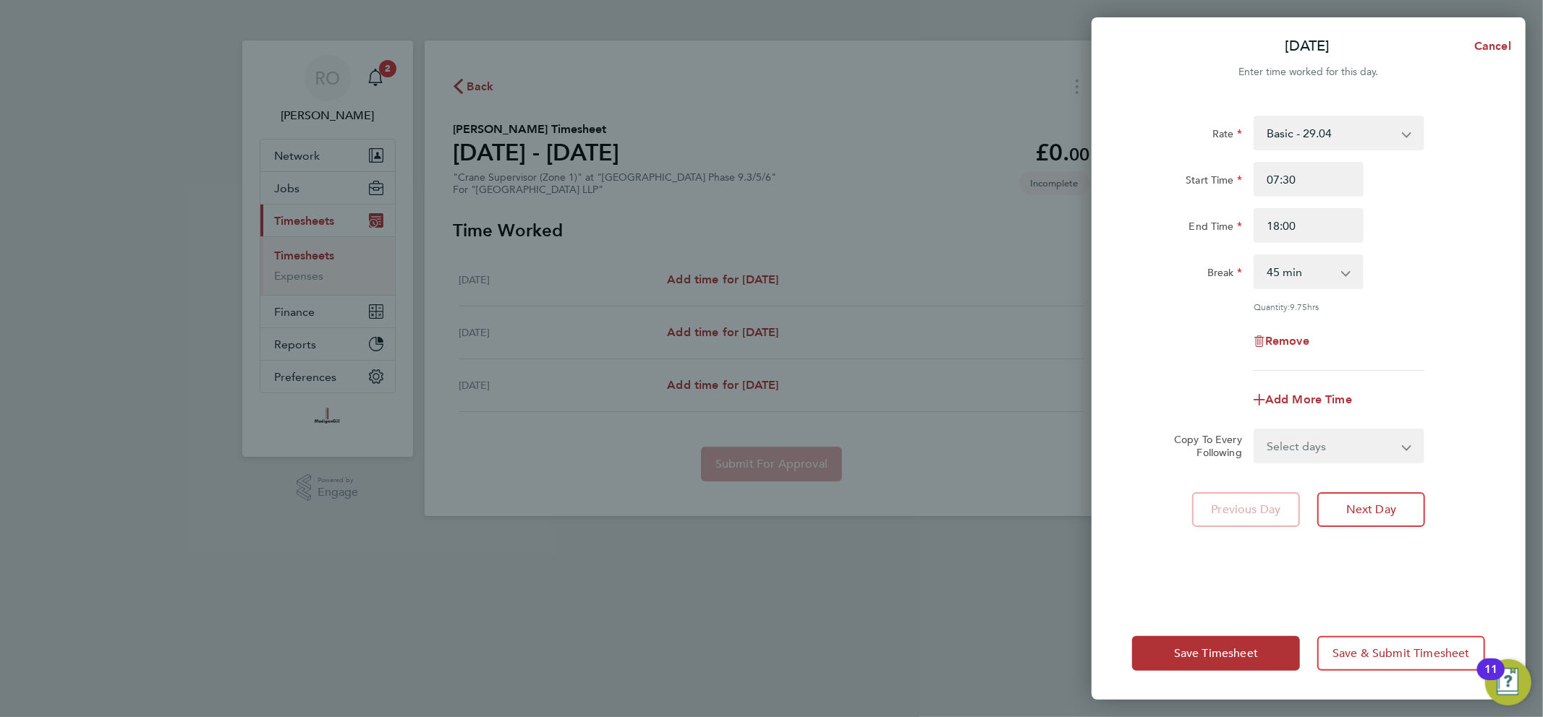
click at [1360, 275] on app-icon-cross-button at bounding box center [1353, 272] width 17 height 32
click at [1354, 282] on app-icon-cross-button at bounding box center [1353, 272] width 17 height 32
click at [1348, 264] on app-icon-cross-button at bounding box center [1353, 272] width 17 height 32
click at [1345, 279] on select "0 min 15 min 30 min 45 min 60 min 75 min 90 min" at bounding box center [1300, 272] width 90 height 32
select select "30"
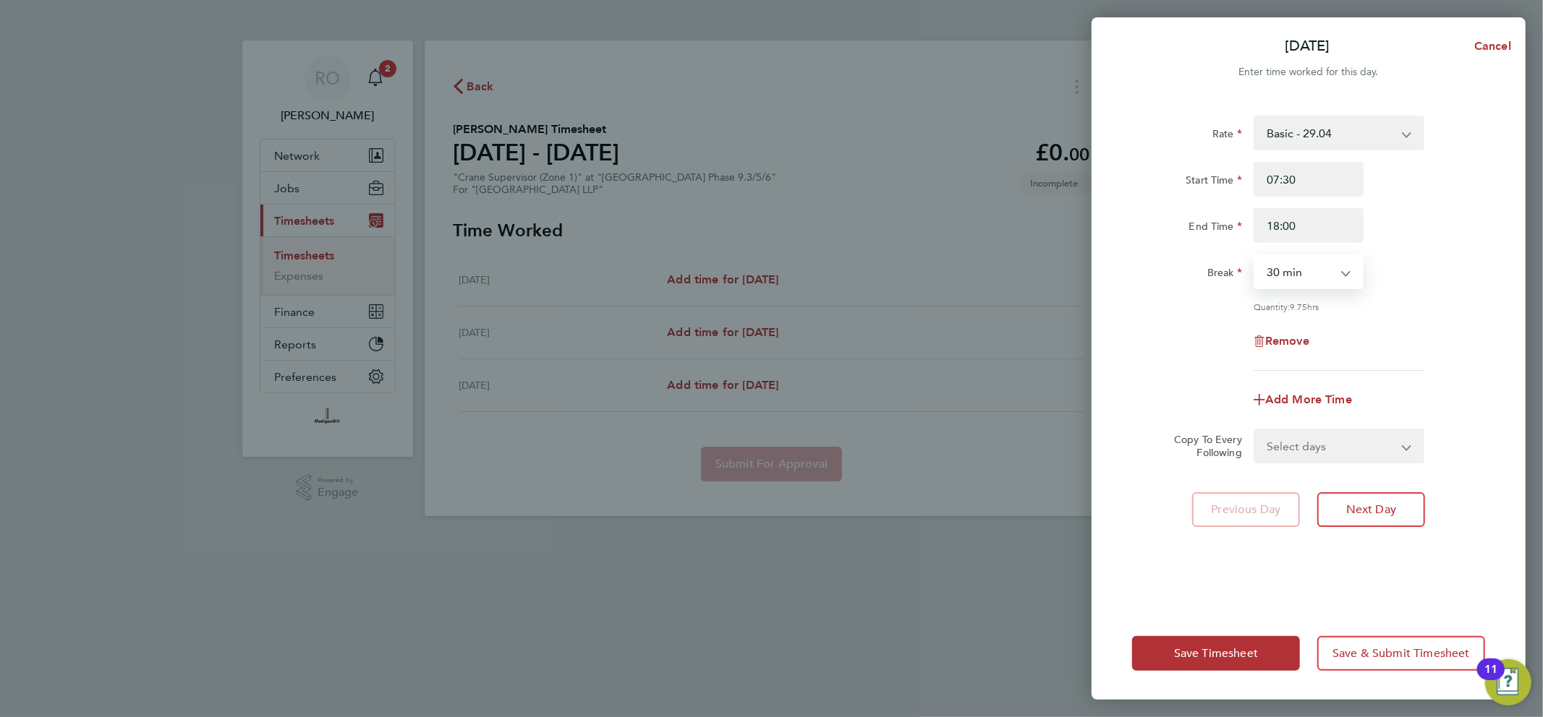
click at [1255, 256] on select "0 min 15 min 30 min 45 min 60 min 75 min 90 min" at bounding box center [1300, 272] width 90 height 32
click at [1380, 363] on div "Rate Basic - 29.04 Start Time 07:30 End Time 18:00 Break 0 min 15 min 30 min 45…" at bounding box center [1308, 243] width 353 height 255
click at [1381, 503] on span "Next Day" at bounding box center [1371, 510] width 50 height 14
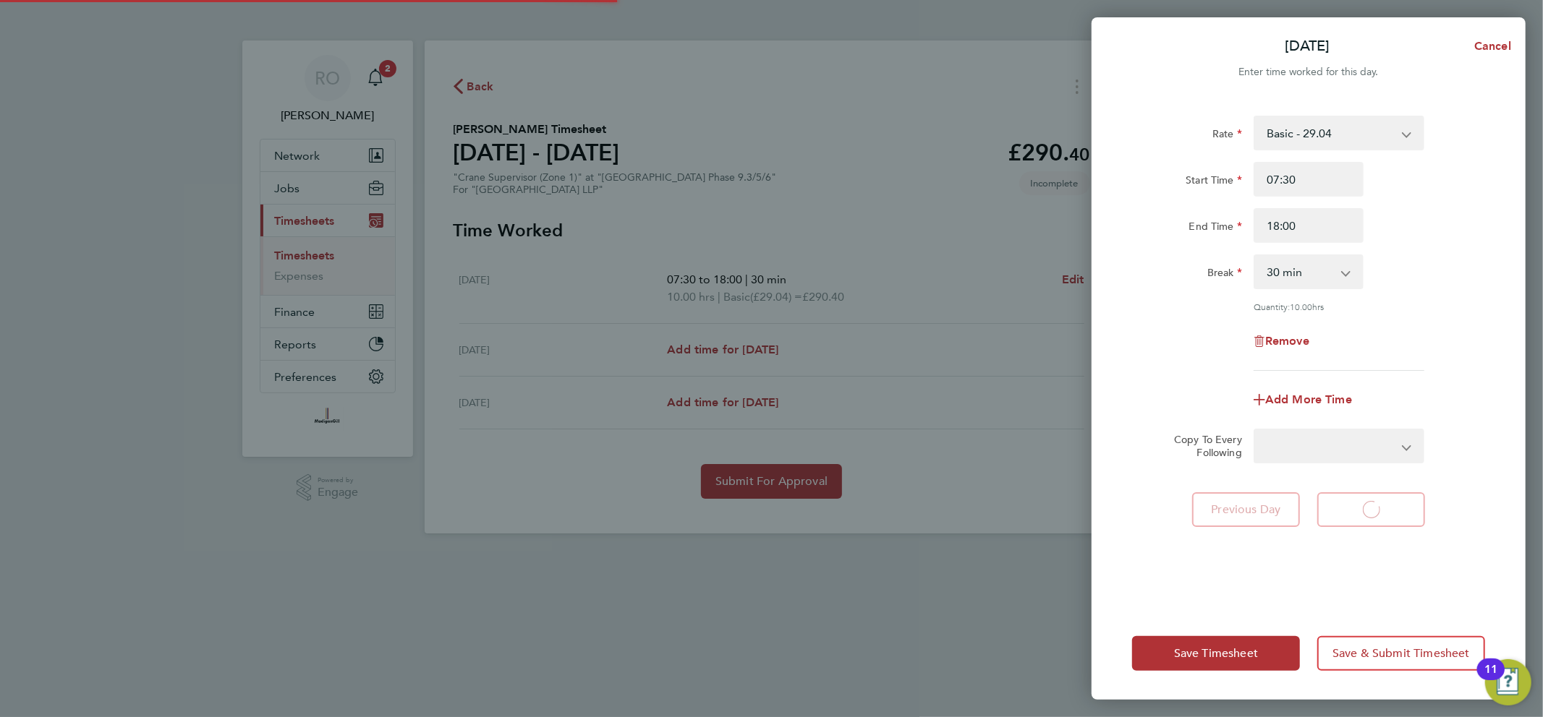
select select "45"
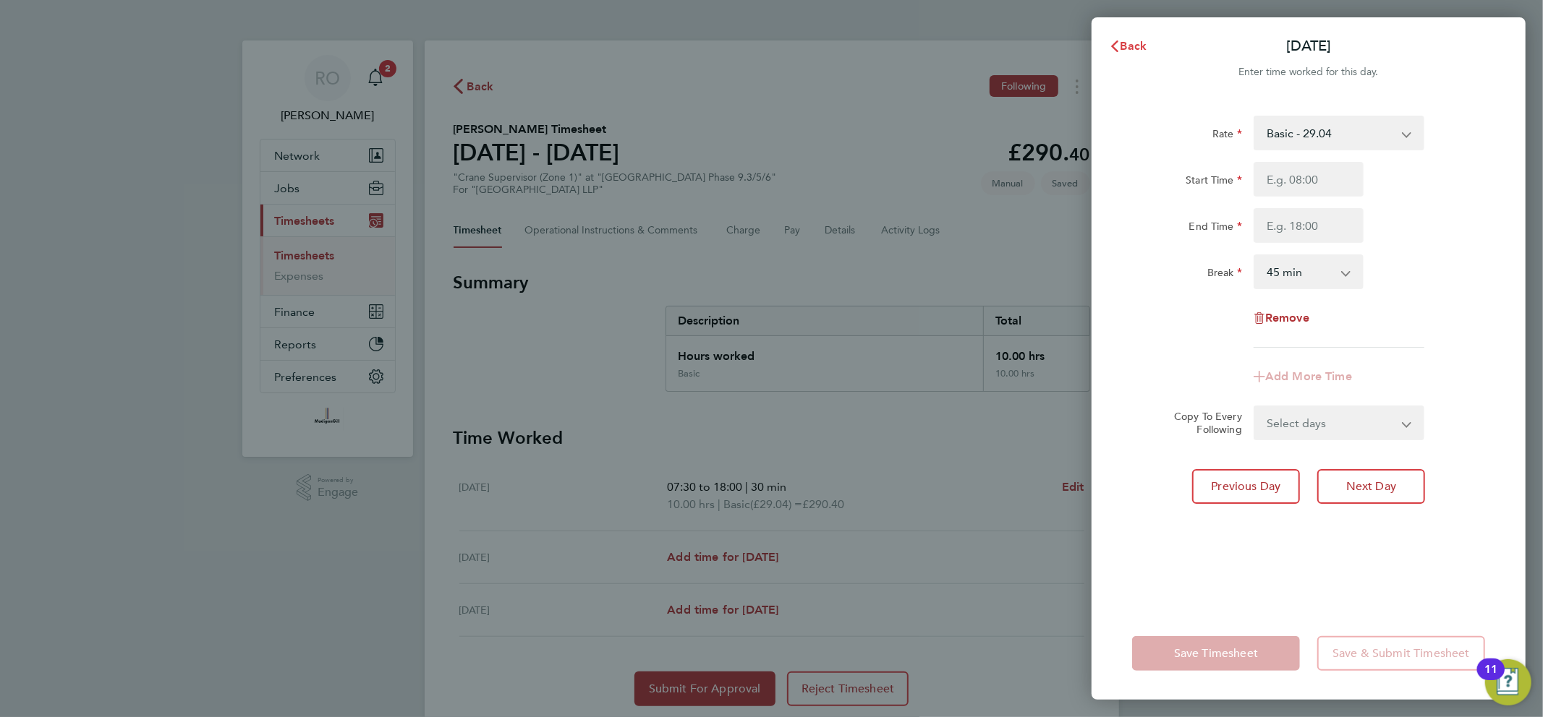
click at [1120, 42] on span "Back" at bounding box center [1128, 47] width 38 height 12
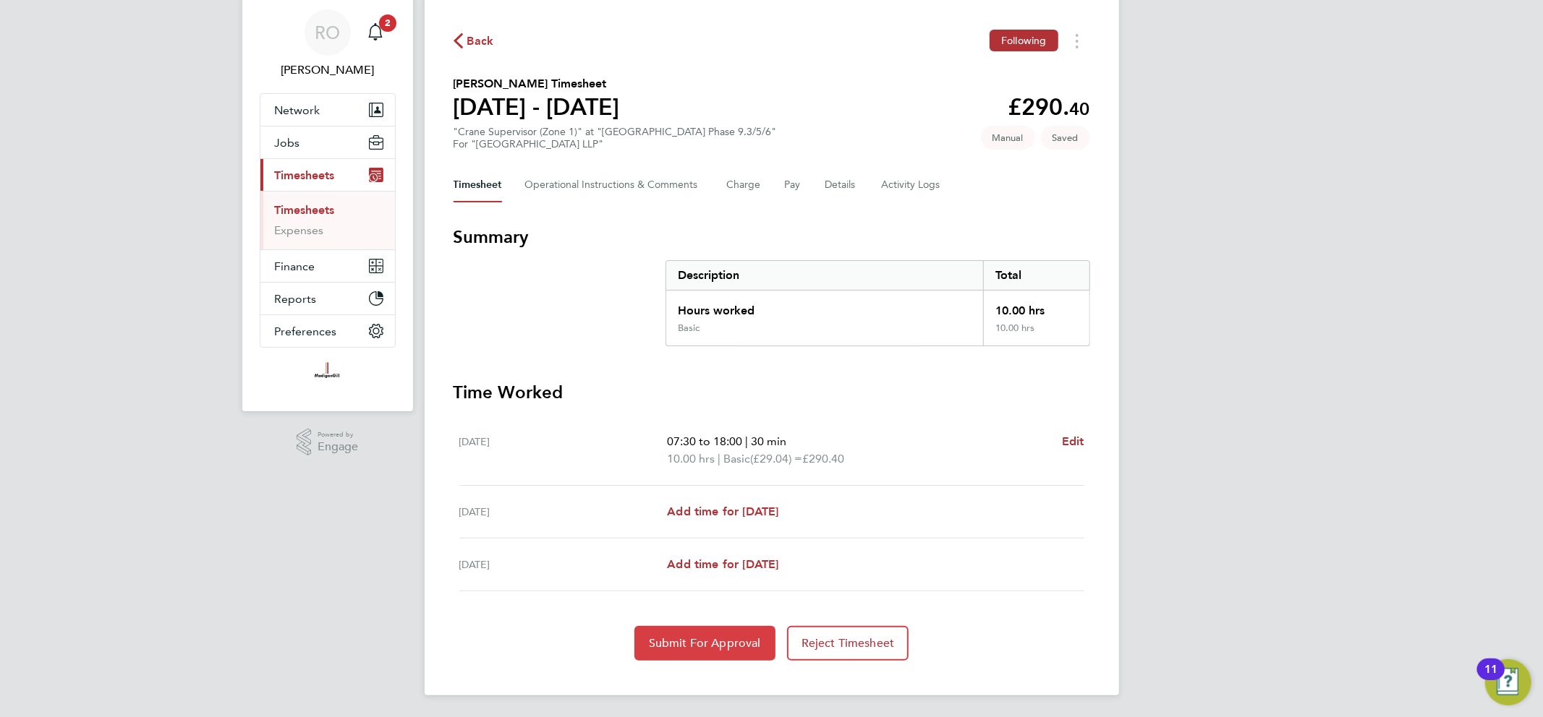
click at [730, 636] on span "Submit For Approval" at bounding box center [705, 643] width 112 height 14
click at [464, 52] on div "Back Following" at bounding box center [771, 42] width 636 height 22
click at [461, 38] on icon "button" at bounding box center [457, 42] width 9 height 15
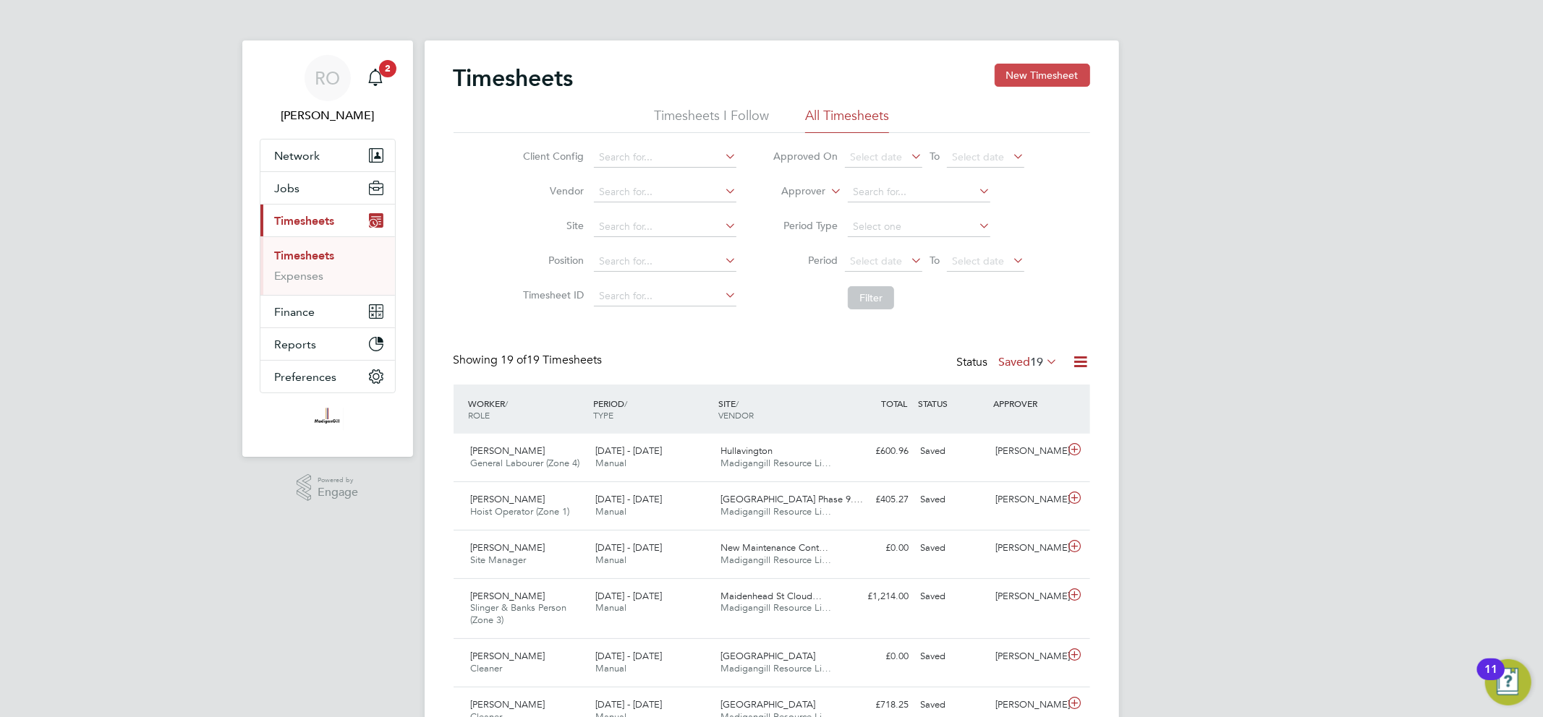
click at [1067, 65] on button "New Timesheet" at bounding box center [1041, 75] width 95 height 23
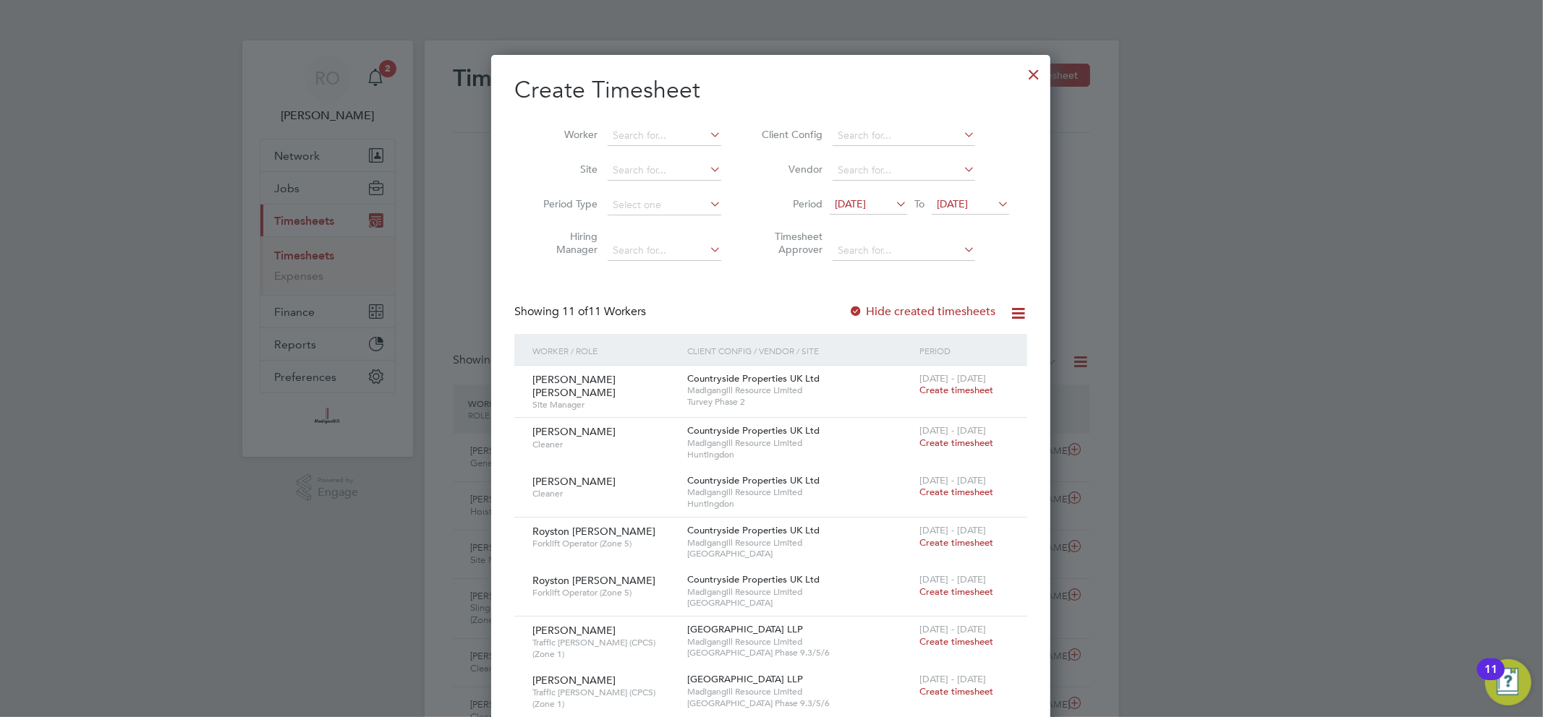
drag, startPoint x: 1036, startPoint y: 71, endPoint x: 698, endPoint y: 1, distance: 345.7
click at [1036, 71] on div at bounding box center [1034, 71] width 26 height 26
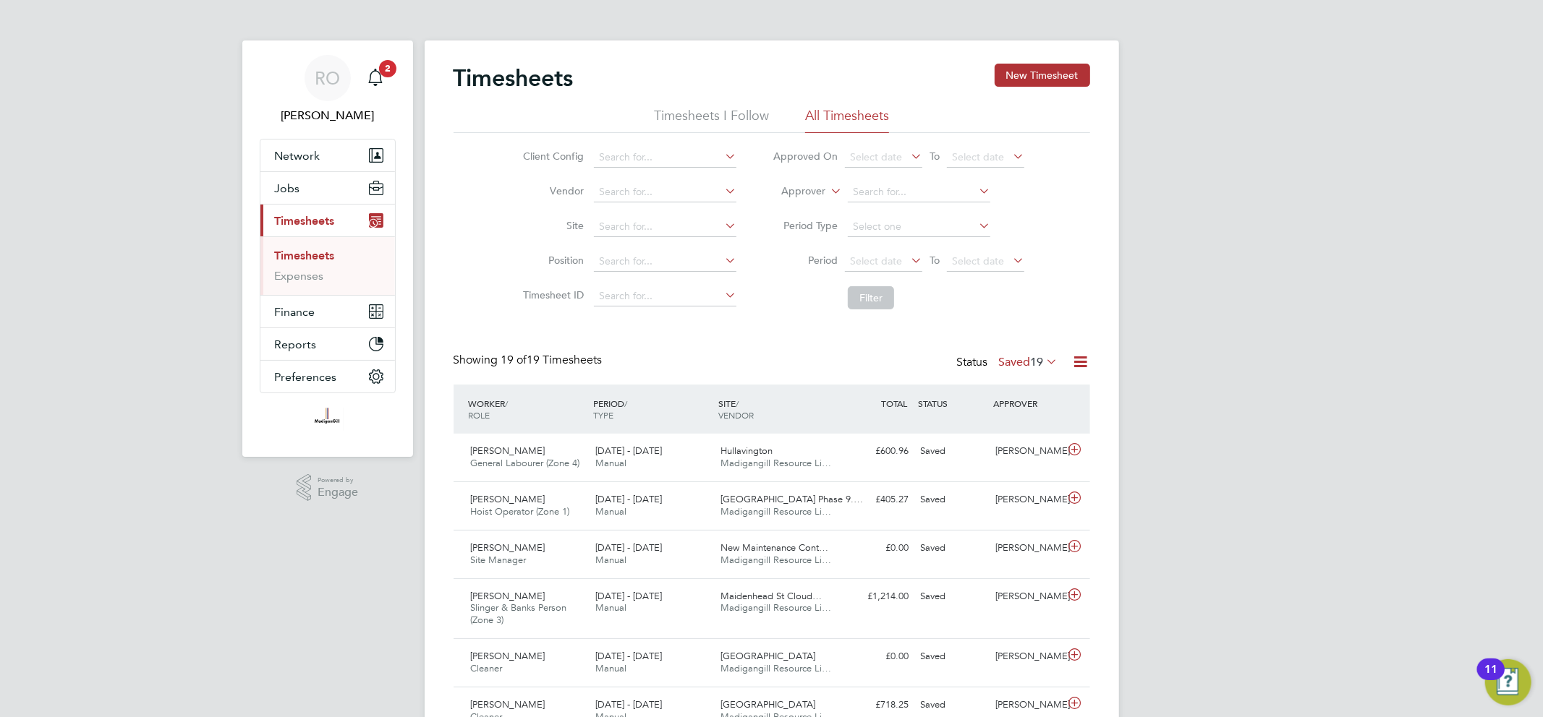
scroll to position [36, 126]
